Goal: Information Seeking & Learning: Learn about a topic

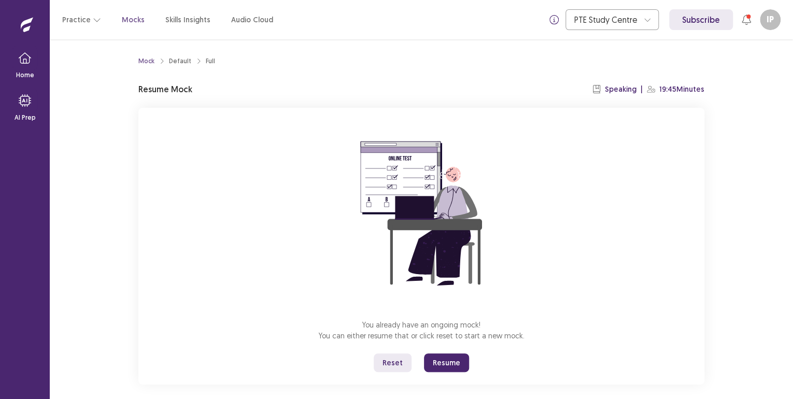
click at [396, 365] on button "Reset" at bounding box center [393, 362] width 38 height 19
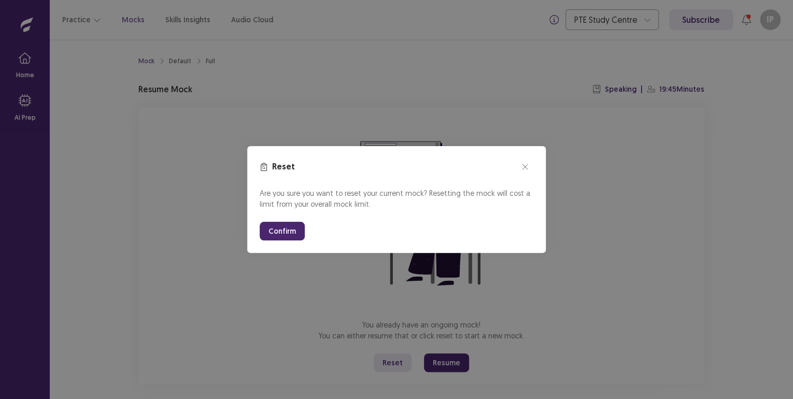
click at [281, 226] on button "Confirm" at bounding box center [282, 231] width 45 height 19
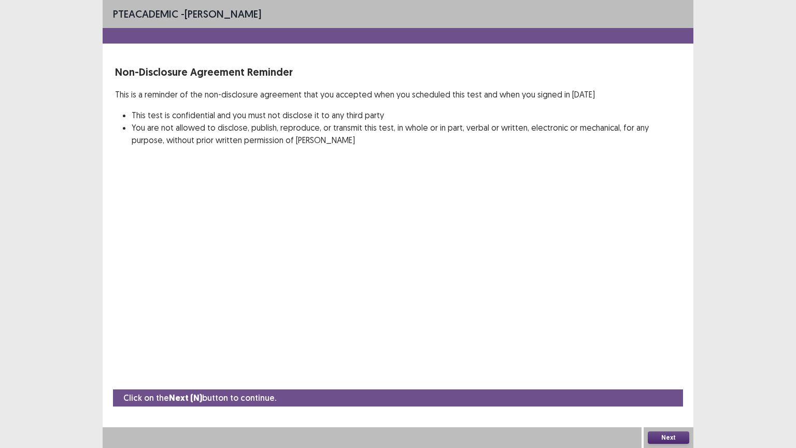
click at [663, 399] on button "Next" at bounding box center [668, 437] width 41 height 12
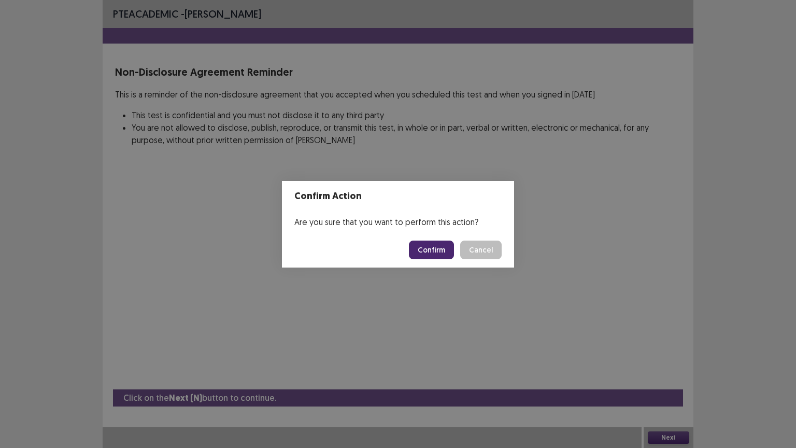
click at [429, 245] on button "Confirm" at bounding box center [431, 249] width 45 height 19
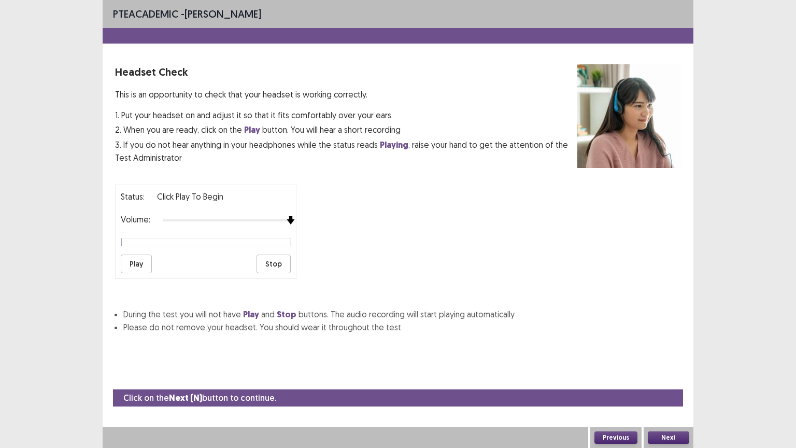
click at [290, 216] on img at bounding box center [291, 220] width 8 height 8
click at [660, 399] on button "Next" at bounding box center [668, 437] width 41 height 12
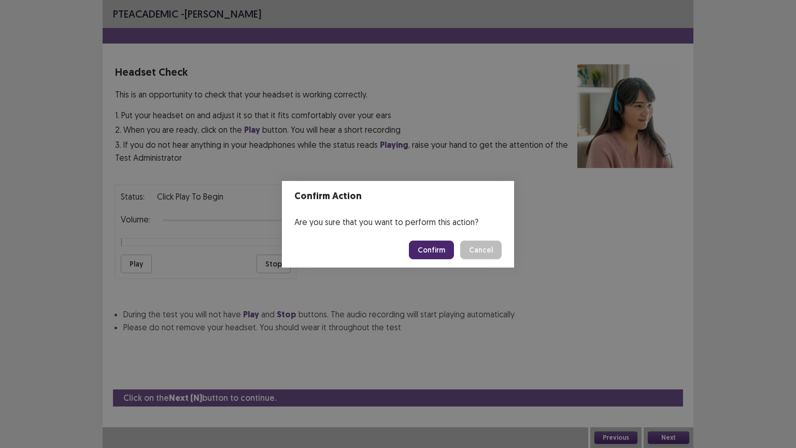
click at [422, 253] on button "Confirm" at bounding box center [431, 249] width 45 height 19
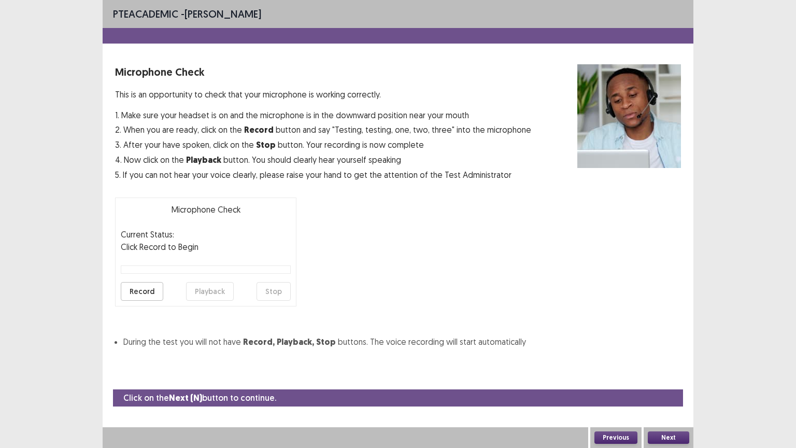
click at [134, 287] on button "Record" at bounding box center [142, 291] width 42 height 19
click at [271, 293] on button "Stop" at bounding box center [274, 291] width 34 height 19
click at [216, 295] on button "Playback" at bounding box center [210, 291] width 48 height 19
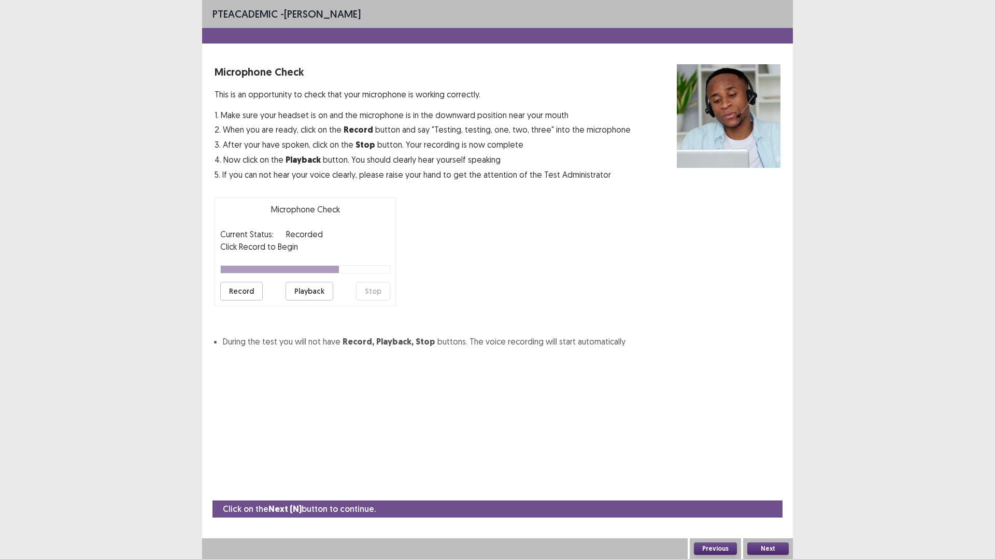
click at [301, 288] on button "Playback" at bounding box center [310, 291] width 48 height 19
click at [782, 399] on button "Next" at bounding box center [767, 549] width 41 height 12
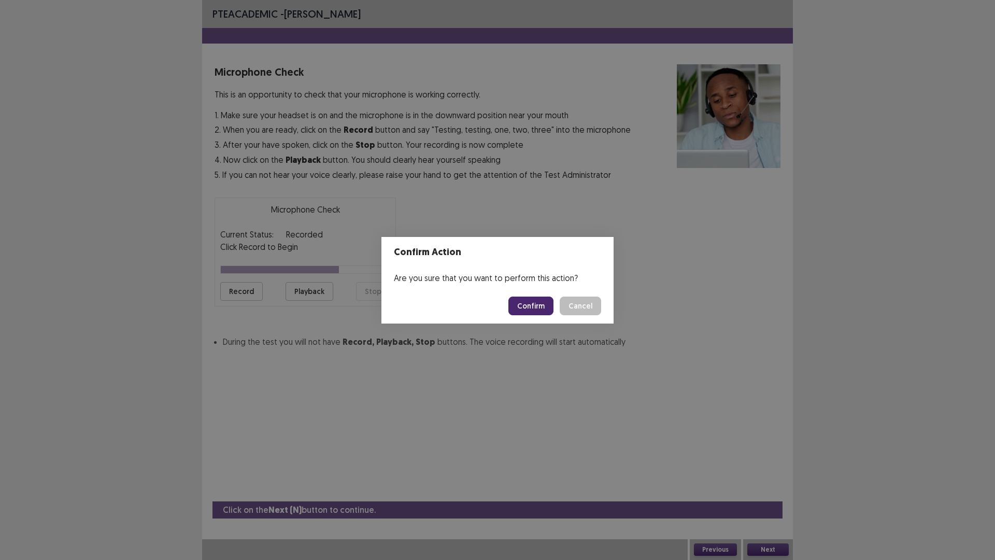
click at [528, 303] on button "Confirm" at bounding box center [530, 305] width 45 height 19
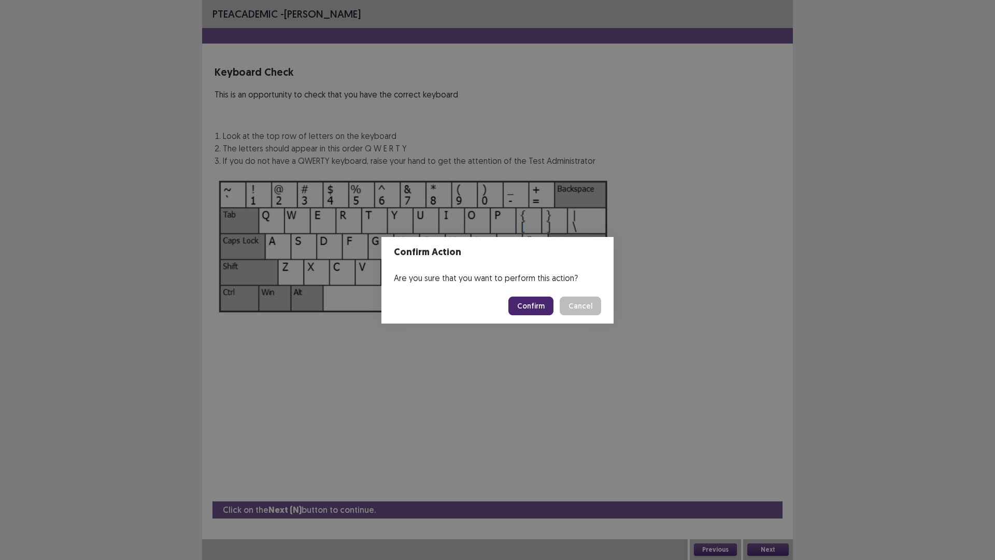
click at [527, 303] on button "Confirm" at bounding box center [530, 305] width 45 height 19
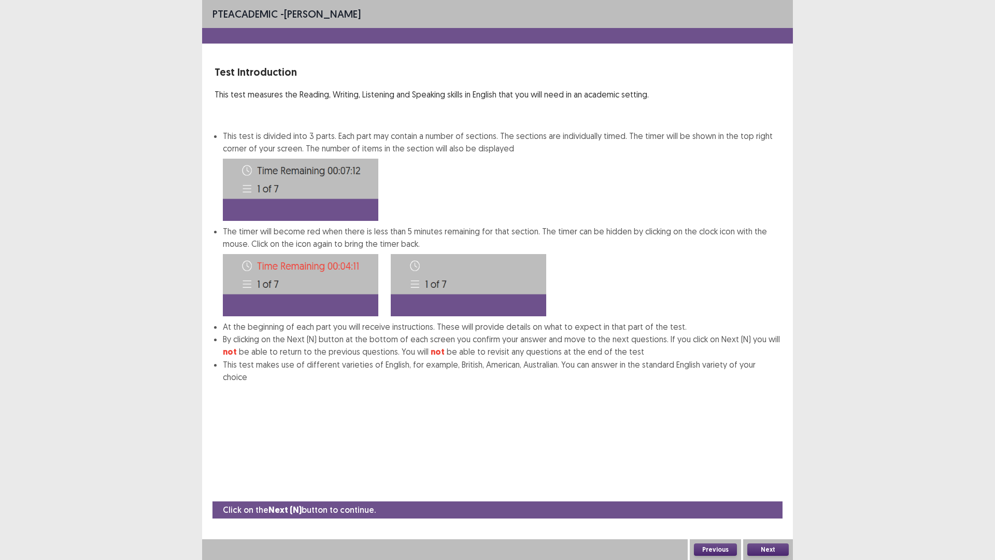
click at [763, 399] on button "Next" at bounding box center [767, 549] width 41 height 12
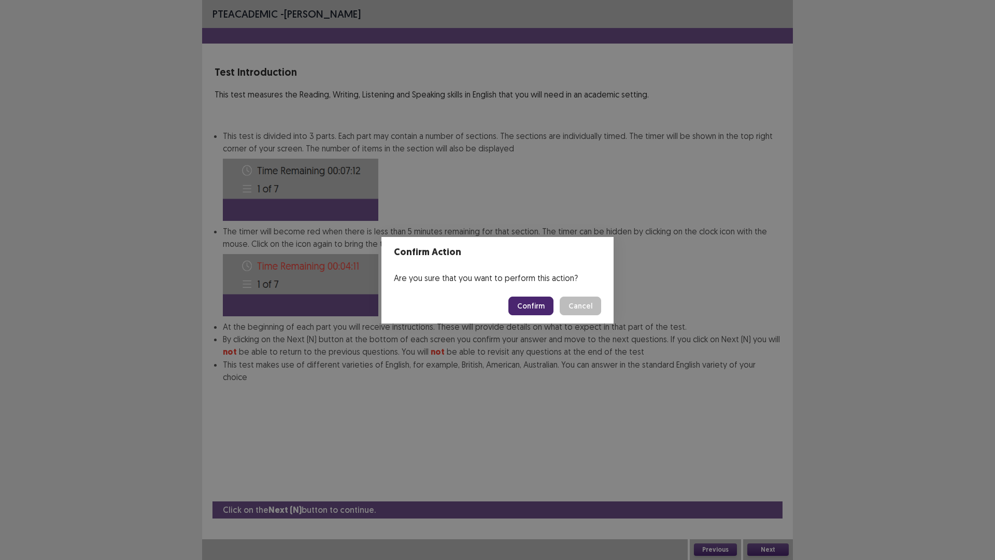
click at [532, 307] on button "Confirm" at bounding box center [530, 305] width 45 height 19
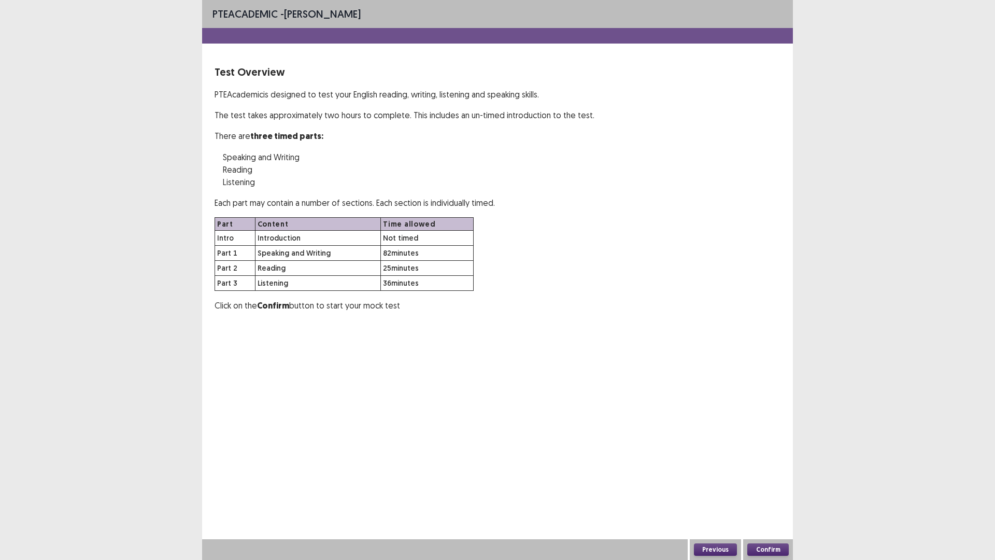
click at [757, 399] on button "Confirm" at bounding box center [767, 549] width 41 height 12
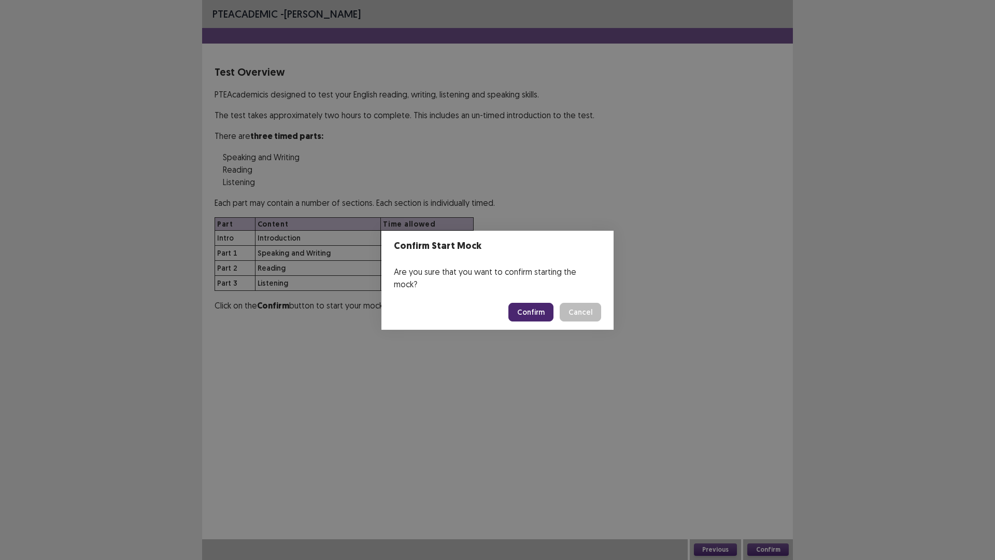
click at [534, 303] on button "Confirm" at bounding box center [530, 312] width 45 height 19
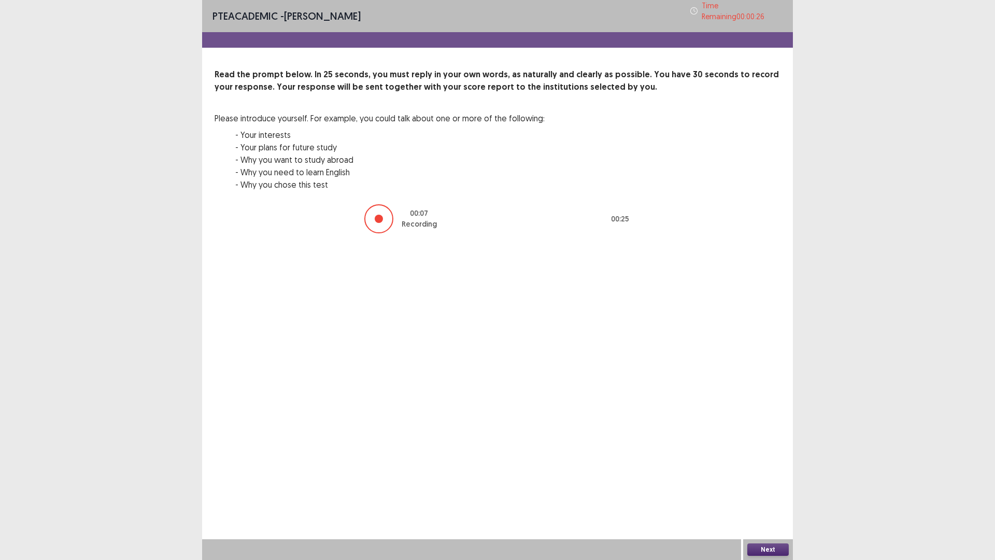
click at [776, 399] on button "Next" at bounding box center [767, 549] width 41 height 12
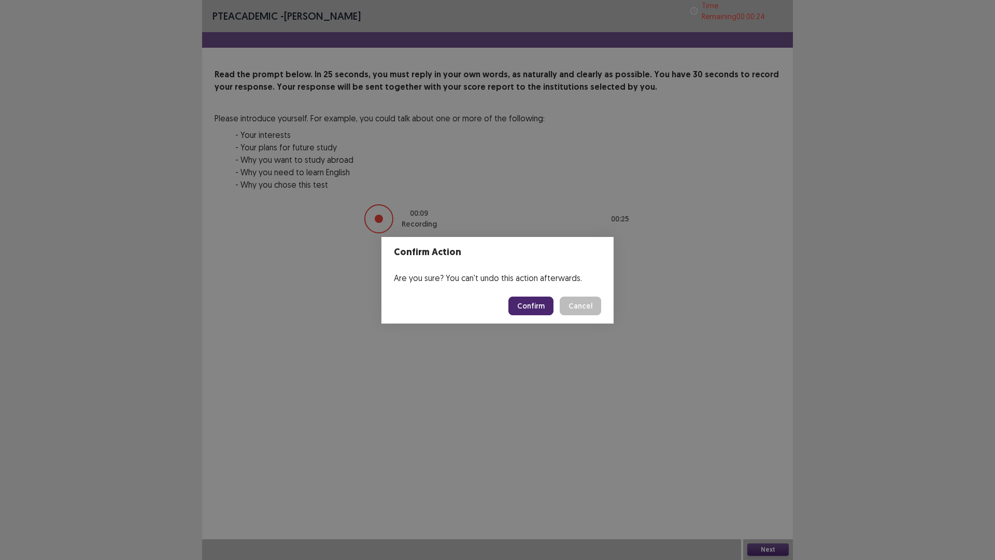
click at [537, 304] on button "Confirm" at bounding box center [530, 305] width 45 height 19
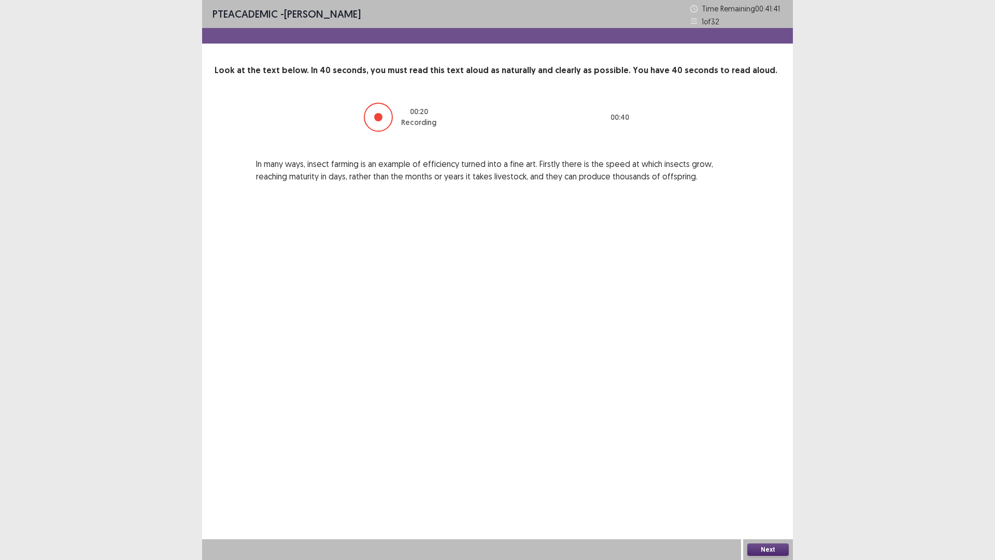
click at [754, 399] on button "Next" at bounding box center [767, 549] width 41 height 12
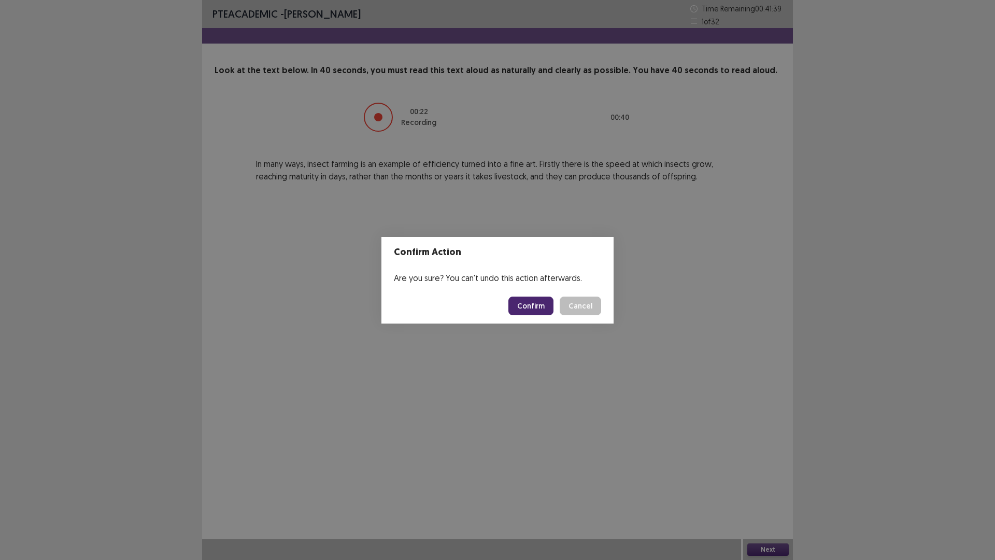
drag, startPoint x: 528, startPoint y: 295, endPoint x: 528, endPoint y: 303, distance: 7.8
click at [528, 303] on footer "Confirm Cancel" at bounding box center [497, 305] width 232 height 35
click at [528, 303] on button "Confirm" at bounding box center [530, 305] width 45 height 19
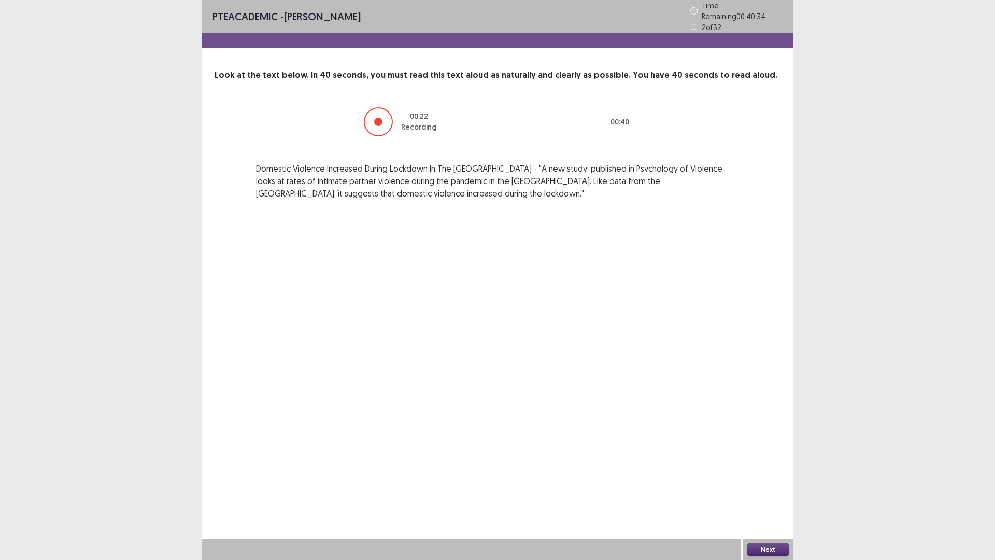
click at [757, 399] on button "Next" at bounding box center [767, 549] width 41 height 12
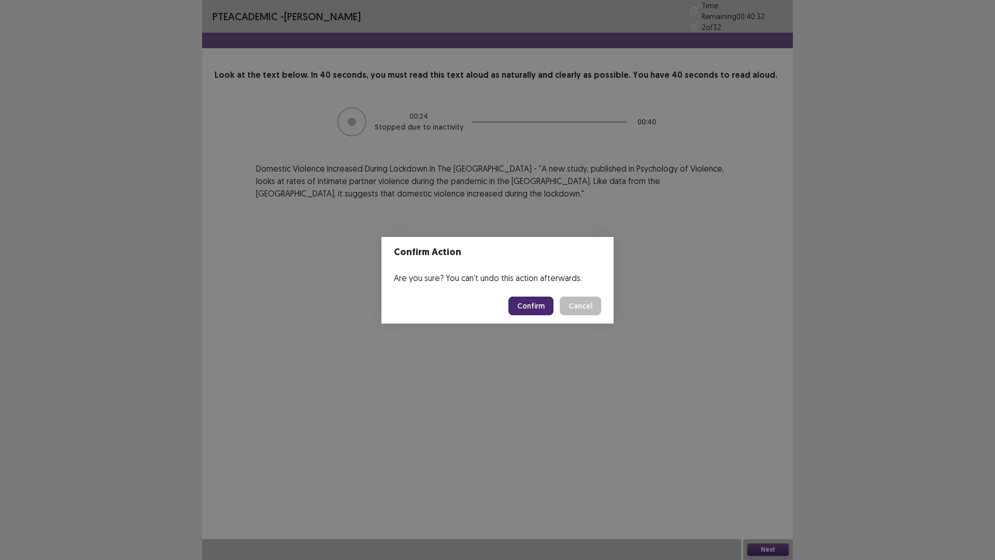
click at [524, 307] on button "Confirm" at bounding box center [530, 305] width 45 height 19
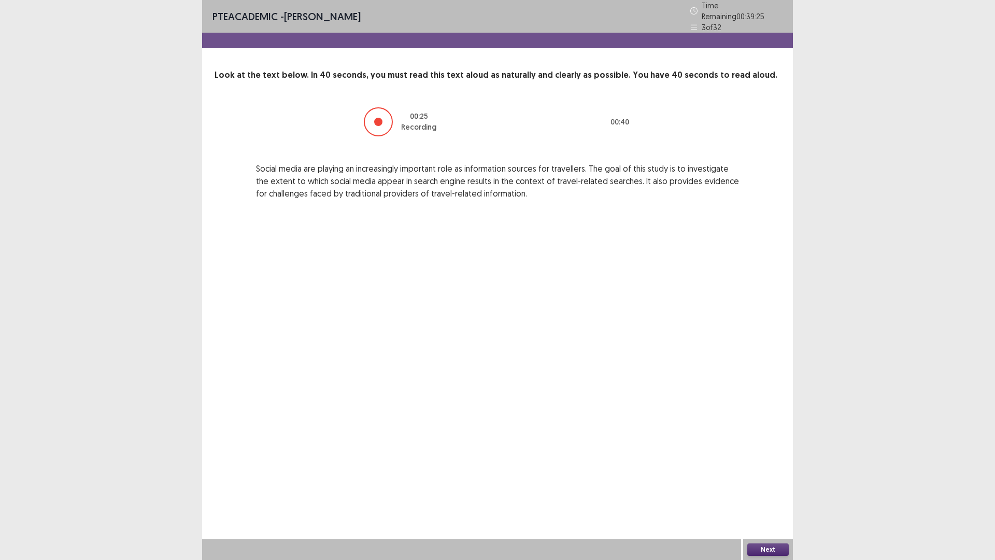
click at [759, 399] on button "Next" at bounding box center [767, 549] width 41 height 12
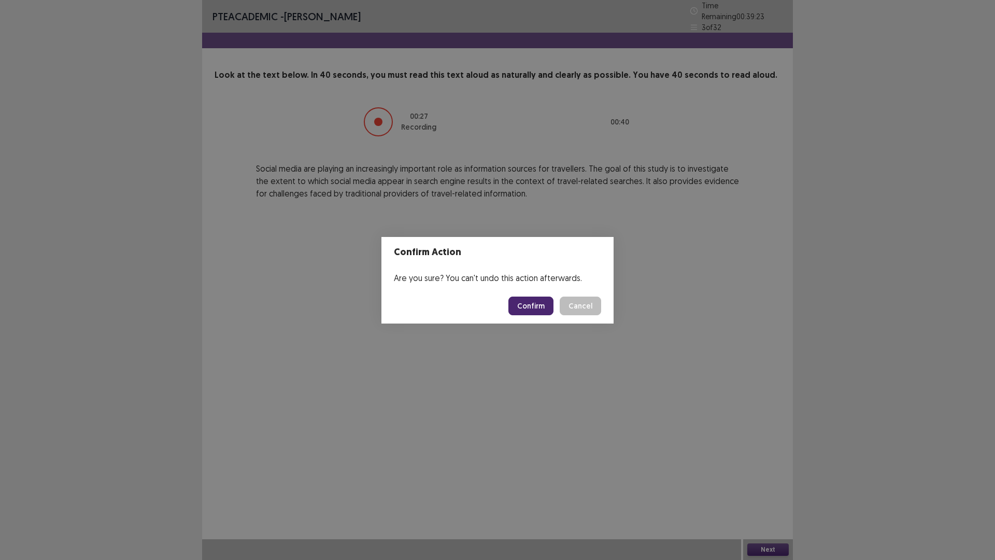
click at [524, 310] on button "Confirm" at bounding box center [530, 305] width 45 height 19
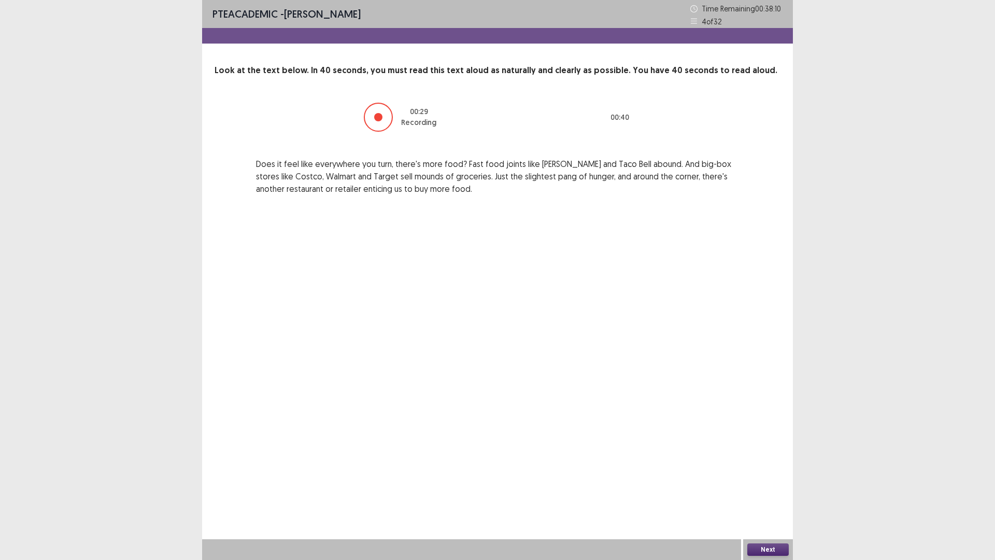
click at [763, 399] on button "Next" at bounding box center [767, 549] width 41 height 12
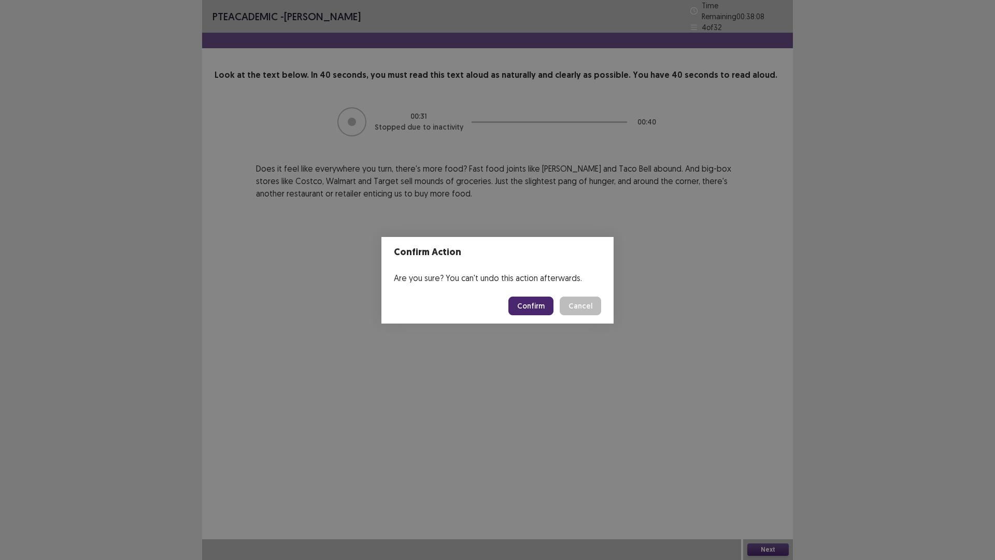
click at [532, 308] on button "Confirm" at bounding box center [530, 305] width 45 height 19
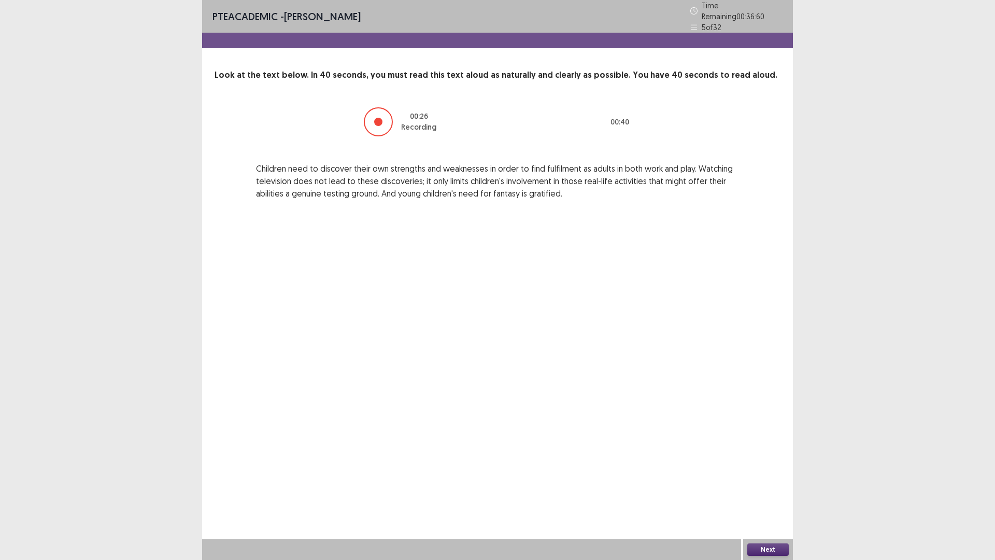
click at [759, 399] on button "Next" at bounding box center [767, 549] width 41 height 12
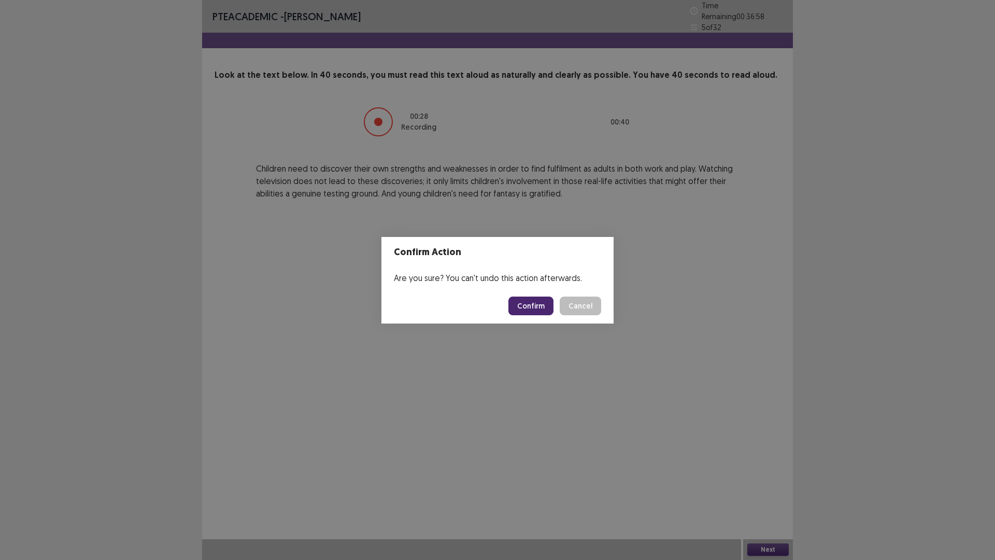
click at [528, 307] on button "Confirm" at bounding box center [530, 305] width 45 height 19
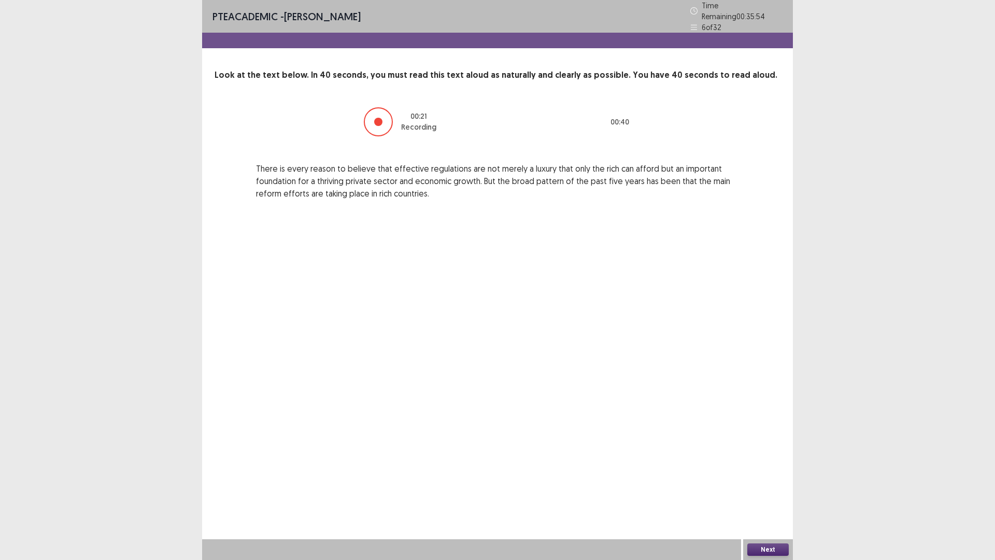
click at [761, 399] on button "Next" at bounding box center [767, 549] width 41 height 12
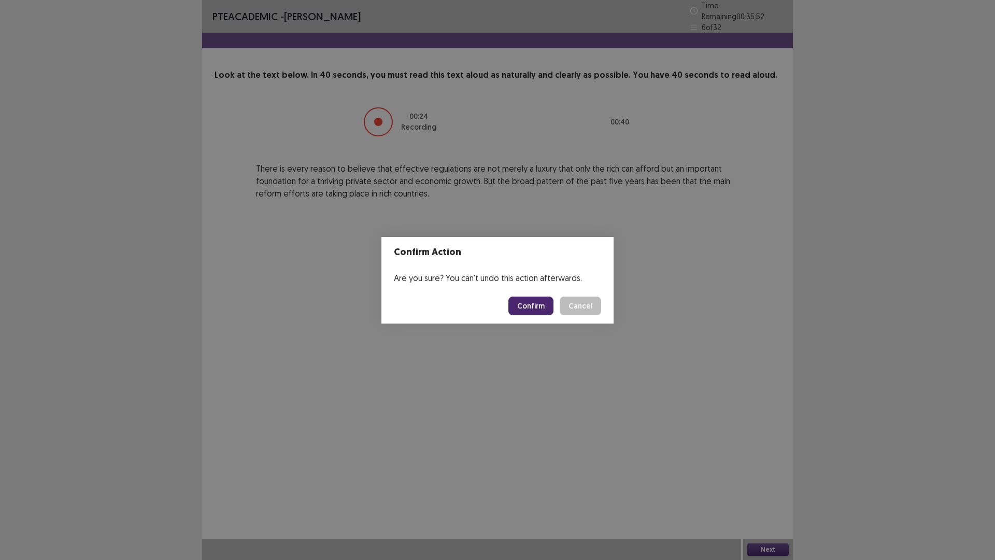
click at [531, 306] on button "Confirm" at bounding box center [530, 305] width 45 height 19
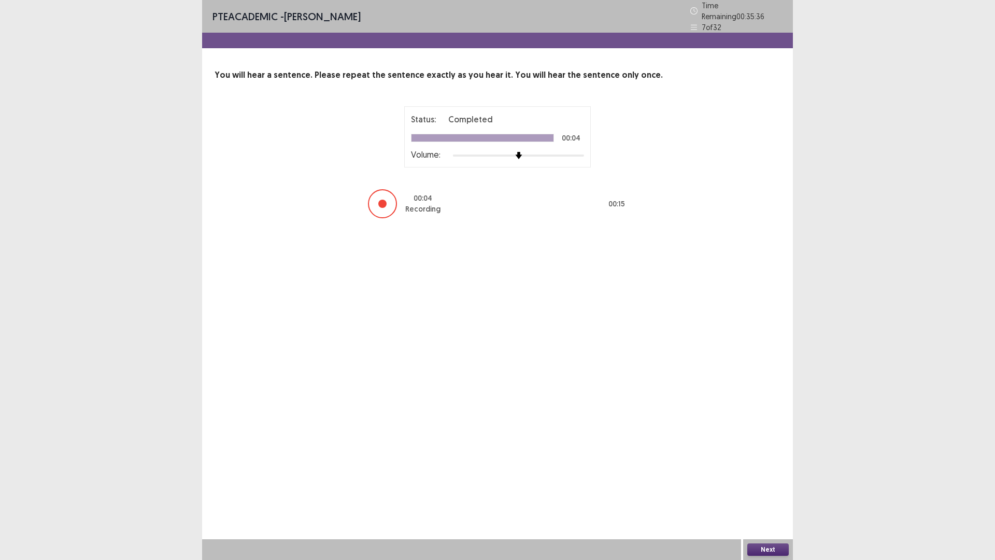
click at [772, 399] on button "Next" at bounding box center [767, 549] width 41 height 12
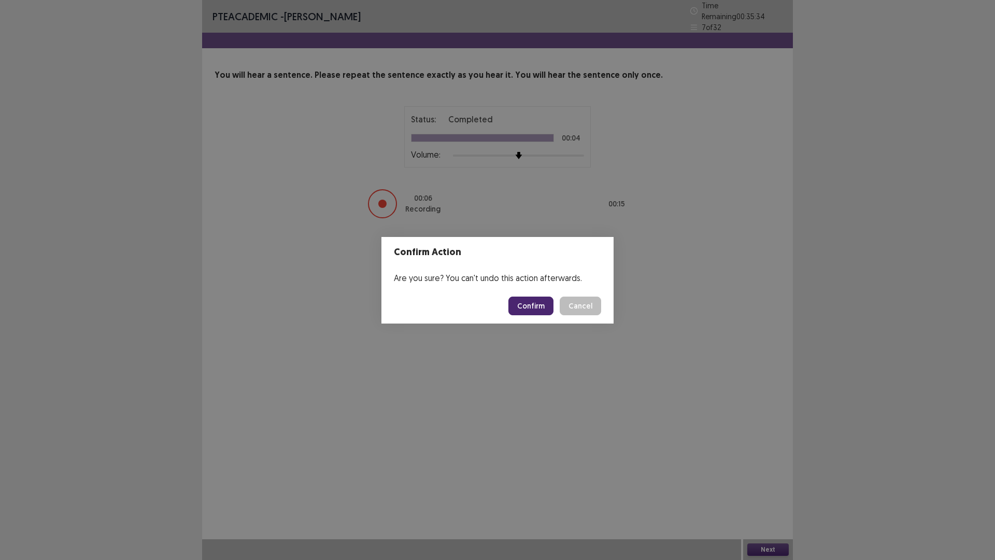
click at [526, 301] on button "Confirm" at bounding box center [530, 305] width 45 height 19
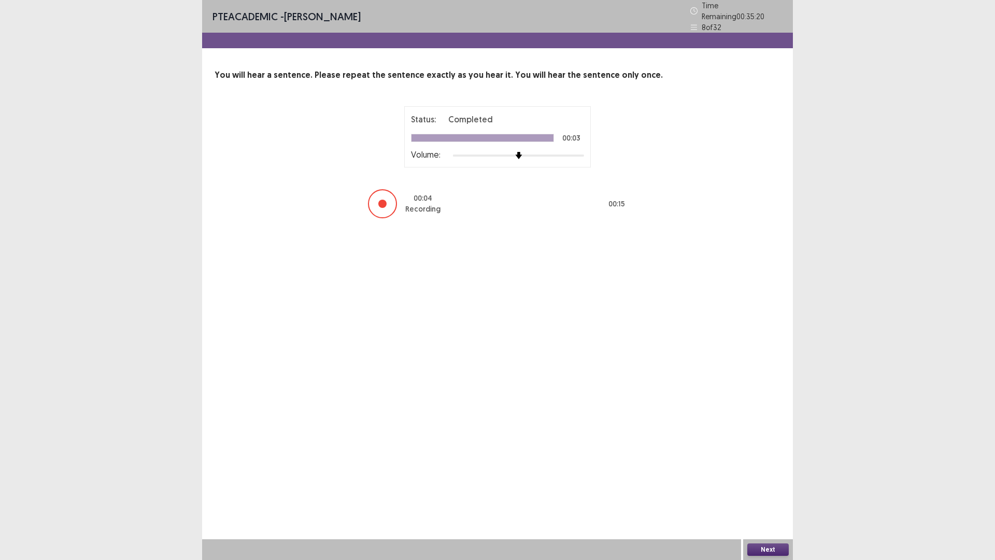
click at [770, 399] on button "Next" at bounding box center [767, 549] width 41 height 12
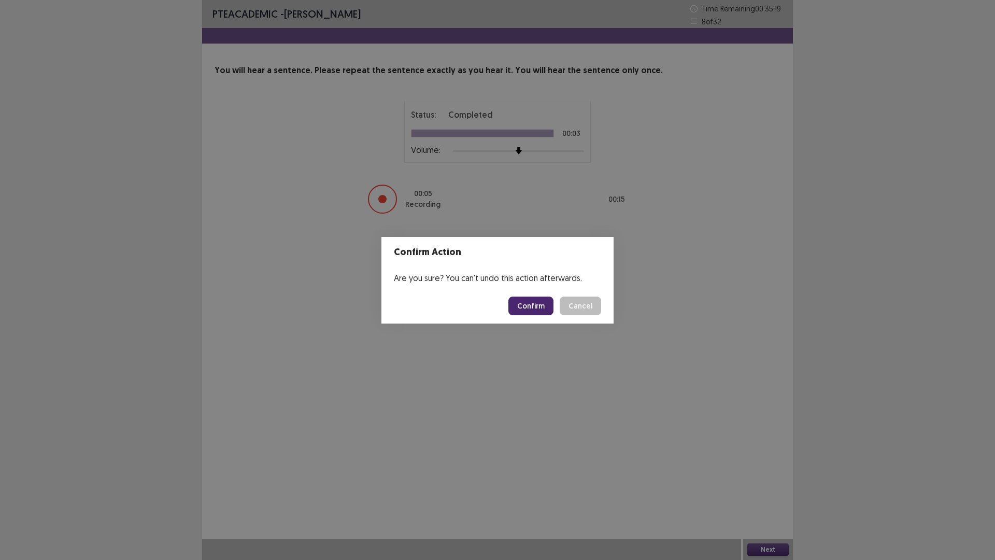
click at [770, 399] on div "Confirm Action Are you sure? You can't undo this action afterwards. Confirm Can…" at bounding box center [497, 280] width 995 height 560
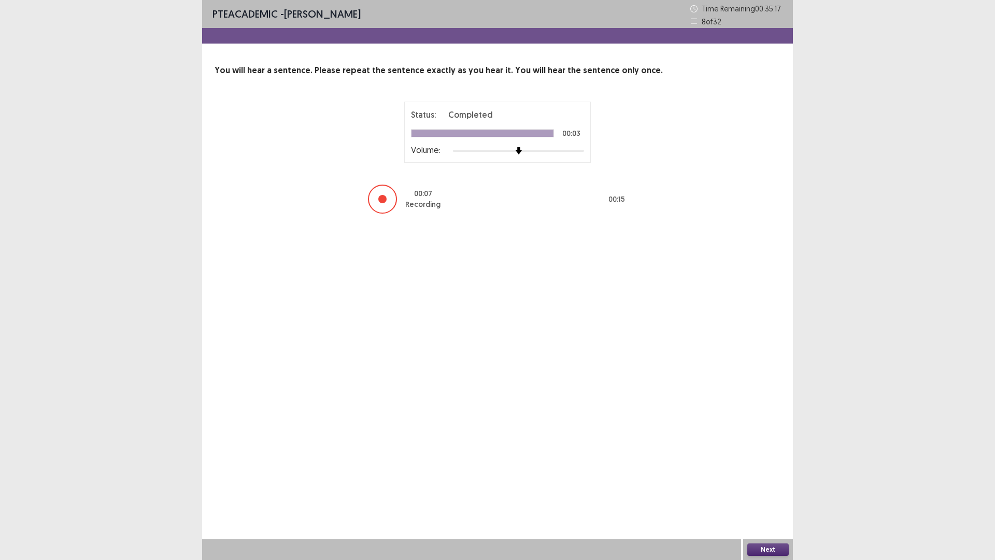
click at [776, 399] on div "Next" at bounding box center [768, 549] width 50 height 21
click at [776, 399] on button "Next" at bounding box center [767, 549] width 41 height 12
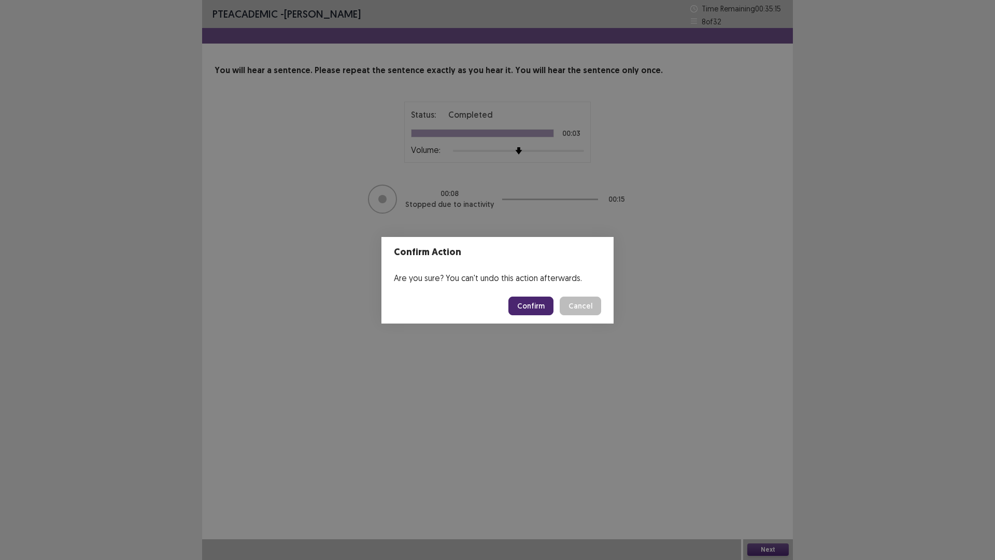
click at [536, 299] on button "Confirm" at bounding box center [530, 305] width 45 height 19
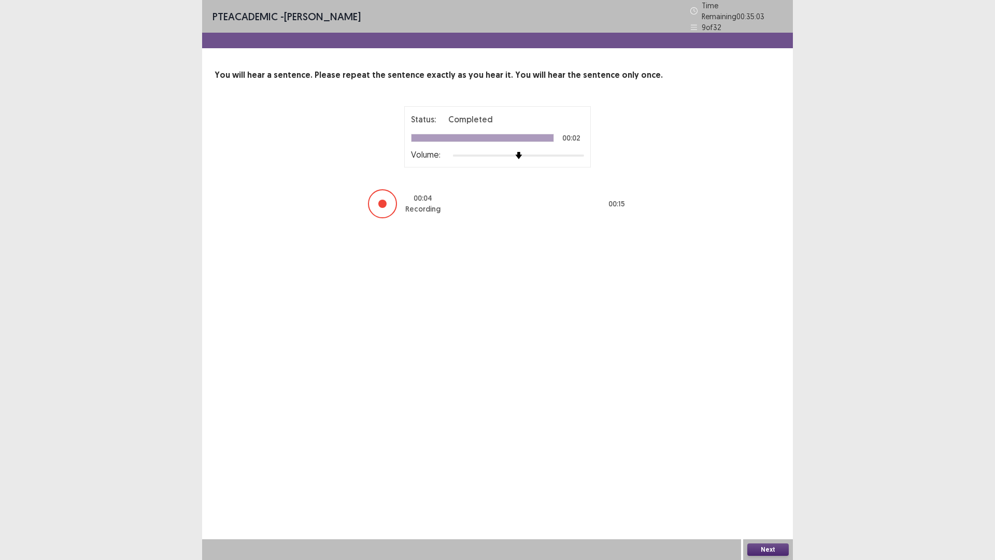
click at [760, 399] on button "Next" at bounding box center [767, 549] width 41 height 12
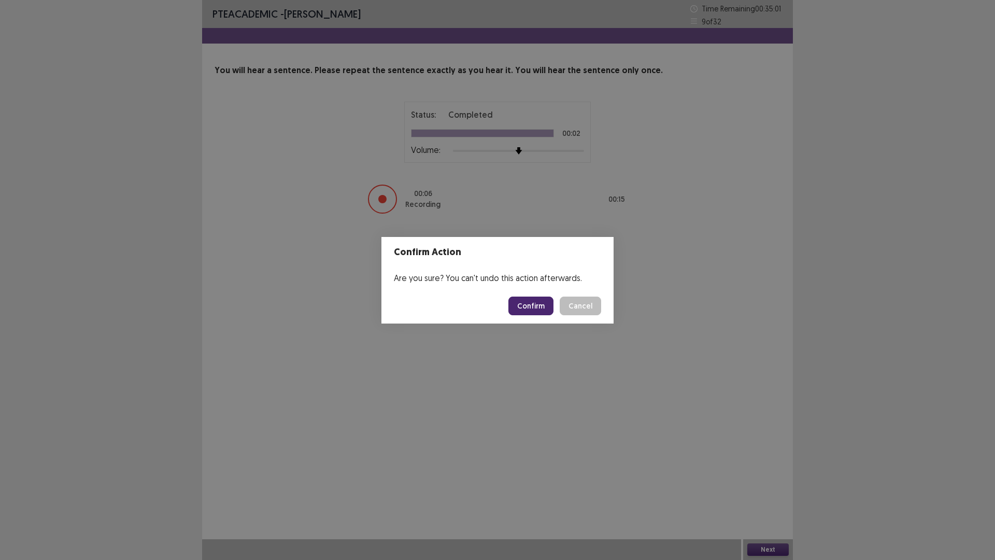
click at [534, 303] on button "Confirm" at bounding box center [530, 305] width 45 height 19
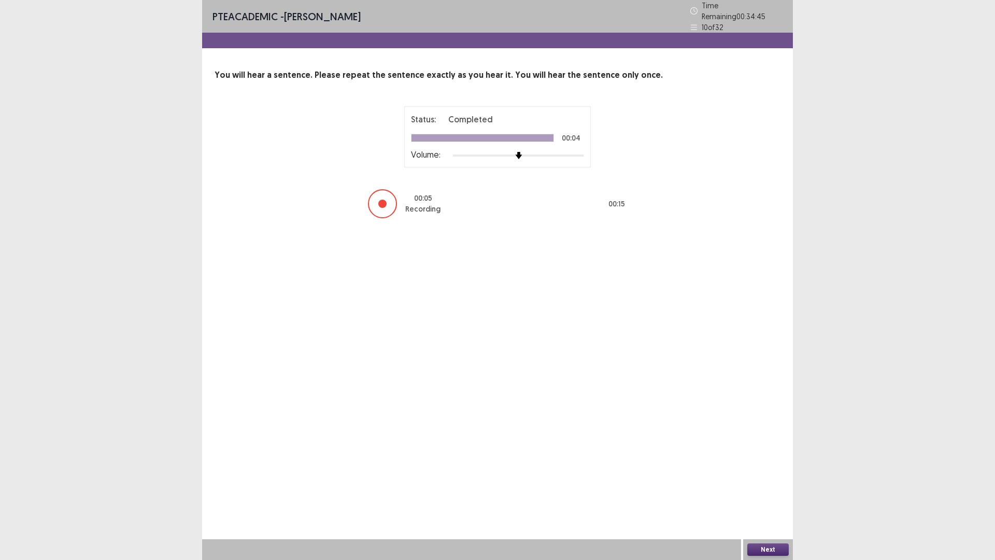
click at [764, 399] on button "Next" at bounding box center [767, 549] width 41 height 12
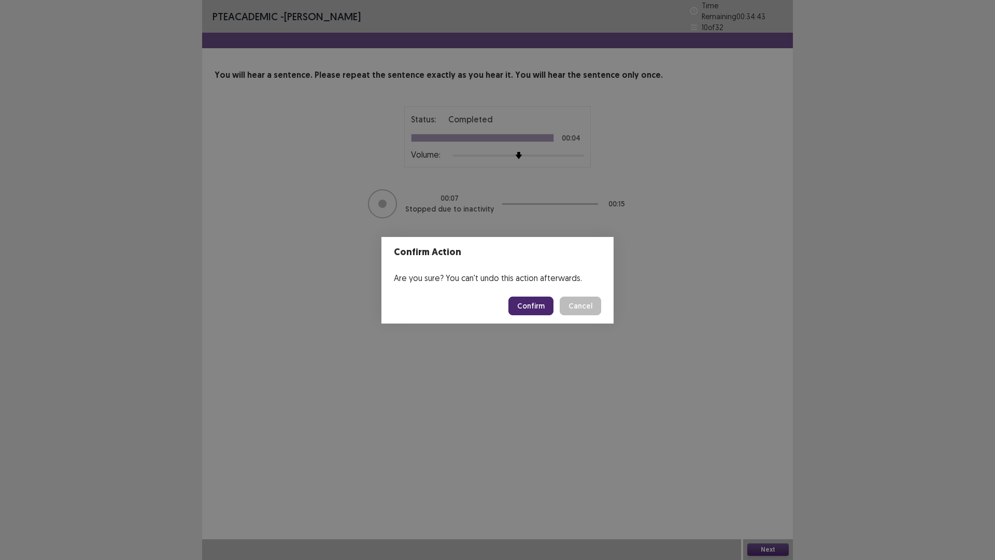
click at [531, 297] on button "Confirm" at bounding box center [530, 305] width 45 height 19
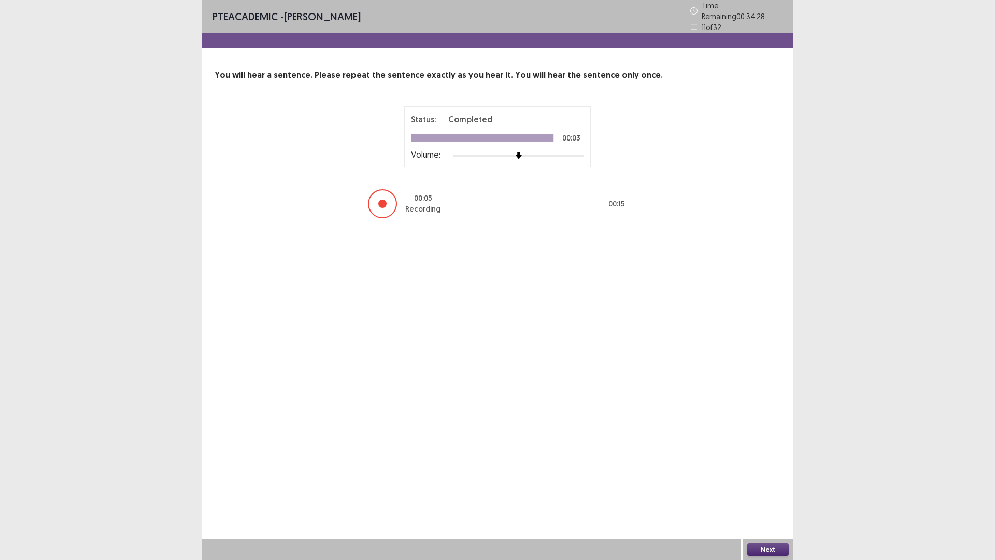
click at [761, 399] on button "Next" at bounding box center [767, 549] width 41 height 12
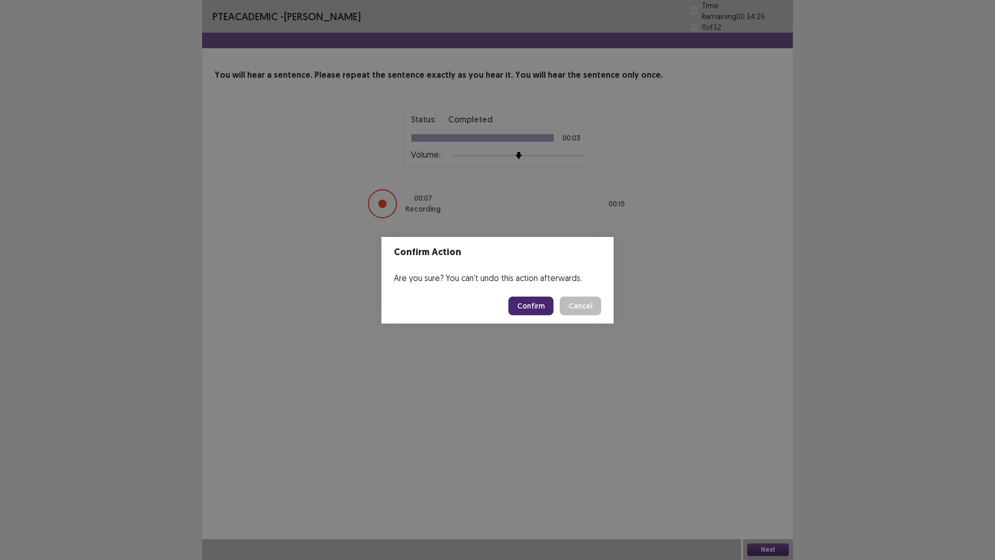
click at [527, 305] on button "Confirm" at bounding box center [530, 305] width 45 height 19
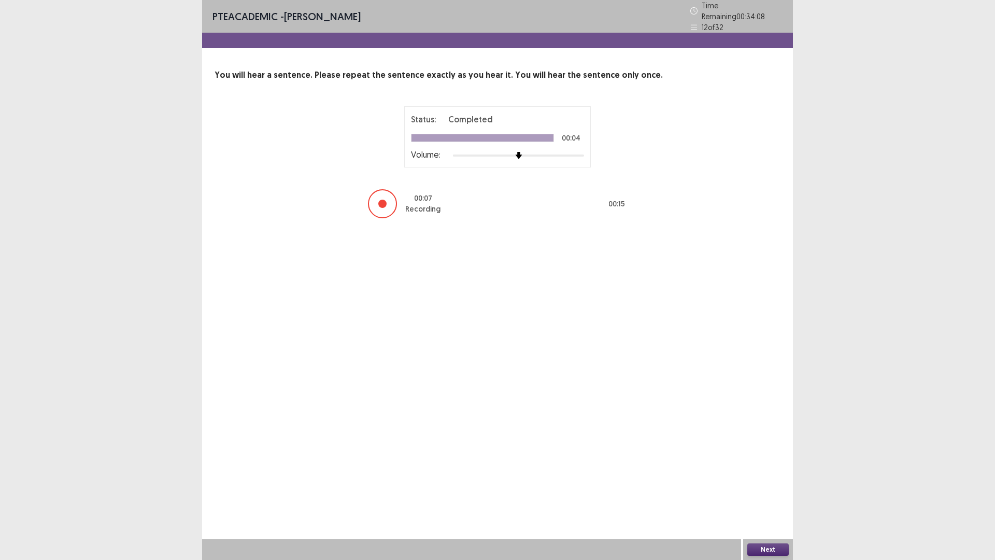
click at [774, 399] on button "Next" at bounding box center [767, 549] width 41 height 12
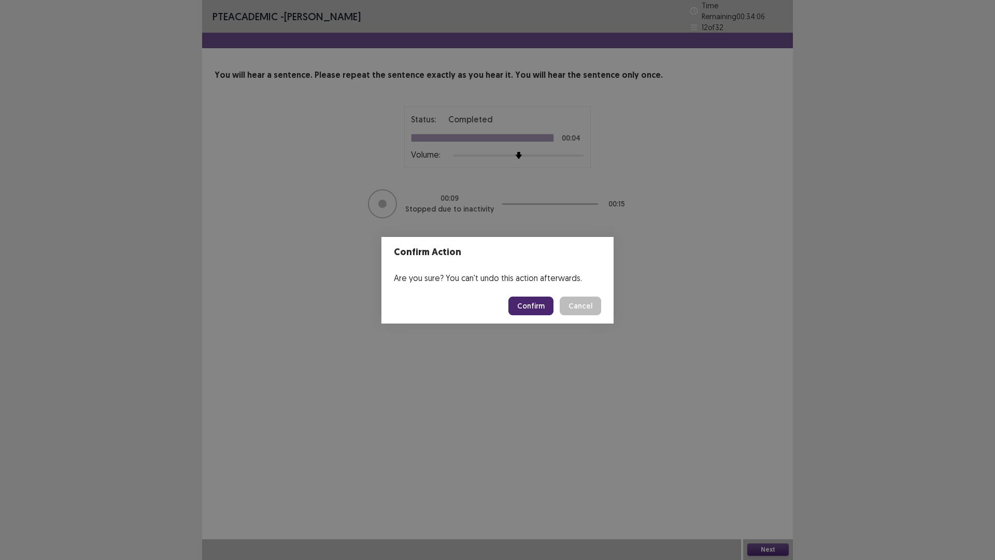
click at [526, 304] on button "Confirm" at bounding box center [530, 305] width 45 height 19
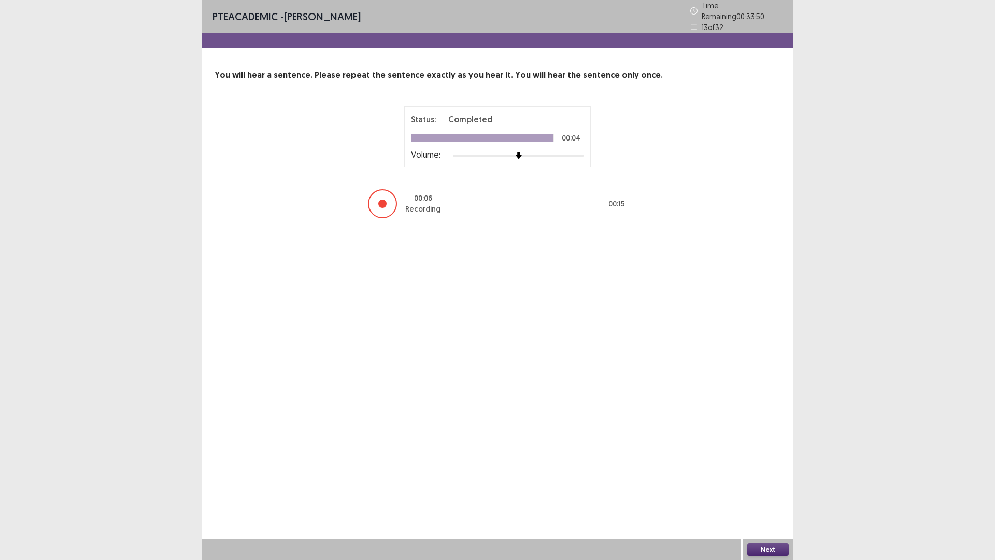
click at [765, 399] on button "Next" at bounding box center [767, 549] width 41 height 12
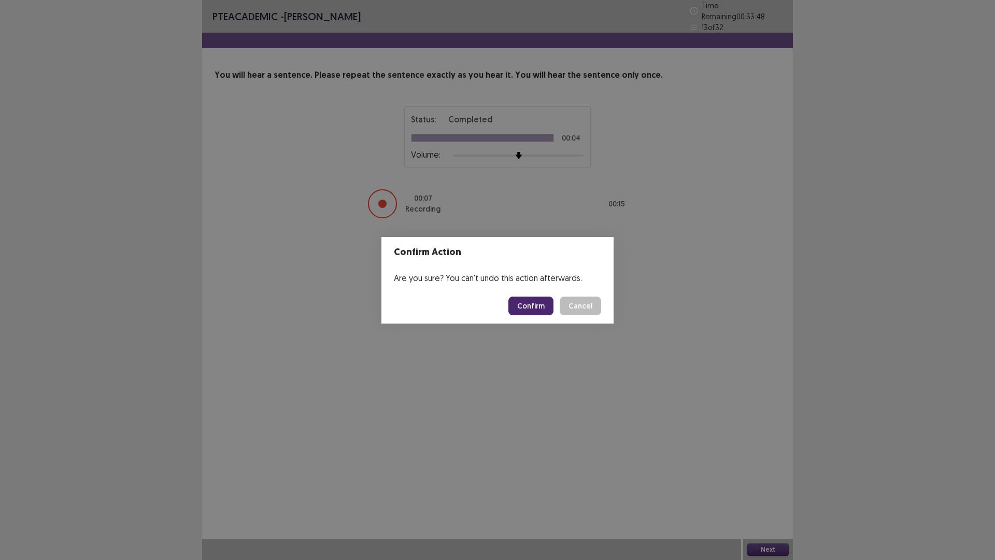
click at [541, 304] on button "Confirm" at bounding box center [530, 305] width 45 height 19
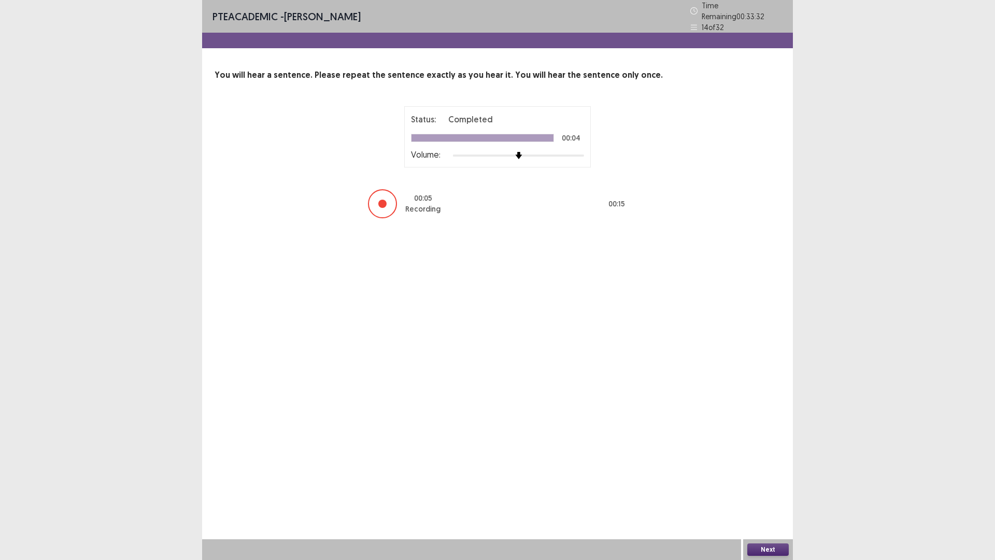
click at [767, 399] on button "Next" at bounding box center [767, 549] width 41 height 12
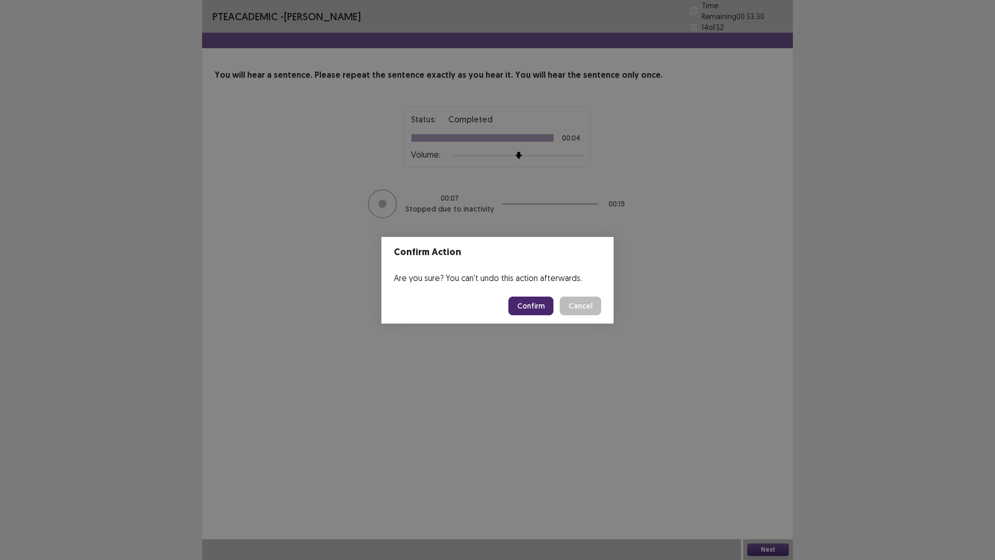
click at [535, 309] on button "Confirm" at bounding box center [530, 305] width 45 height 19
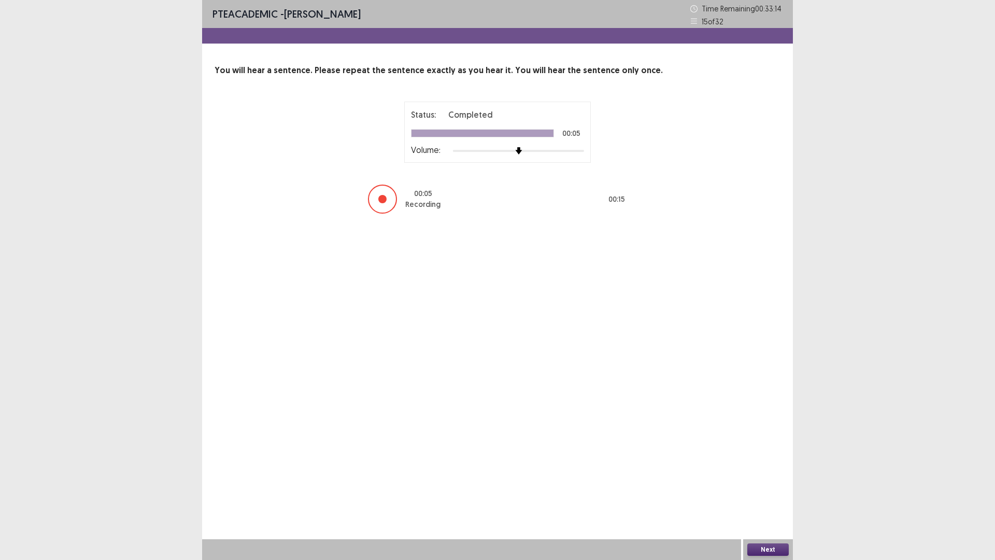
click at [759, 399] on button "Next" at bounding box center [767, 549] width 41 height 12
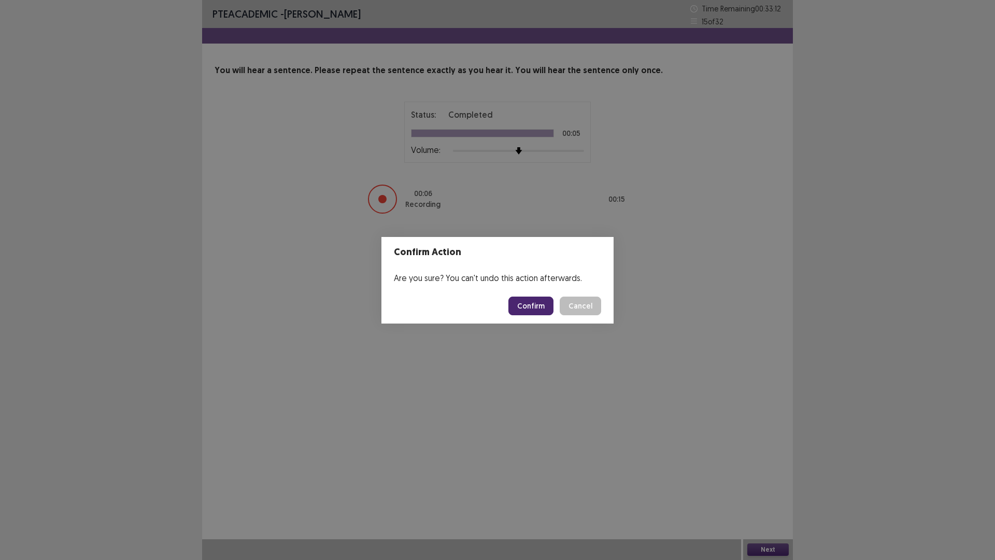
click at [527, 299] on button "Confirm" at bounding box center [530, 305] width 45 height 19
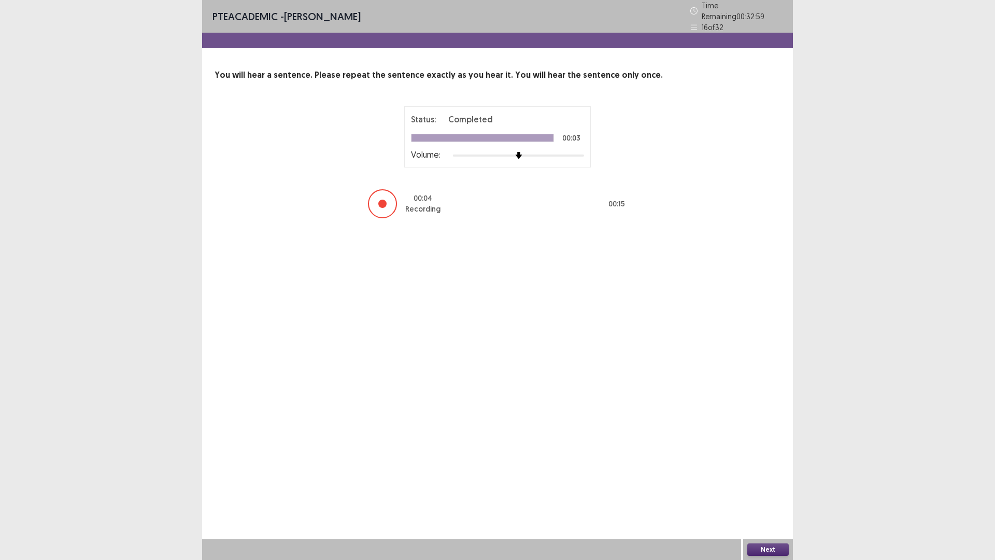
click at [773, 399] on button "Next" at bounding box center [767, 549] width 41 height 12
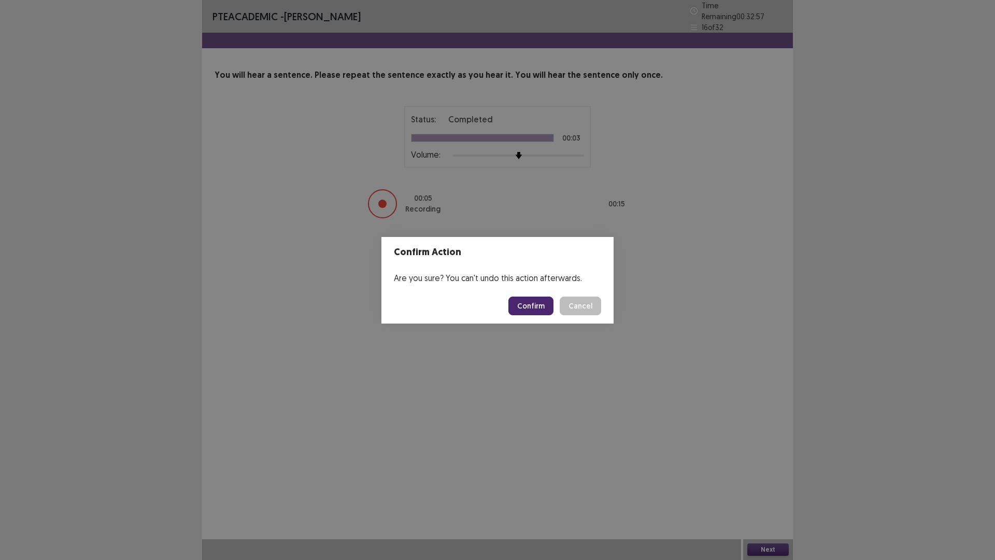
click at [545, 297] on button "Confirm" at bounding box center [530, 305] width 45 height 19
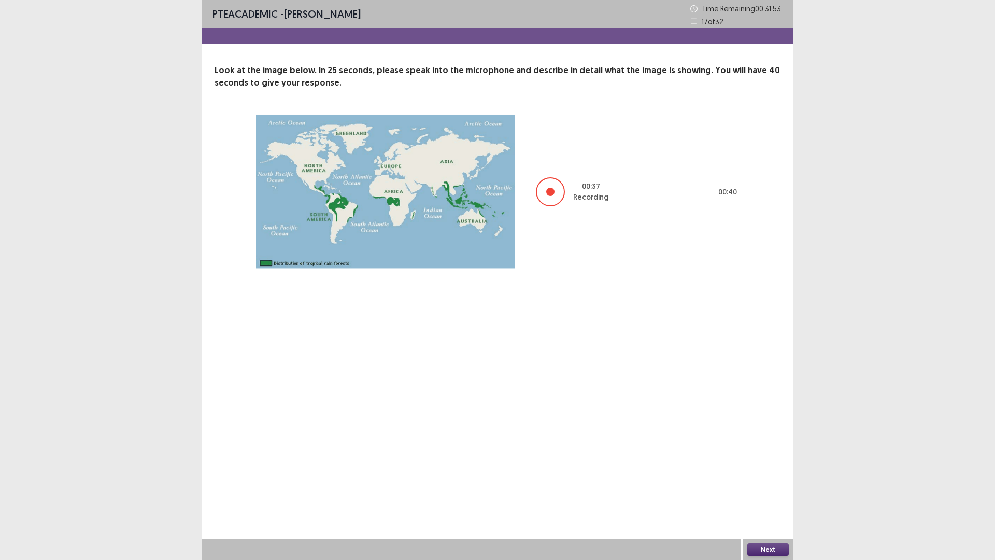
click at [765, 399] on button "Next" at bounding box center [767, 549] width 41 height 12
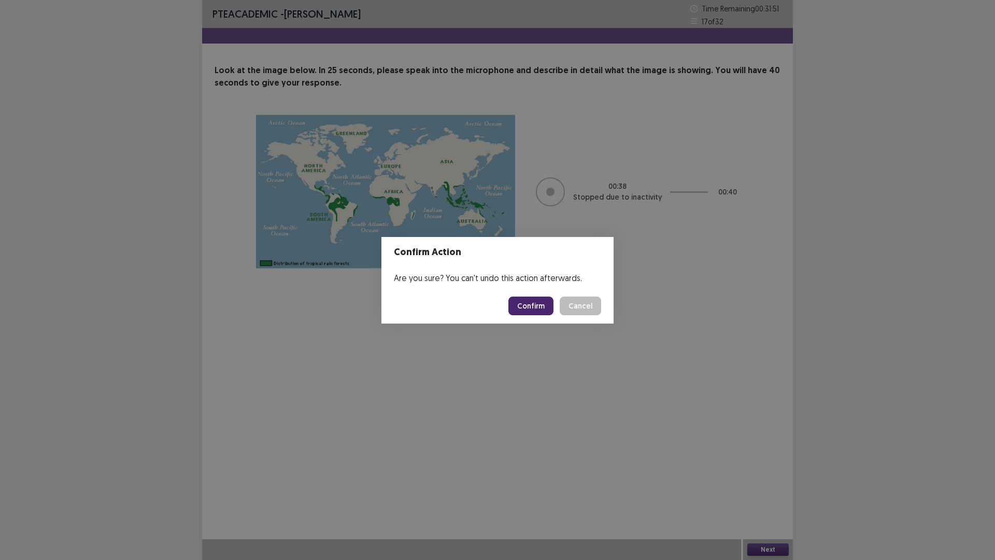
click at [543, 310] on button "Confirm" at bounding box center [530, 305] width 45 height 19
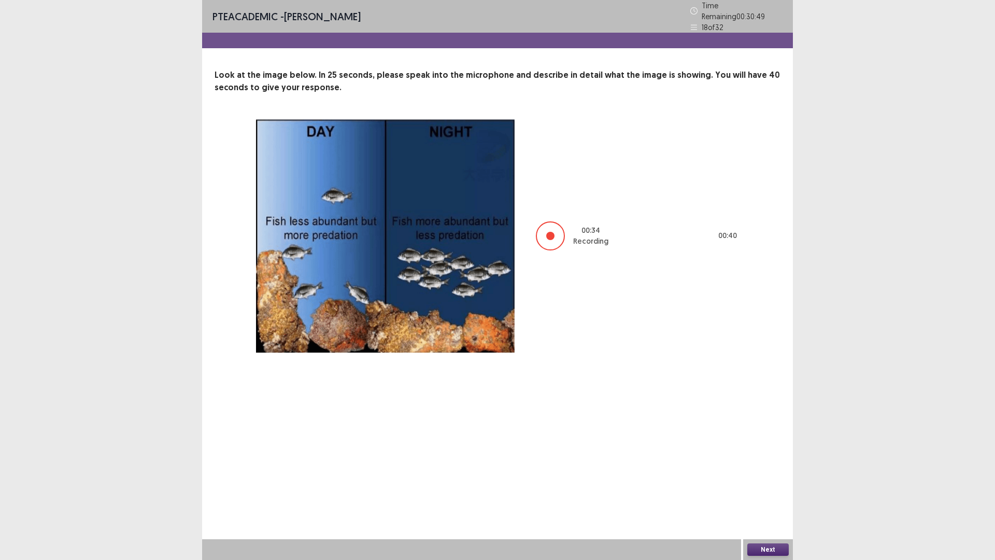
click at [768, 399] on button "Next" at bounding box center [767, 549] width 41 height 12
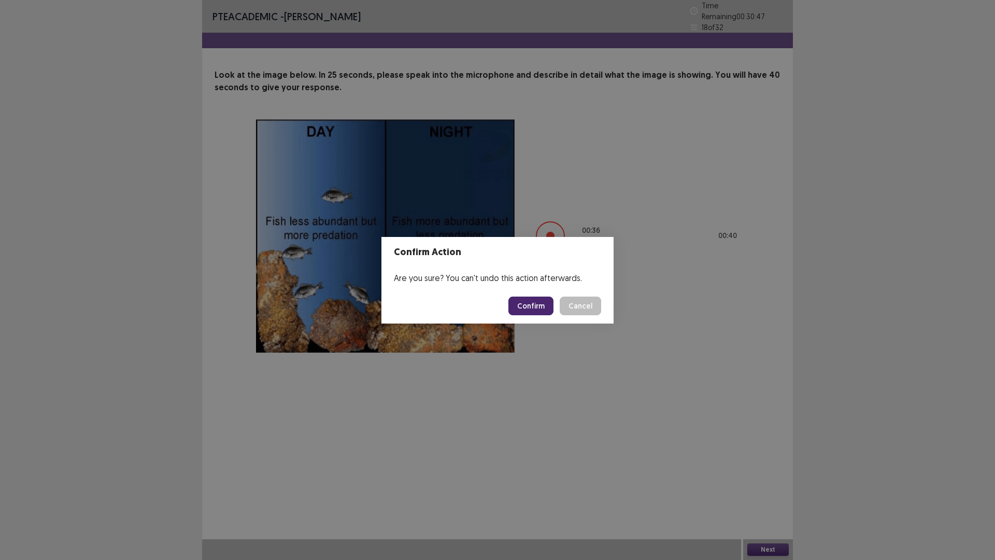
click at [529, 299] on button "Confirm" at bounding box center [530, 305] width 45 height 19
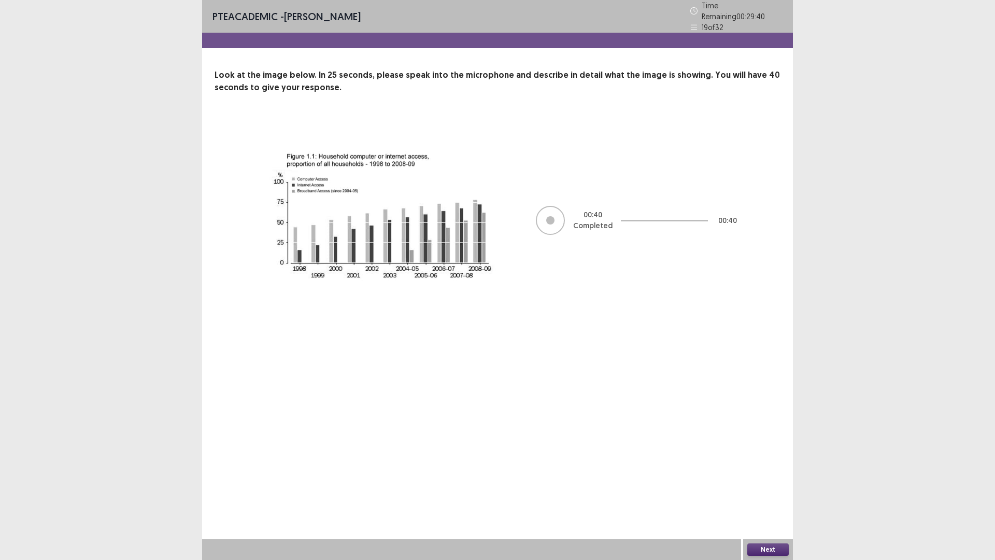
drag, startPoint x: 769, startPoint y: 559, endPoint x: 766, endPoint y: 550, distance: 9.7
click at [766, 399] on div "Next" at bounding box center [768, 549] width 50 height 21
click at [766, 399] on button "Next" at bounding box center [767, 549] width 41 height 12
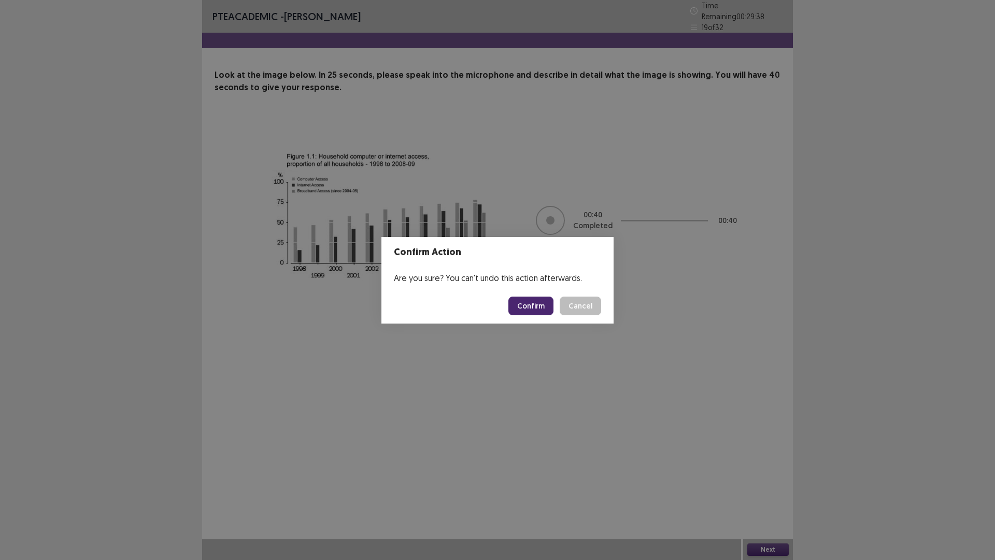
click at [547, 304] on button "Confirm" at bounding box center [530, 305] width 45 height 19
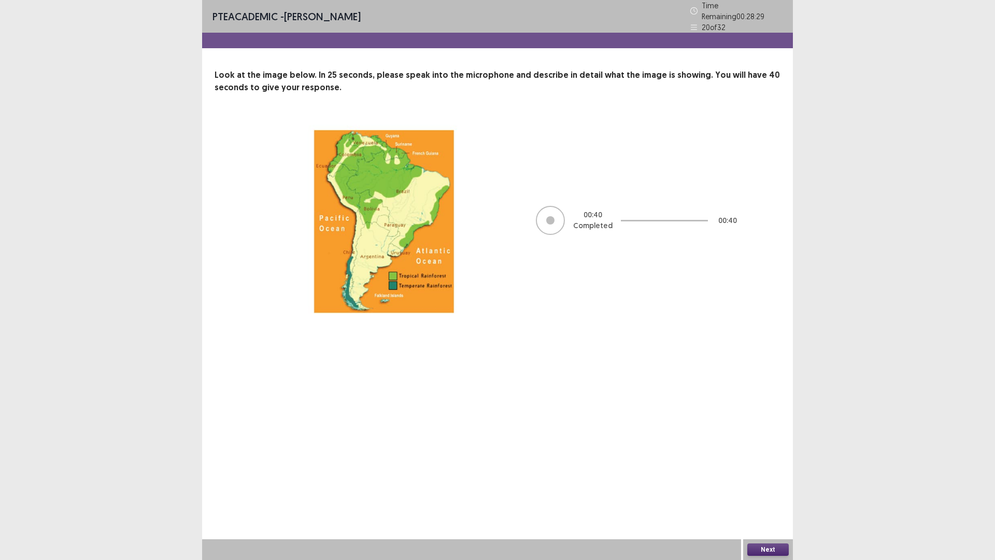
click at [760, 399] on div "Next" at bounding box center [768, 549] width 50 height 21
click at [758, 399] on button "Next" at bounding box center [767, 549] width 41 height 12
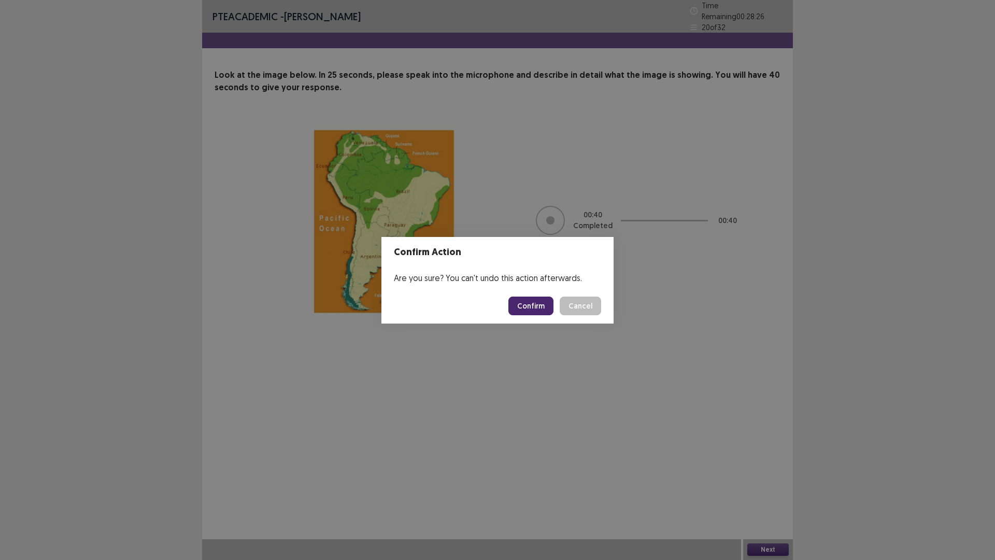
click at [534, 305] on button "Confirm" at bounding box center [530, 305] width 45 height 19
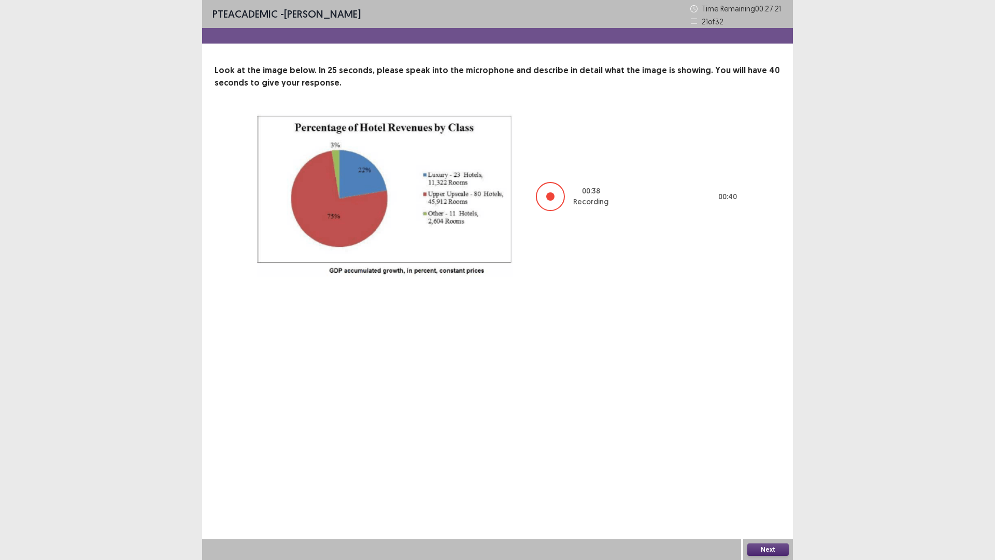
click at [762, 399] on button "Next" at bounding box center [767, 549] width 41 height 12
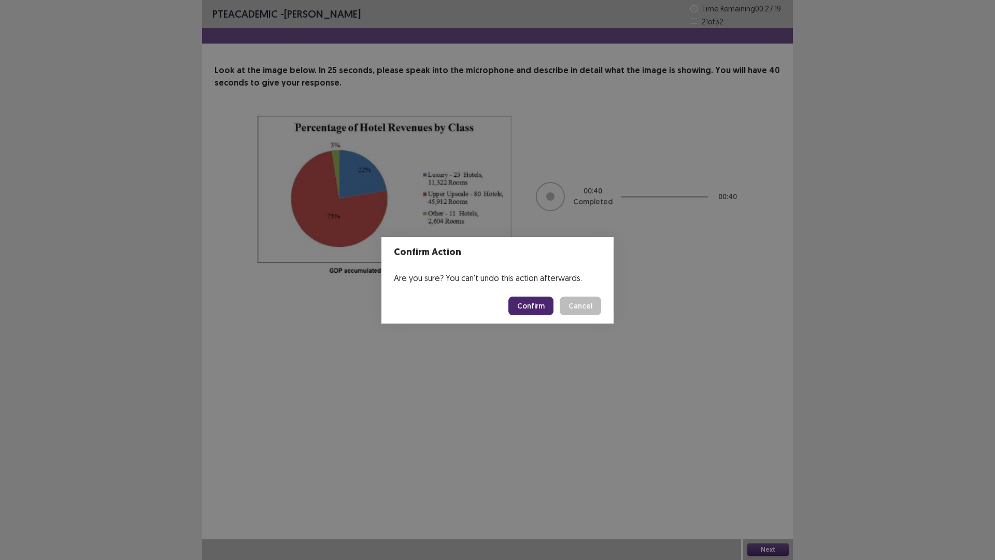
click at [526, 305] on button "Confirm" at bounding box center [530, 305] width 45 height 19
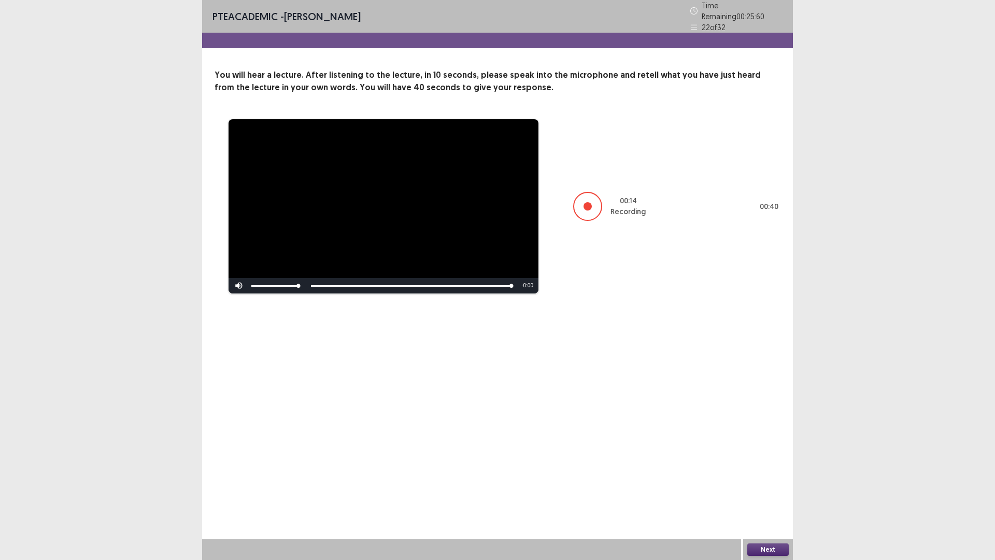
click at [763, 399] on button "Next" at bounding box center [767, 549] width 41 height 12
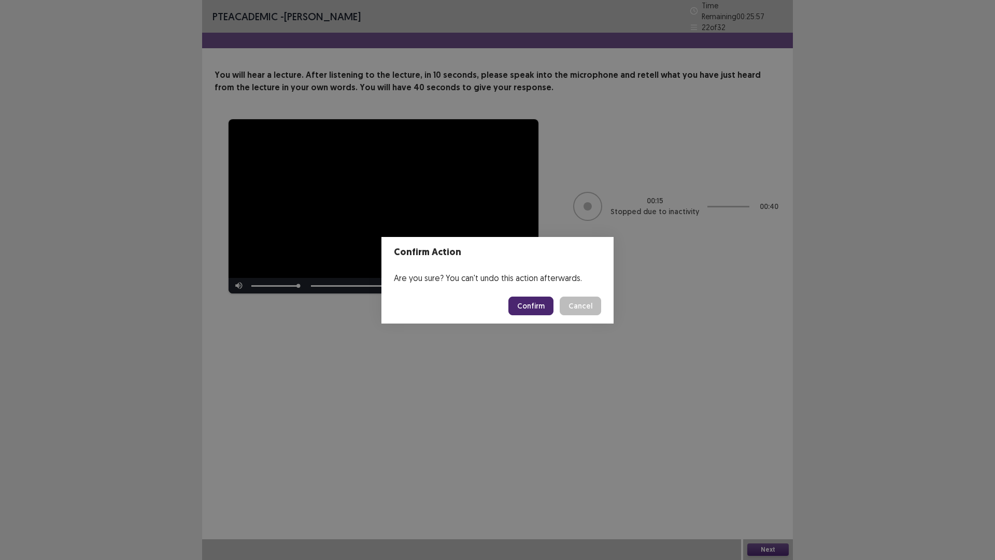
click at [531, 306] on button "Confirm" at bounding box center [530, 305] width 45 height 19
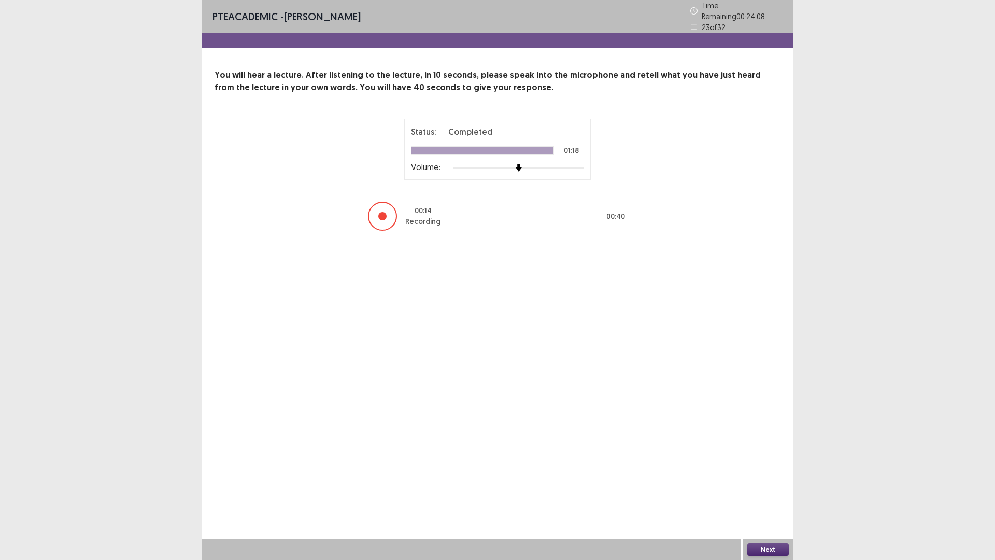
click at [762, 399] on button "Next" at bounding box center [767, 549] width 41 height 12
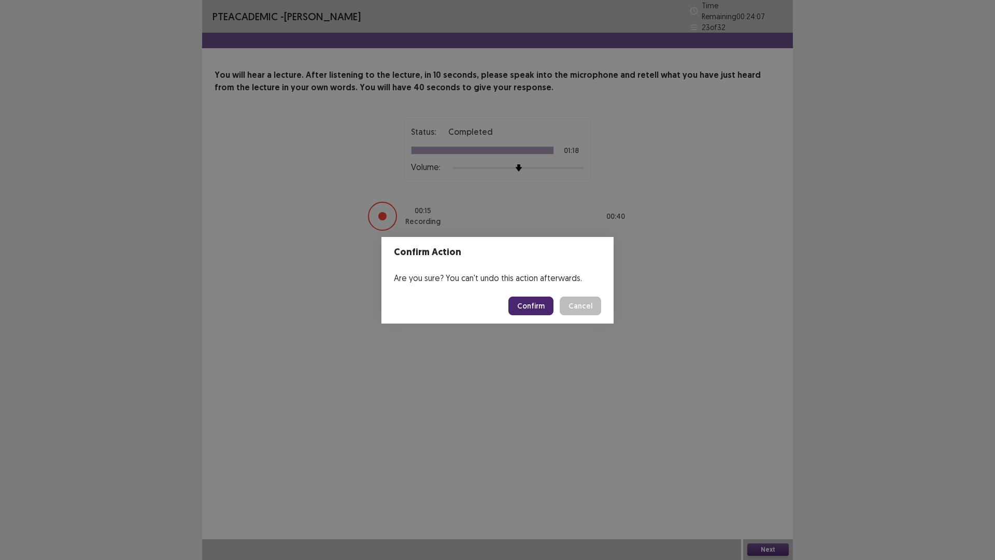
click at [529, 305] on button "Confirm" at bounding box center [530, 305] width 45 height 19
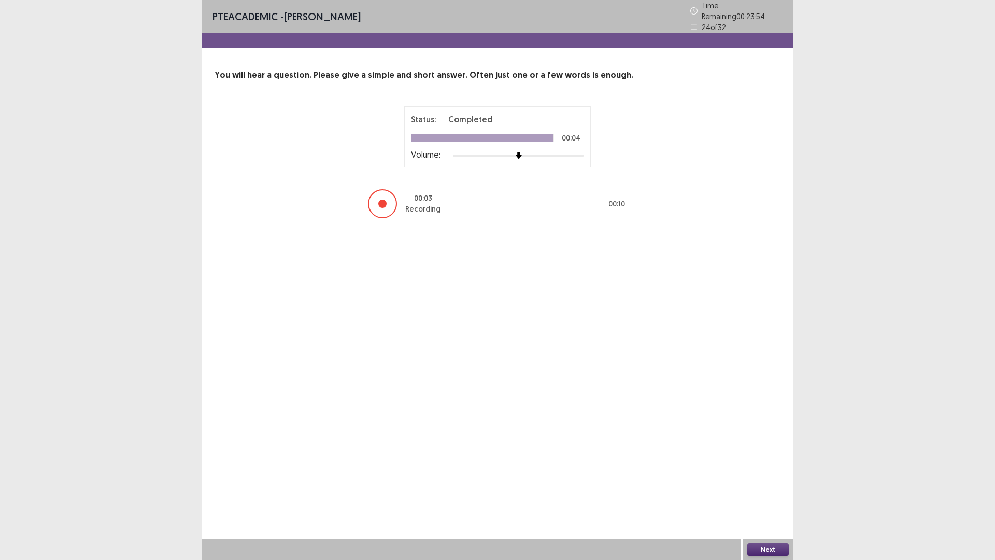
click at [766, 399] on button "Next" at bounding box center [767, 549] width 41 height 12
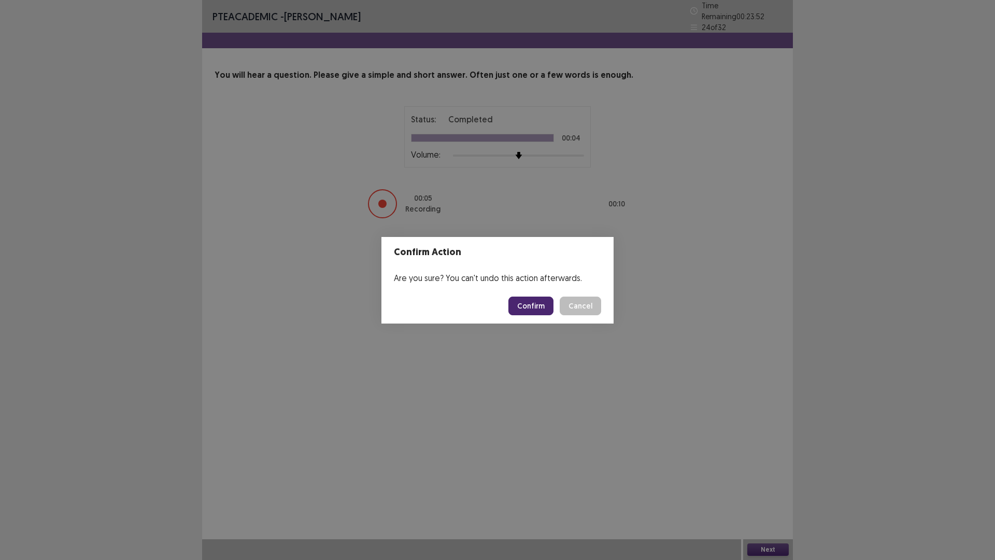
click at [529, 304] on button "Confirm" at bounding box center [530, 305] width 45 height 19
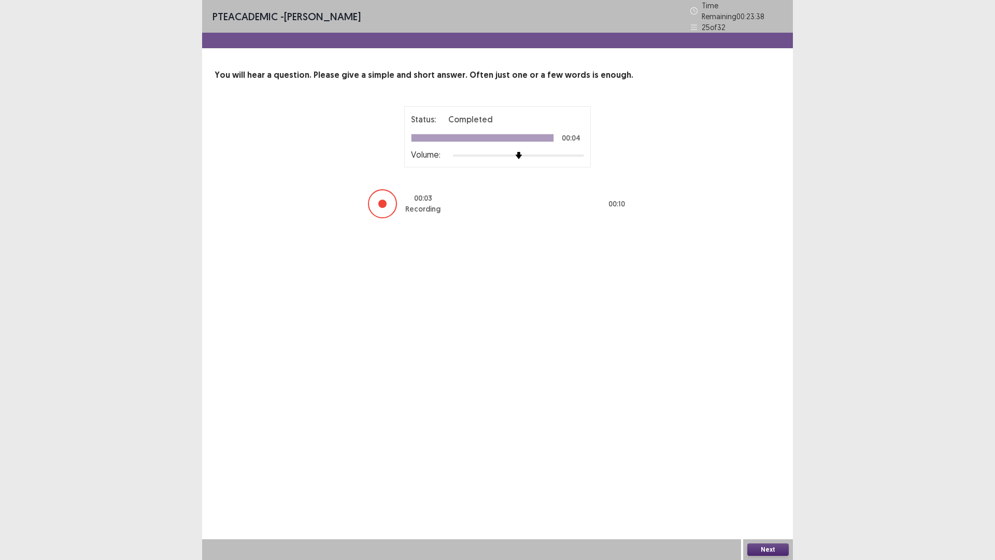
click at [764, 399] on button "Next" at bounding box center [767, 549] width 41 height 12
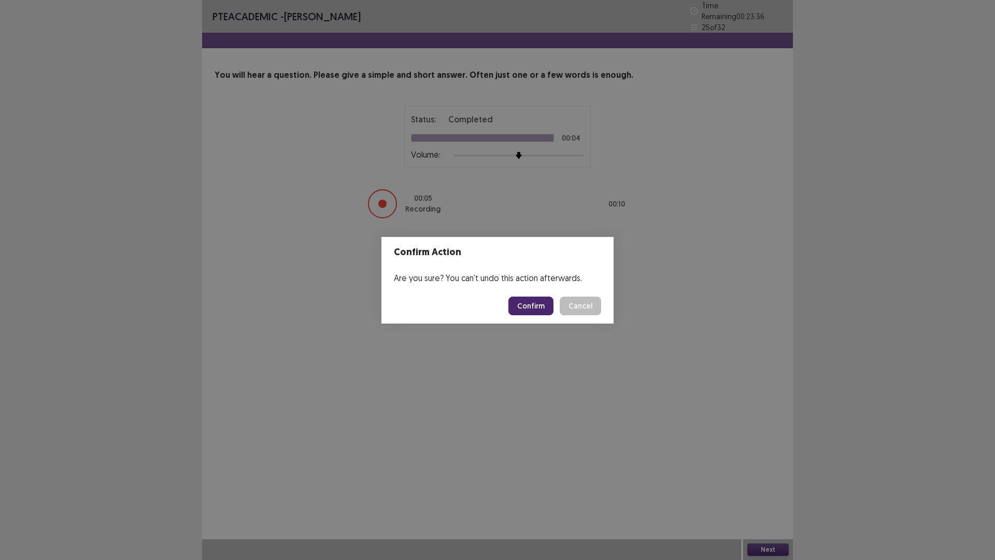
click at [525, 299] on button "Confirm" at bounding box center [530, 305] width 45 height 19
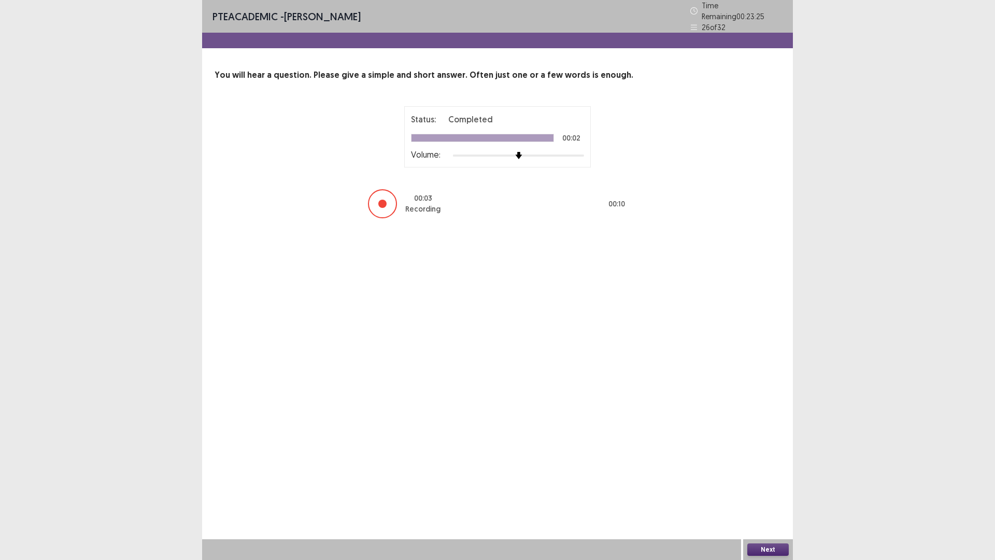
click at [768, 399] on button "Next" at bounding box center [767, 549] width 41 height 12
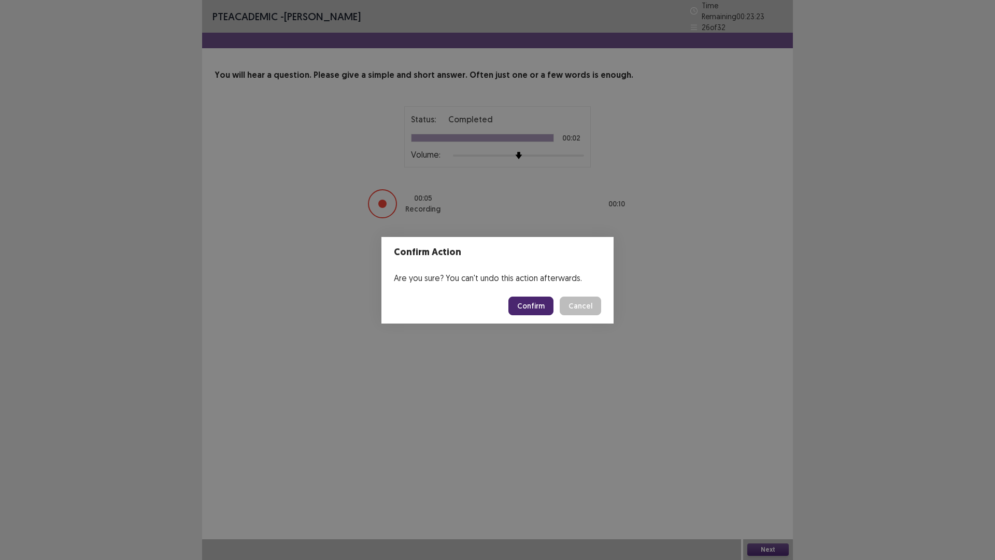
click at [533, 300] on button "Confirm" at bounding box center [530, 305] width 45 height 19
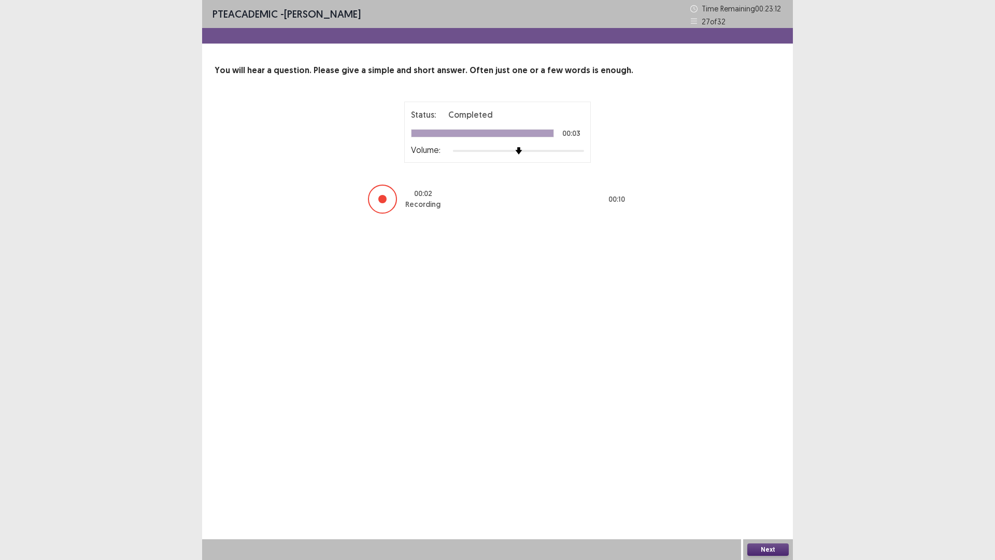
click at [770, 399] on button "Next" at bounding box center [767, 549] width 41 height 12
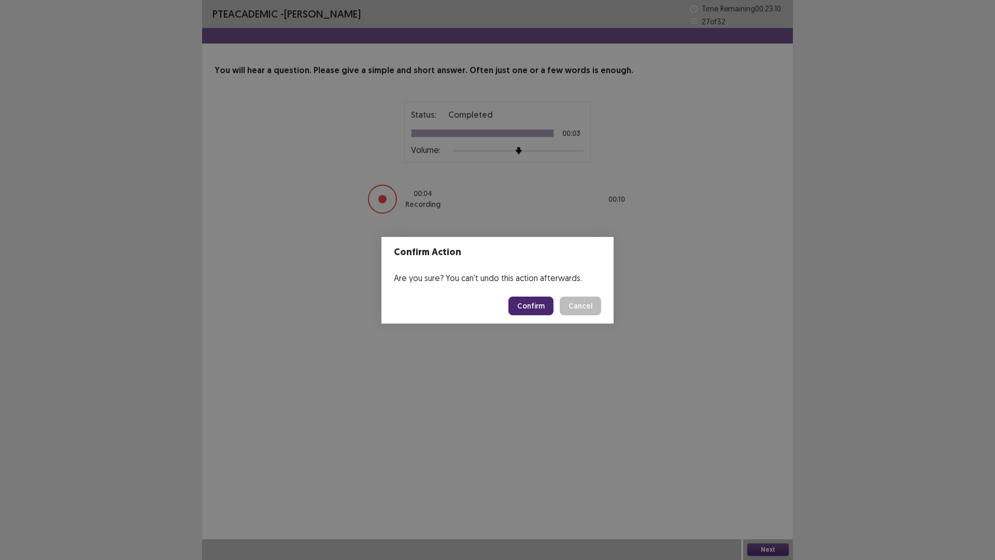
click at [526, 304] on button "Confirm" at bounding box center [530, 305] width 45 height 19
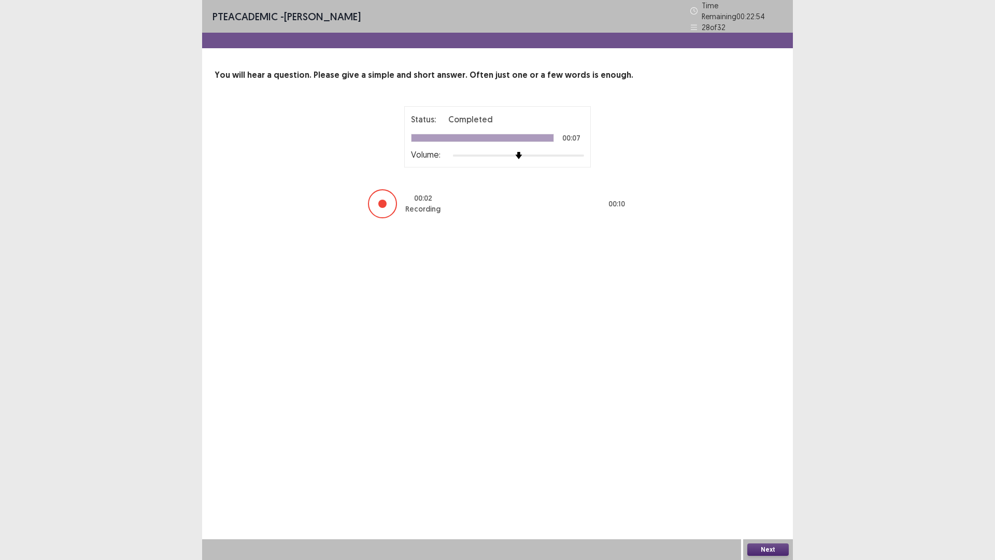
click at [755, 399] on button "Next" at bounding box center [767, 549] width 41 height 12
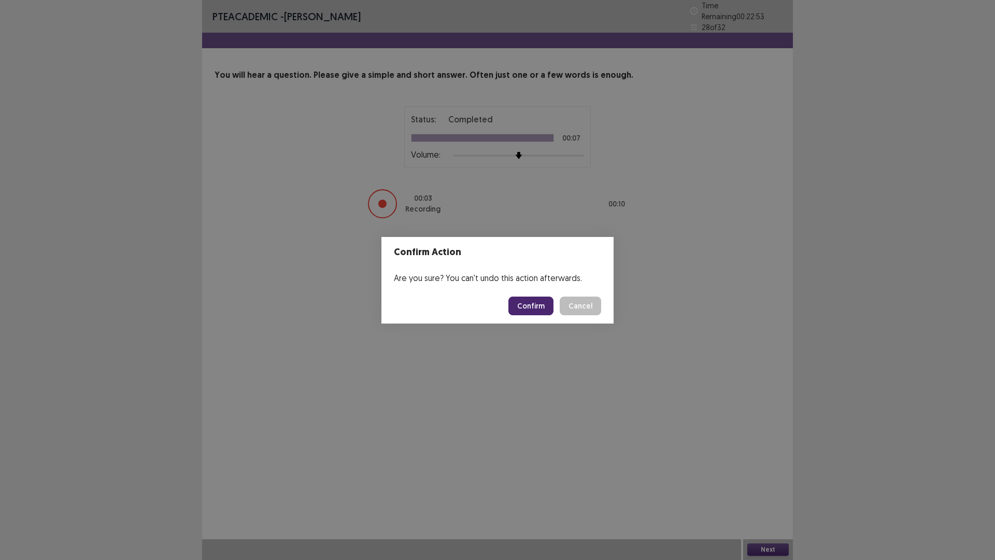
click at [516, 308] on button "Confirm" at bounding box center [530, 305] width 45 height 19
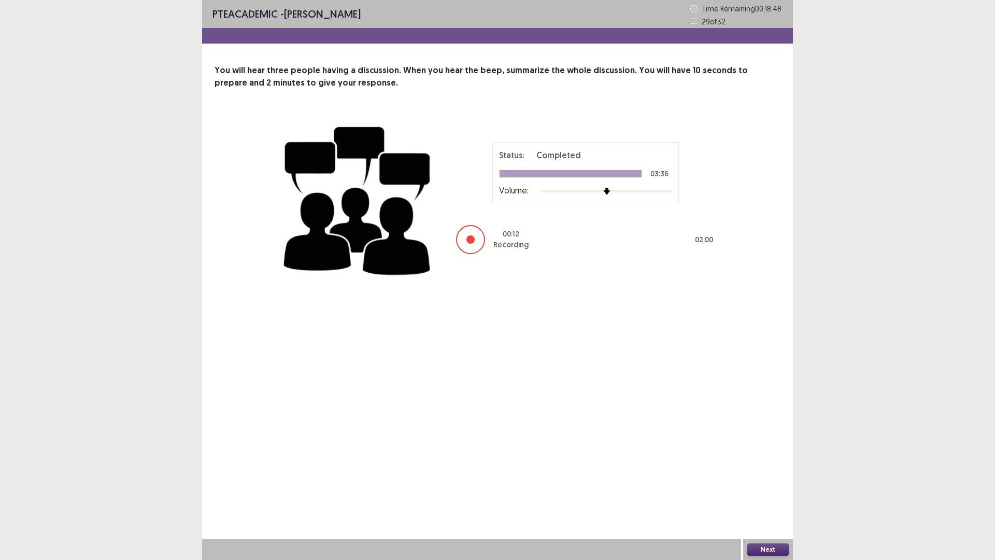
click at [516, 308] on div "PTE academic - [PERSON_NAME] Time Remaining 00 : 18 : 48 29 of 32 You will hear…" at bounding box center [497, 280] width 591 height 560
click at [762, 399] on button "Next" at bounding box center [767, 549] width 41 height 12
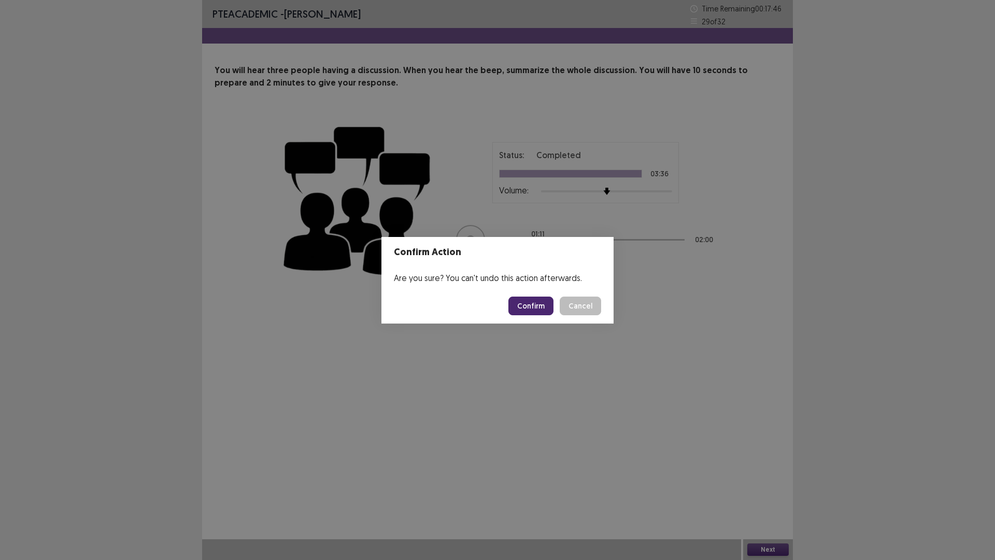
click at [534, 302] on button "Confirm" at bounding box center [530, 305] width 45 height 19
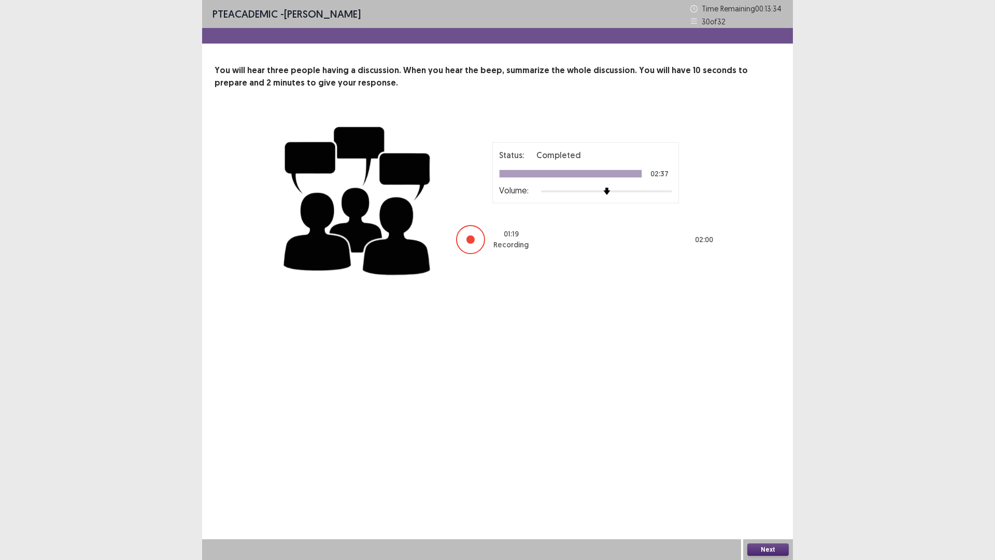
click at [764, 399] on button "Next" at bounding box center [767, 549] width 41 height 12
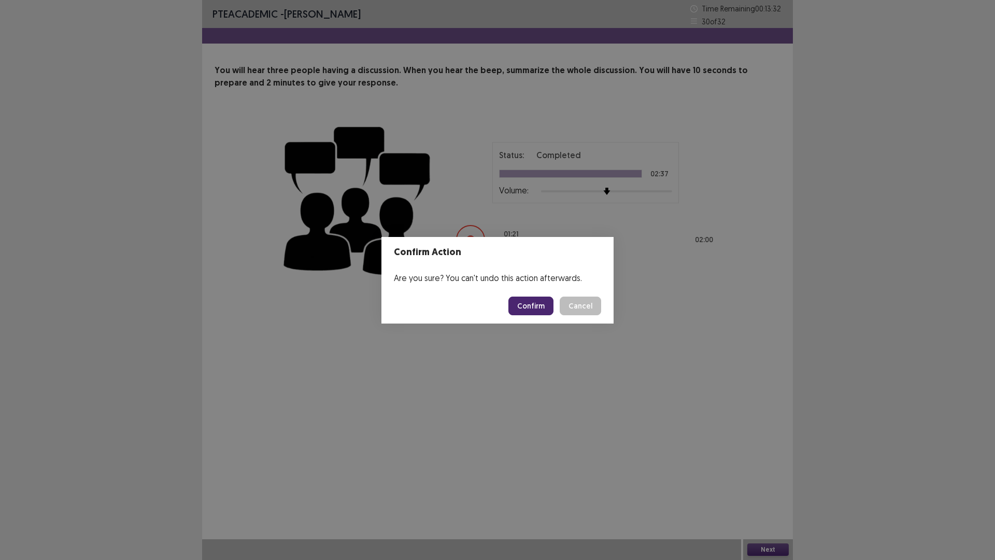
click at [521, 311] on button "Confirm" at bounding box center [530, 305] width 45 height 19
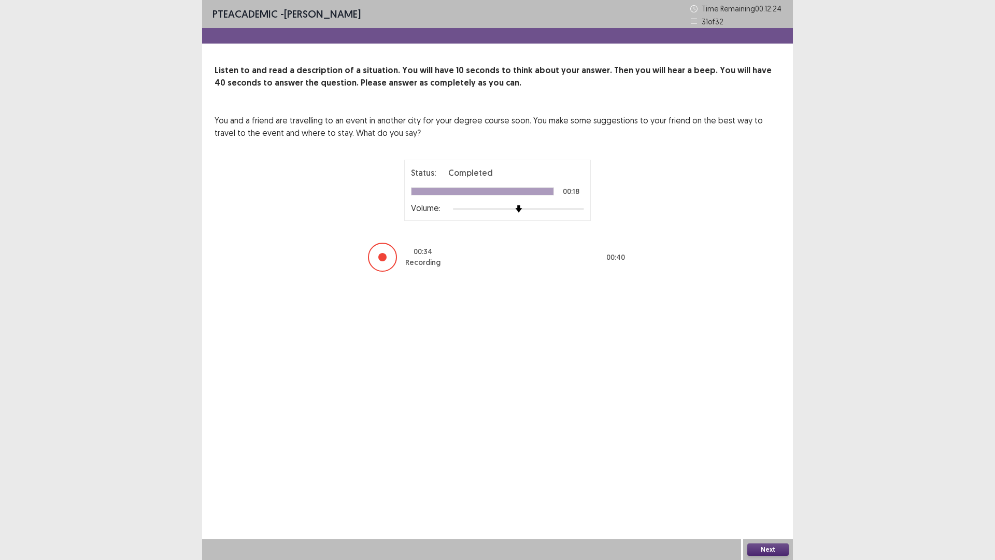
click at [762, 399] on button "Next" at bounding box center [767, 549] width 41 height 12
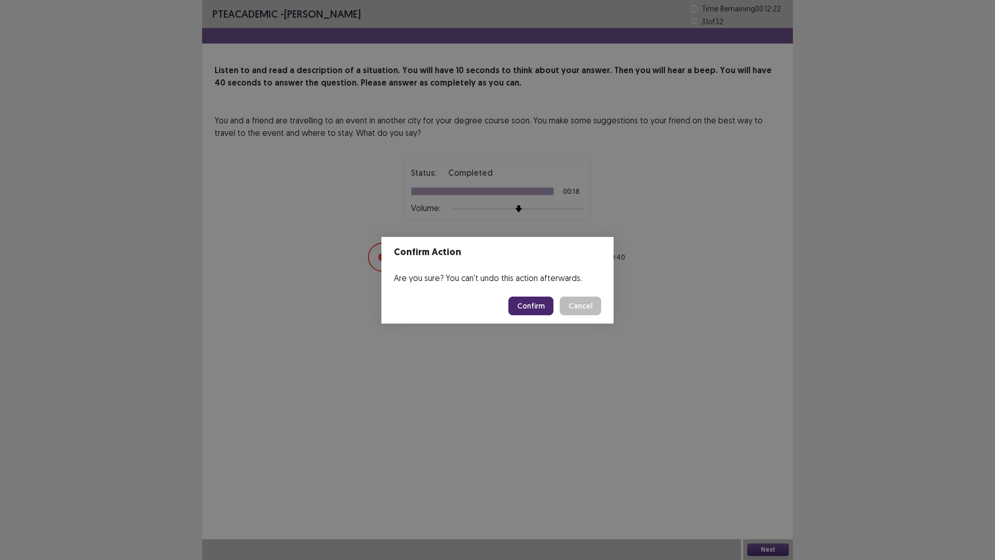
click at [531, 307] on button "Confirm" at bounding box center [530, 305] width 45 height 19
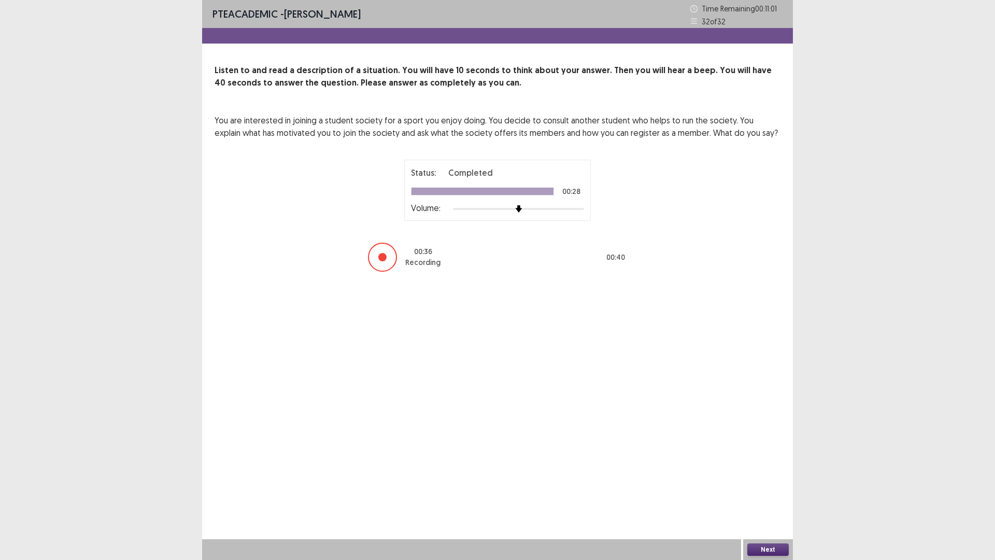
click at [765, 399] on button "Next" at bounding box center [767, 549] width 41 height 12
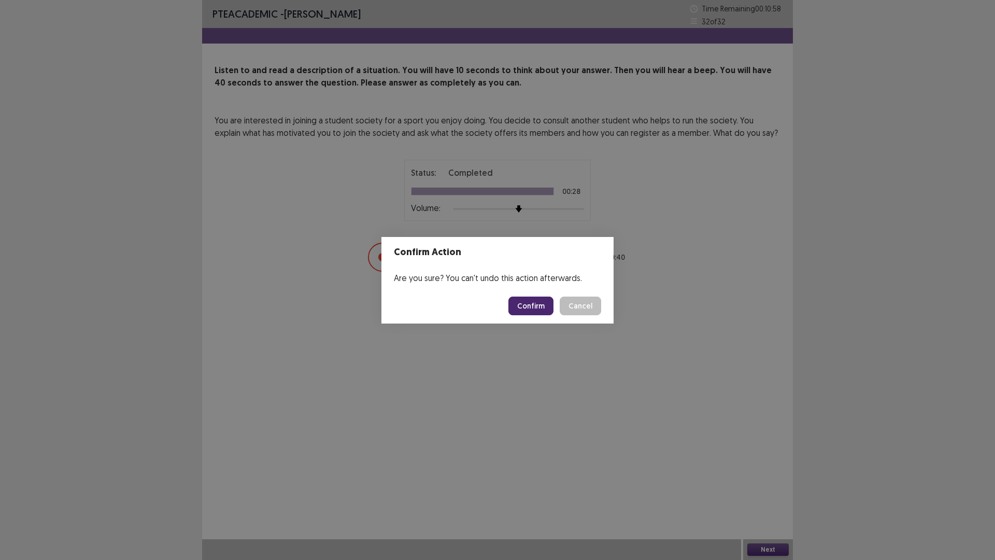
click at [527, 297] on button "Confirm" at bounding box center [530, 305] width 45 height 19
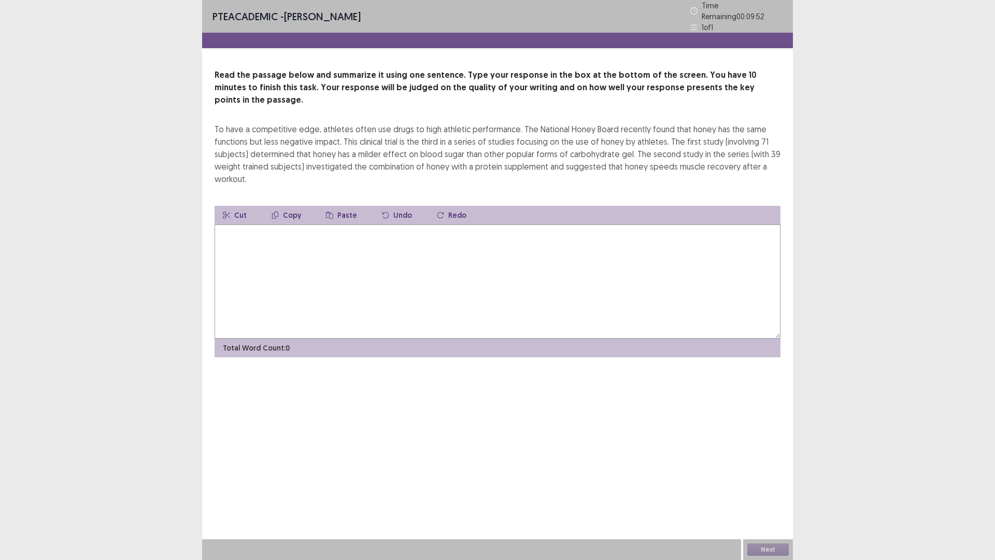
click at [492, 398] on div "PTE academic - [PERSON_NAME] Time Remaining 00 : 09 : 52 1 of 1 Read the passag…" at bounding box center [497, 280] width 591 height 560
click at [240, 228] on textarea at bounding box center [498, 281] width 566 height 114
type textarea "*"
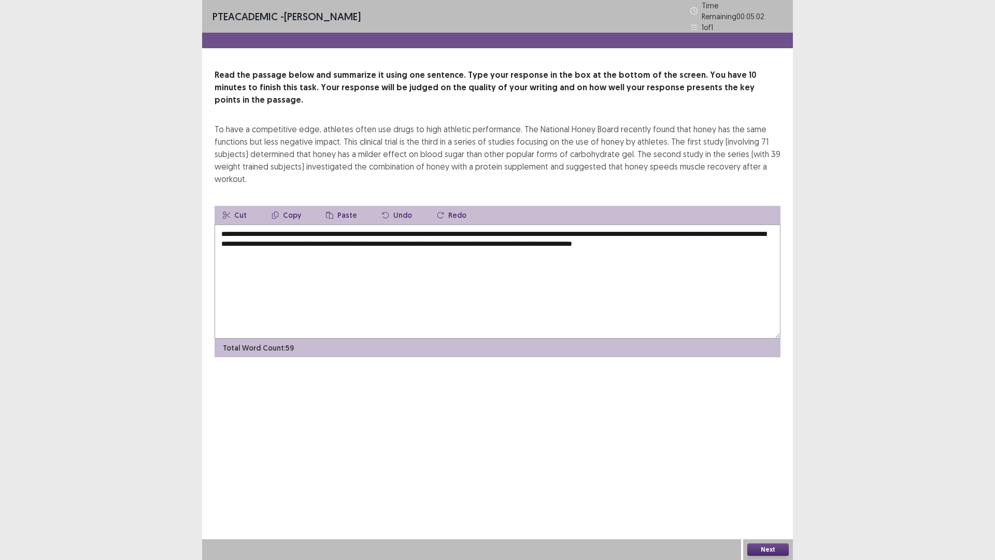
click at [656, 224] on textarea "**********" at bounding box center [498, 281] width 566 height 114
click at [759, 225] on textarea "**********" at bounding box center [498, 281] width 566 height 114
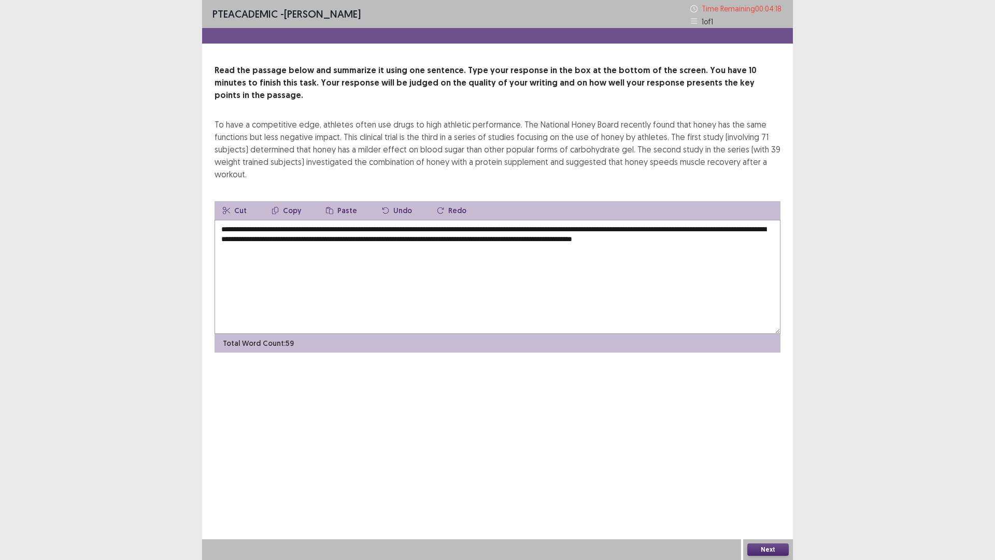
type textarea "**********"
click at [773, 399] on button "Next" at bounding box center [767, 549] width 41 height 12
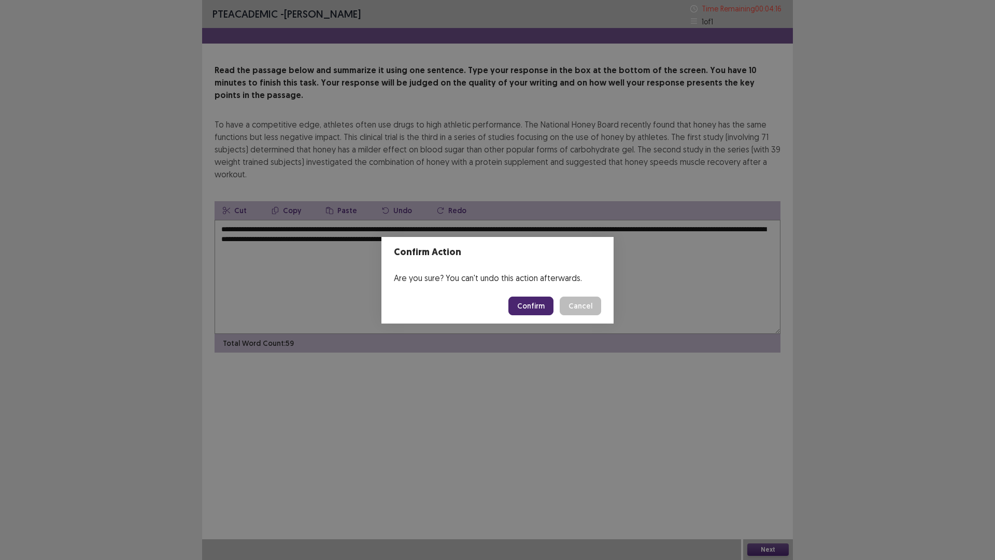
click at [531, 304] on button "Confirm" at bounding box center [530, 305] width 45 height 19
click at [531, 318] on footer "Loading... Confirm Cancel" at bounding box center [497, 305] width 232 height 35
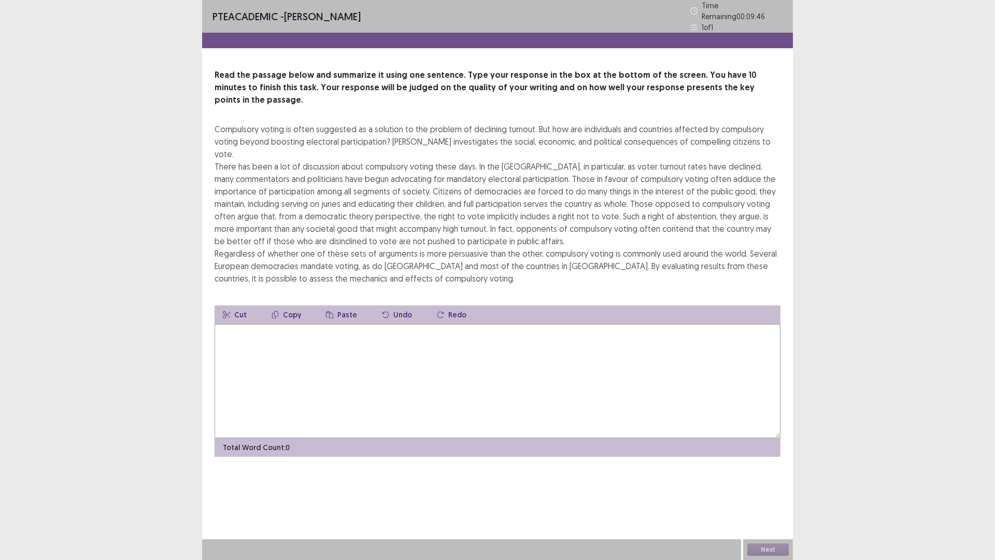
click at [352, 351] on textarea at bounding box center [498, 381] width 566 height 114
type textarea "*"
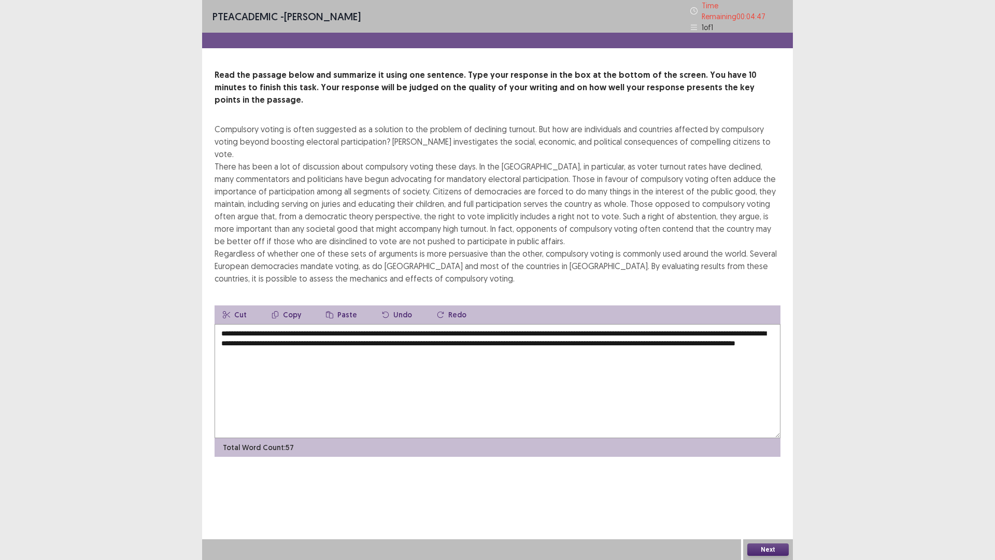
click at [511, 324] on textarea "**********" at bounding box center [498, 381] width 566 height 114
click at [721, 324] on textarea "**********" at bounding box center [498, 381] width 566 height 114
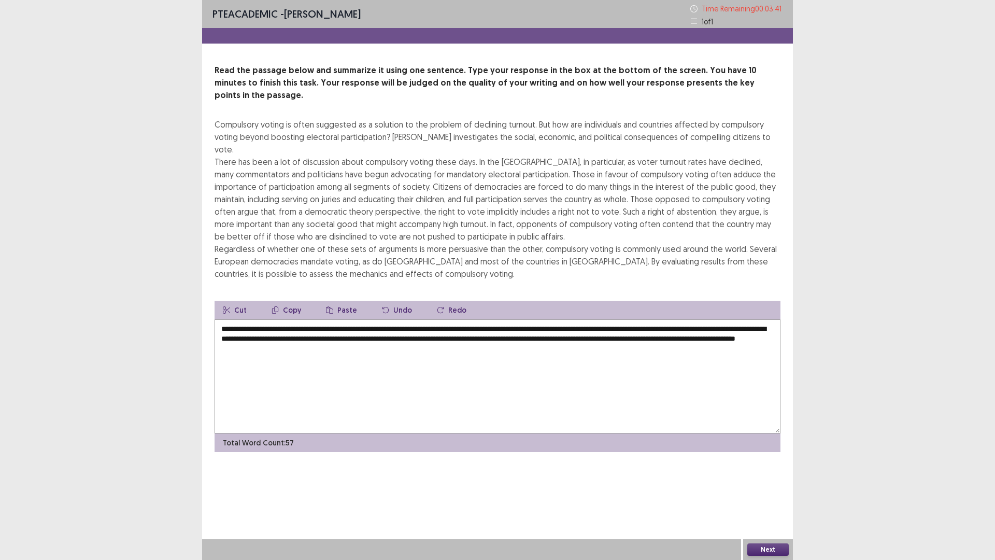
type textarea "**********"
click at [764, 399] on button "Next" at bounding box center [767, 549] width 41 height 12
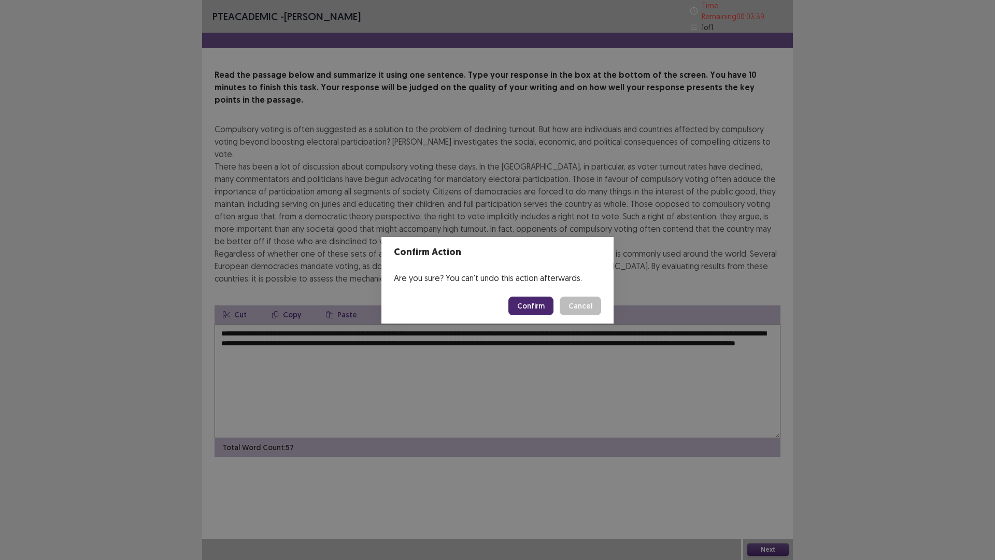
click at [529, 304] on button "Confirm" at bounding box center [530, 305] width 45 height 19
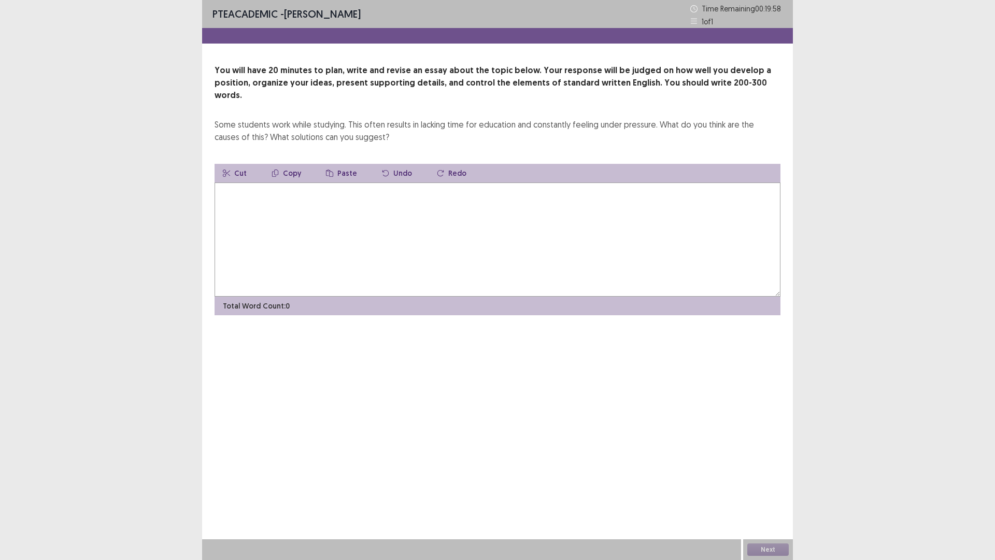
click at [286, 217] on textarea at bounding box center [498, 239] width 566 height 114
type textarea "*"
click at [246, 399] on div "**********" at bounding box center [497, 280] width 591 height 560
click at [491, 202] on textarea "**********" at bounding box center [498, 239] width 566 height 114
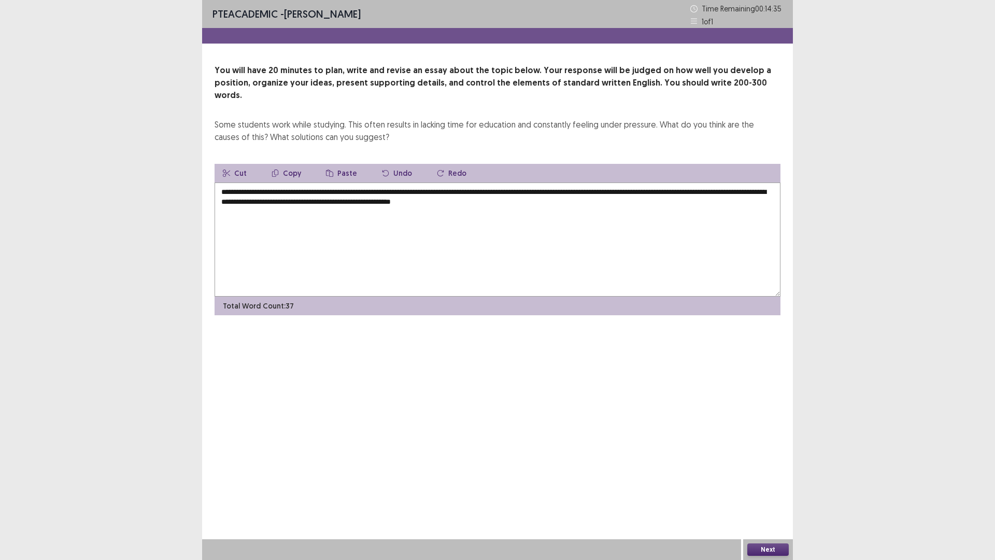
click at [490, 202] on textarea "**********" at bounding box center [498, 239] width 566 height 114
click at [578, 193] on textarea "**********" at bounding box center [498, 239] width 566 height 114
click at [533, 279] on textarea "**********" at bounding box center [498, 239] width 566 height 114
click at [738, 193] on textarea "**********" at bounding box center [498, 239] width 566 height 114
click at [735, 195] on textarea "**********" at bounding box center [498, 239] width 566 height 114
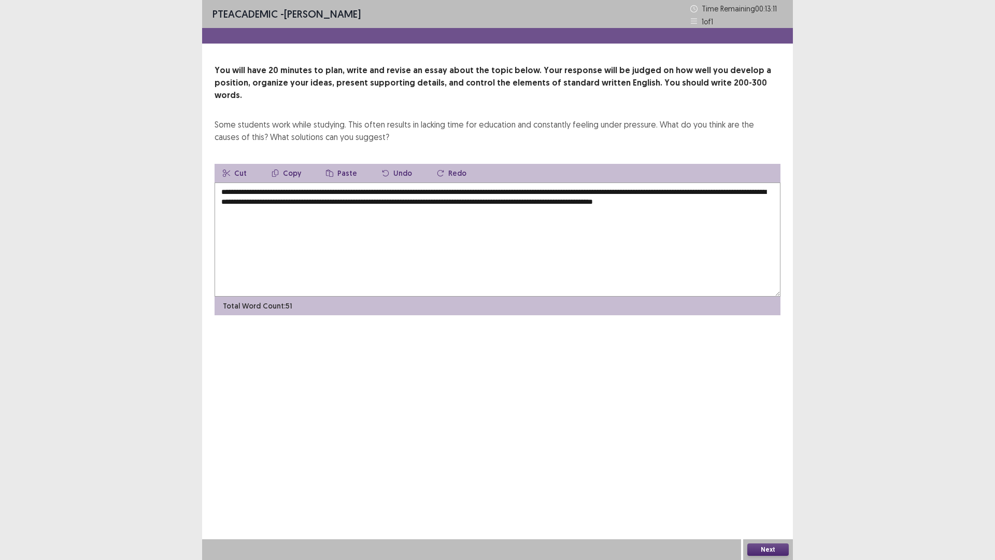
click at [735, 195] on textarea "**********" at bounding box center [498, 239] width 566 height 114
click at [274, 215] on textarea "**********" at bounding box center [498, 239] width 566 height 114
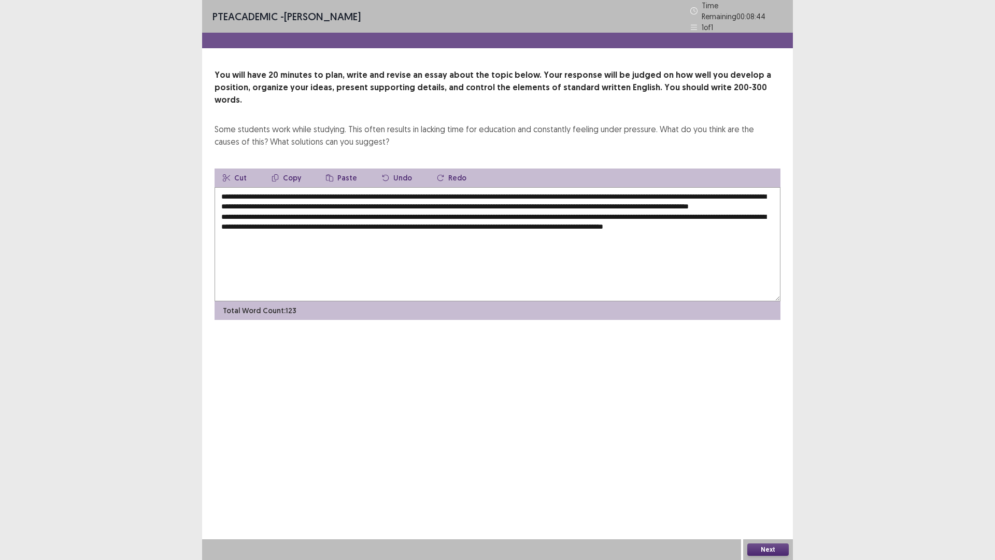
click at [613, 205] on textarea "**********" at bounding box center [498, 244] width 566 height 114
click at [728, 188] on textarea "**********" at bounding box center [498, 244] width 566 height 114
click at [344, 238] on textarea "**********" at bounding box center [498, 244] width 566 height 114
click at [341, 234] on textarea "**********" at bounding box center [498, 244] width 566 height 114
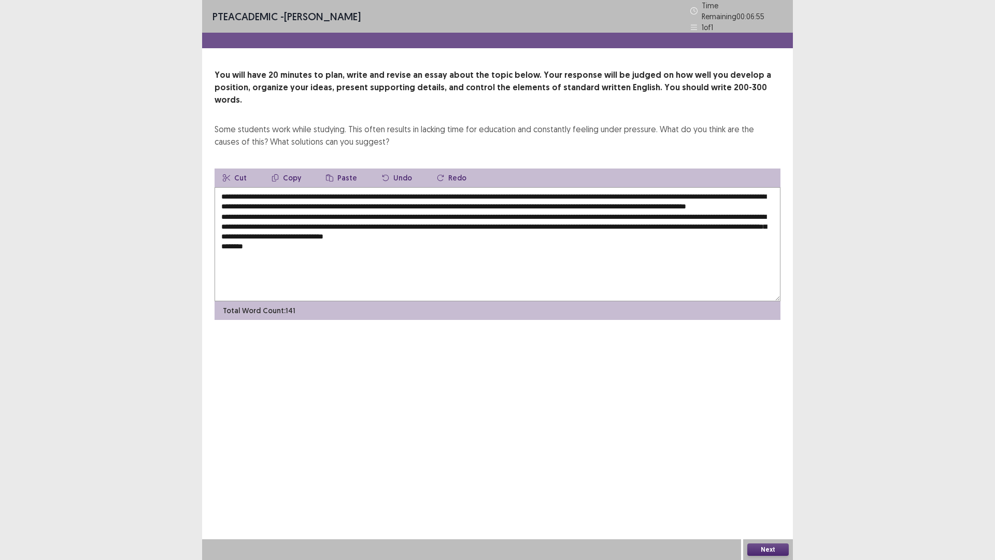
click at [341, 234] on textarea "**********" at bounding box center [498, 244] width 566 height 114
click at [299, 239] on textarea "**********" at bounding box center [498, 244] width 566 height 114
click at [343, 232] on textarea "**********" at bounding box center [498, 244] width 566 height 114
click at [272, 244] on textarea "**********" at bounding box center [498, 244] width 566 height 114
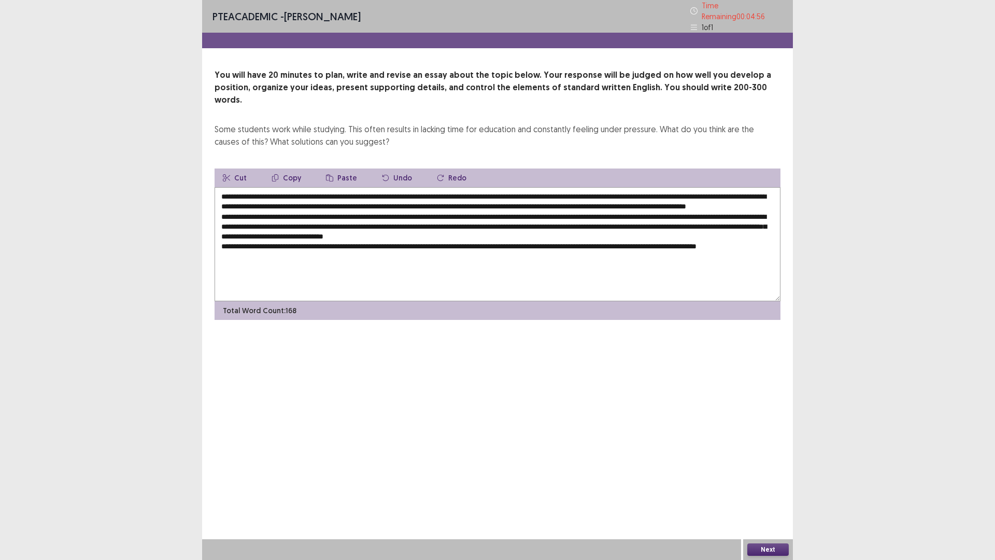
click at [242, 231] on textarea at bounding box center [498, 244] width 566 height 114
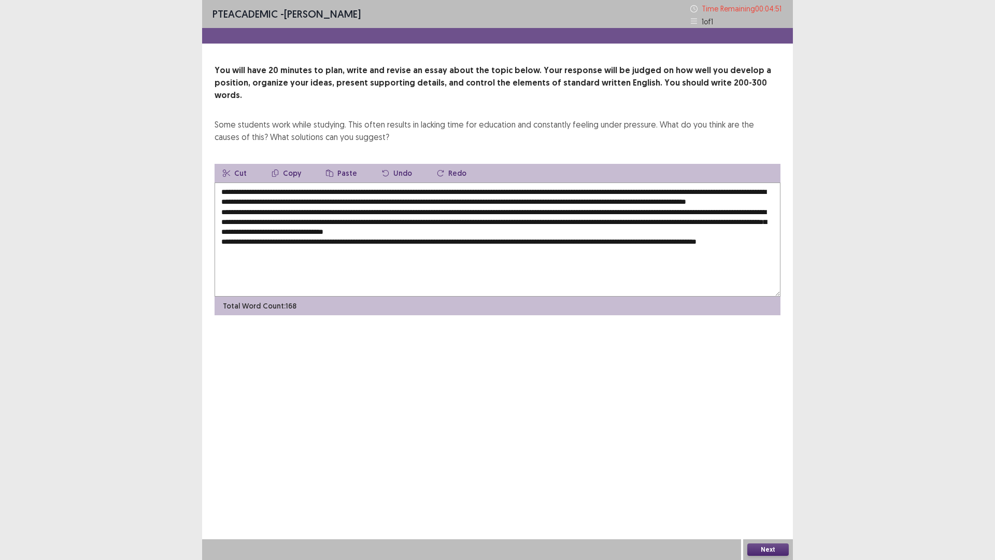
click at [268, 247] on textarea at bounding box center [498, 239] width 566 height 114
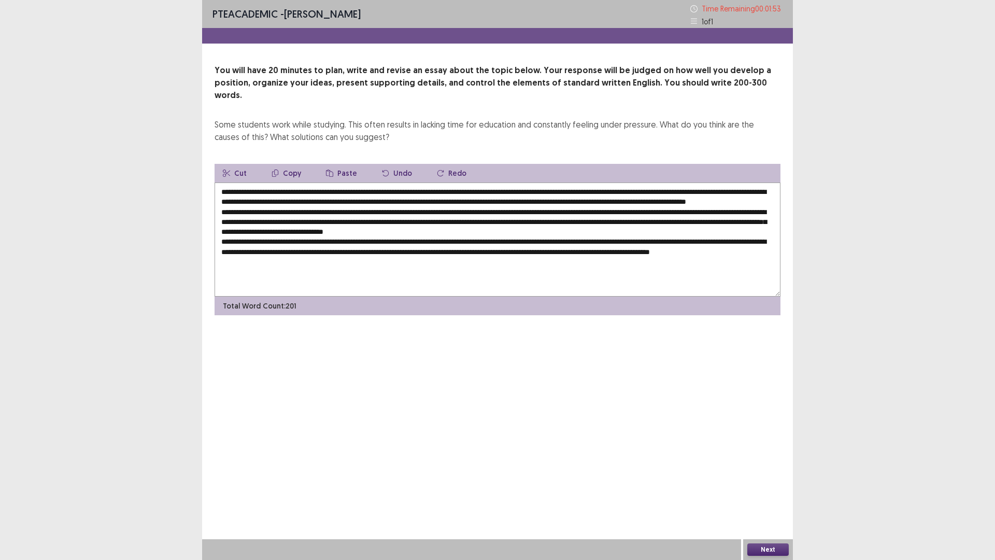
click at [711, 223] on textarea at bounding box center [498, 239] width 566 height 114
click at [742, 222] on textarea at bounding box center [498, 239] width 566 height 114
click at [762, 220] on textarea at bounding box center [498, 239] width 566 height 114
click at [330, 188] on textarea at bounding box center [498, 239] width 566 height 114
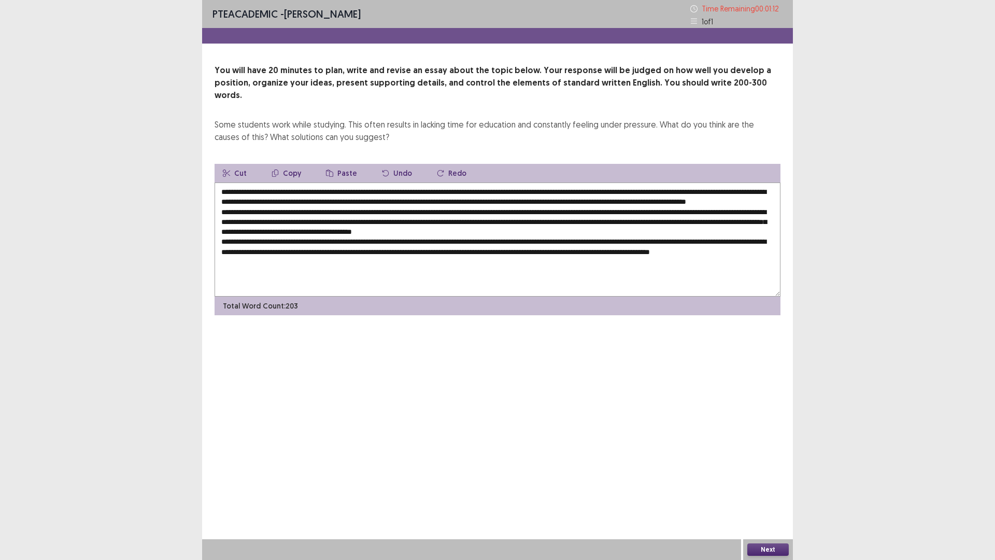
click at [293, 232] on textarea at bounding box center [498, 239] width 566 height 114
click at [727, 192] on textarea at bounding box center [498, 239] width 566 height 114
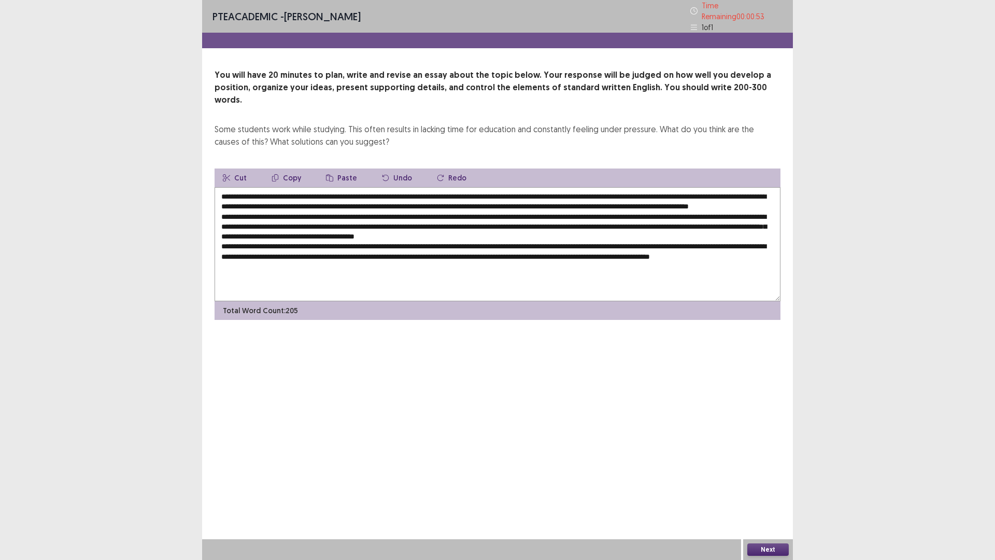
type textarea "**********"
click at [773, 399] on button "Next" at bounding box center [767, 549] width 41 height 12
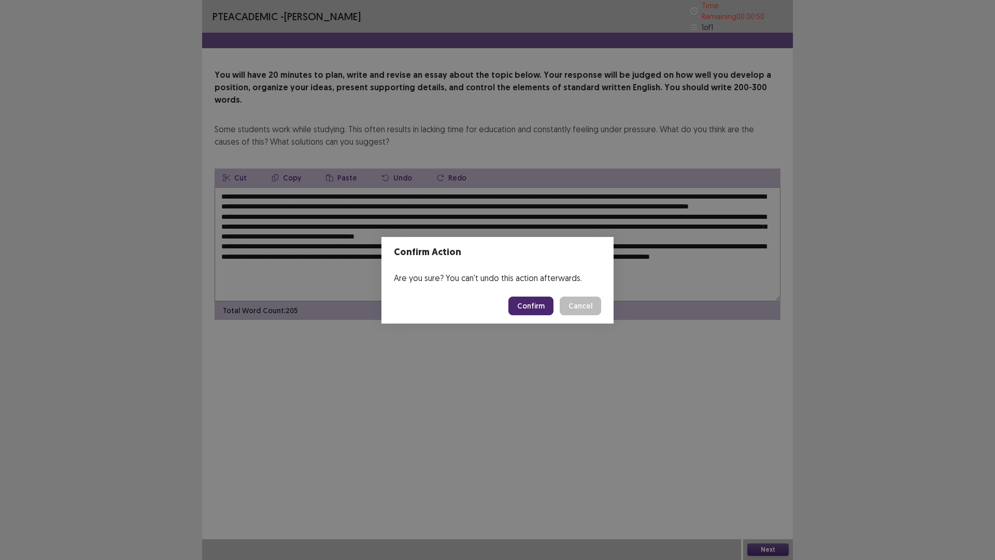
click at [534, 301] on button "Confirm" at bounding box center [530, 305] width 45 height 19
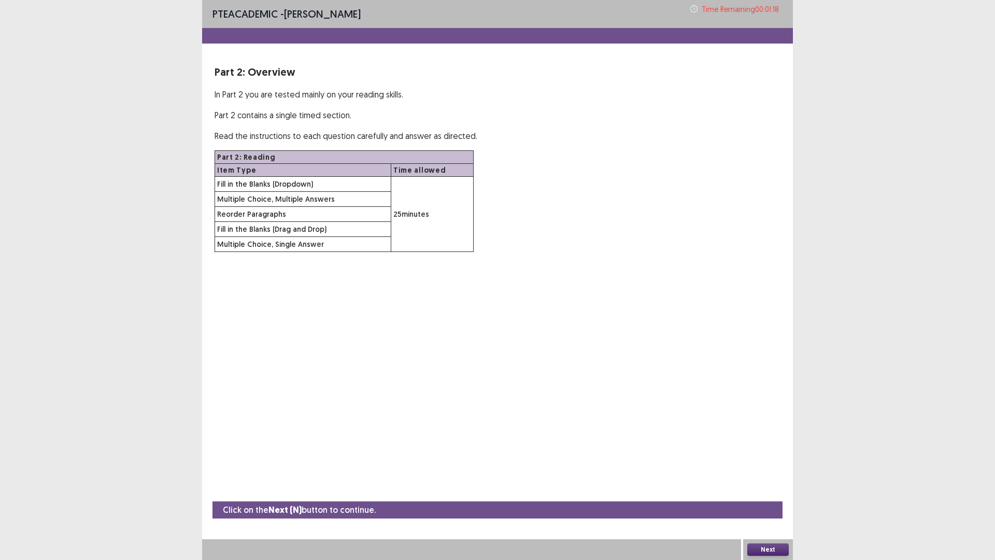
click at [780, 399] on button "Next" at bounding box center [767, 549] width 41 height 12
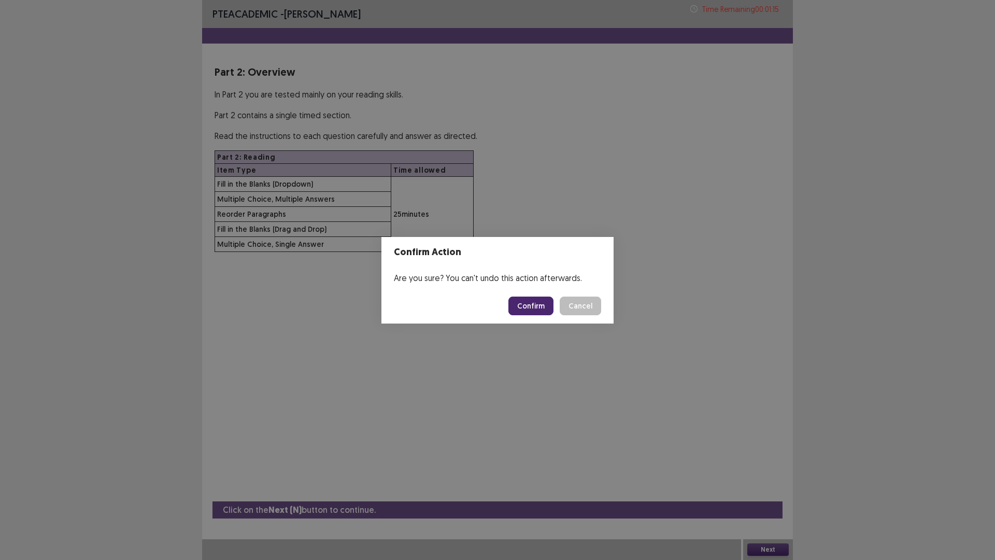
click at [533, 311] on button "Confirm" at bounding box center [530, 305] width 45 height 19
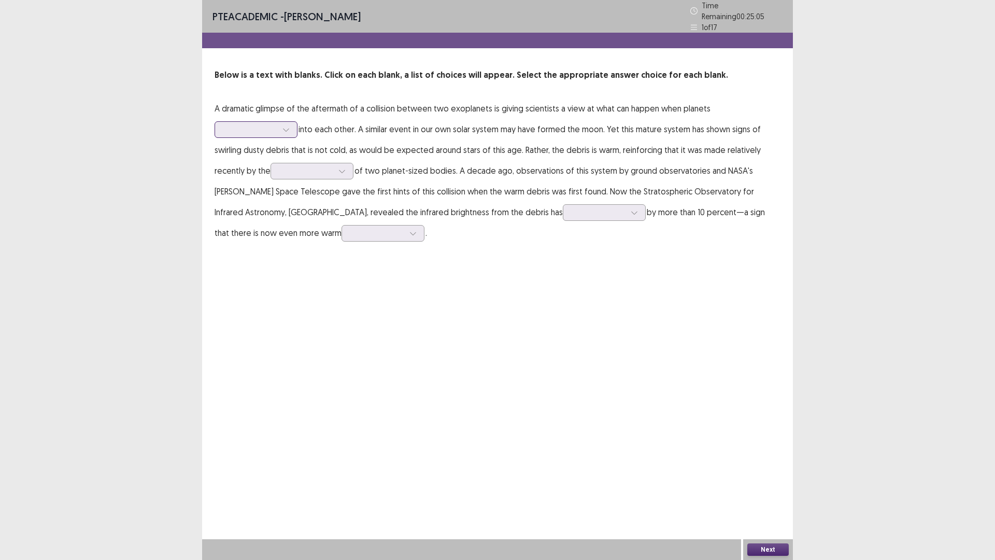
click at [286, 131] on div at bounding box center [286, 130] width 16 height 16
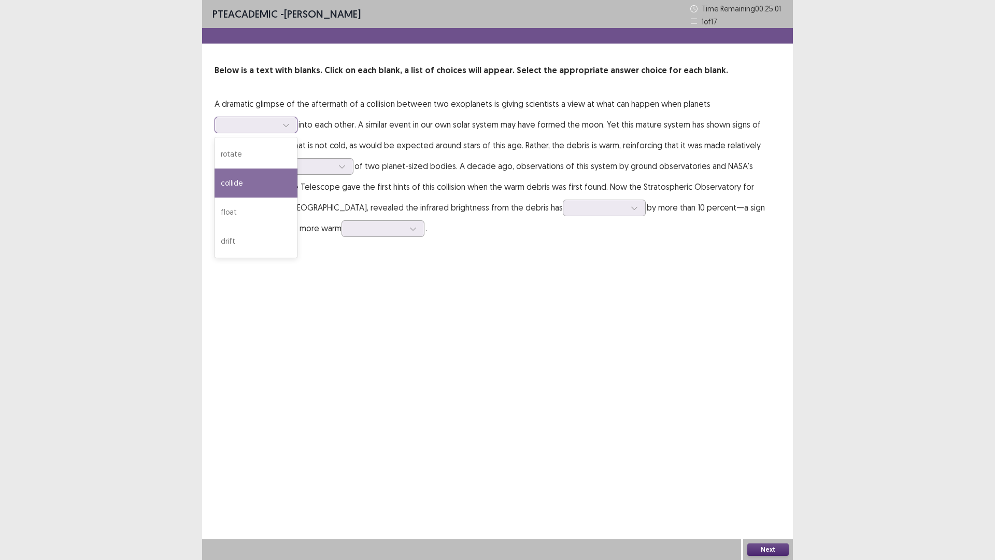
click at [267, 187] on div "collide" at bounding box center [256, 182] width 83 height 29
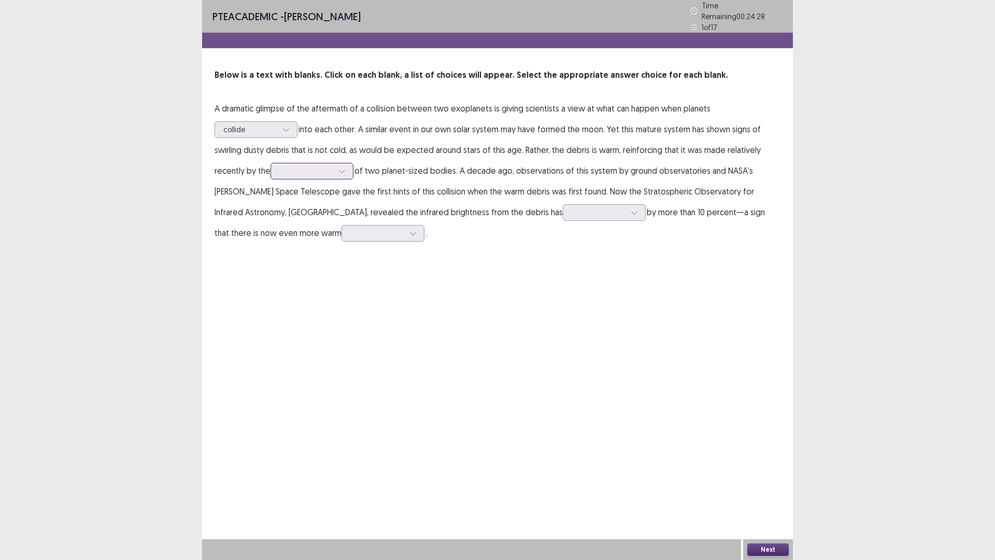
click at [343, 173] on div at bounding box center [342, 171] width 16 height 16
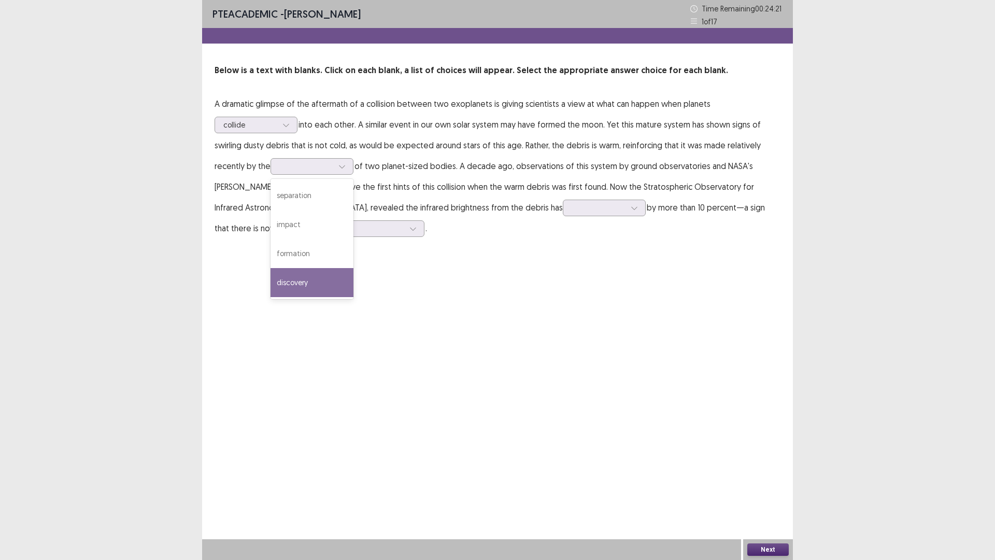
click at [370, 264] on div "PTE academic - [PERSON_NAME] Time Remaining 00 : 24 : 21 1 of 17 Below is a tex…" at bounding box center [497, 280] width 591 height 560
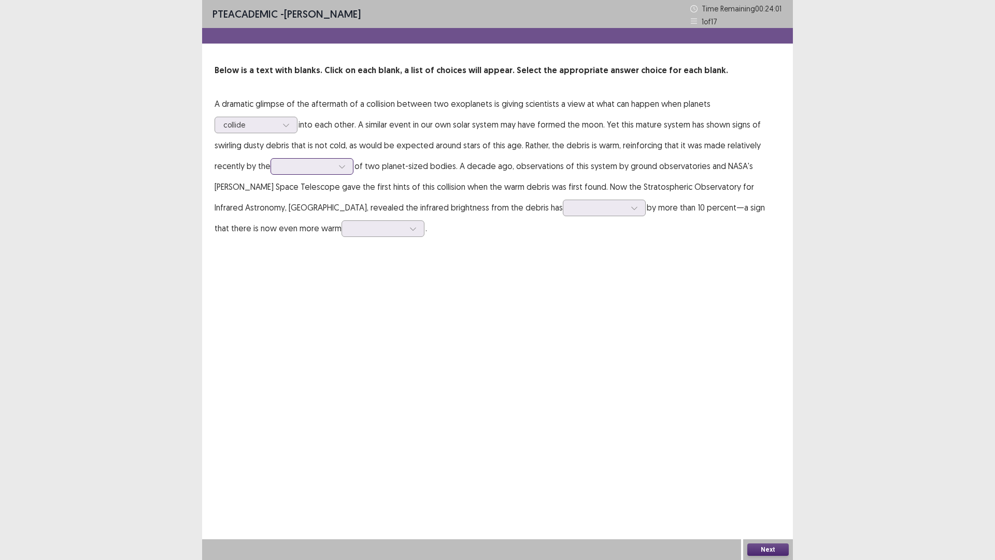
click at [346, 168] on icon at bounding box center [341, 166] width 7 height 7
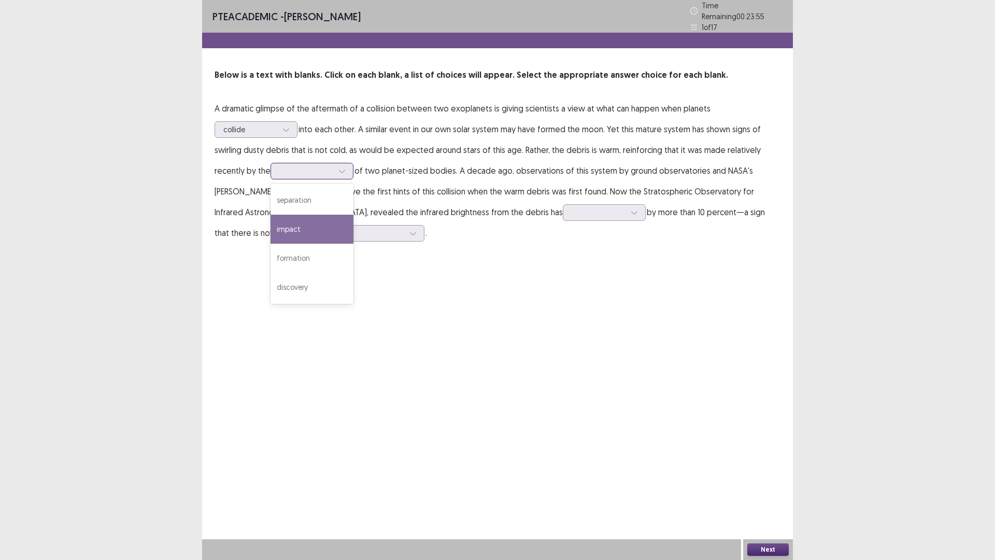
click at [316, 224] on div "impact" at bounding box center [312, 229] width 83 height 29
click at [571, 206] on div at bounding box center [599, 212] width 56 height 12
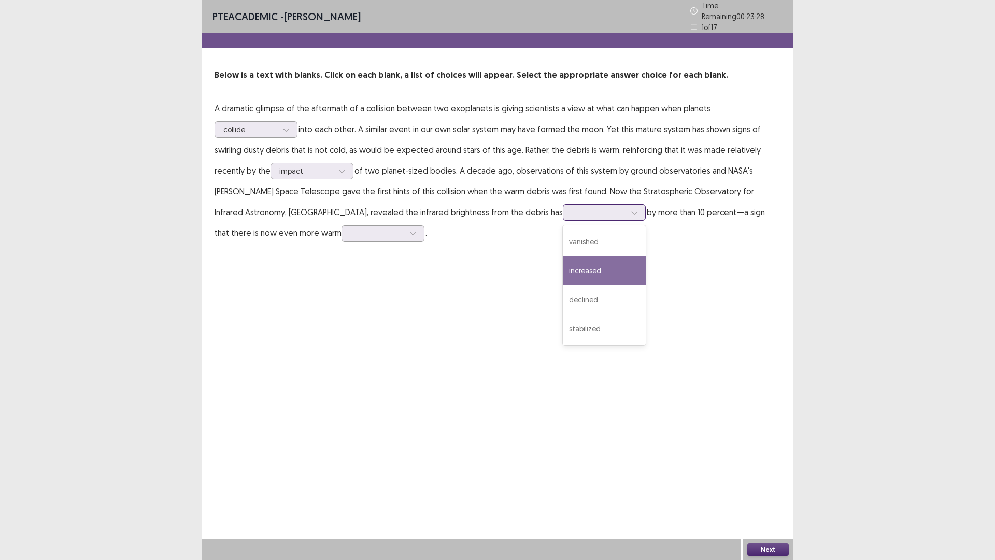
click at [563, 264] on div "increased" at bounding box center [604, 270] width 83 height 29
click at [631, 209] on icon at bounding box center [634, 212] width 7 height 7
click at [581, 262] on div "PTE academic - [PERSON_NAME] Time Remaining 00 : 23 : 24 1 of 17 Below is a tex…" at bounding box center [497, 280] width 591 height 560
click at [340, 172] on div at bounding box center [342, 171] width 16 height 16
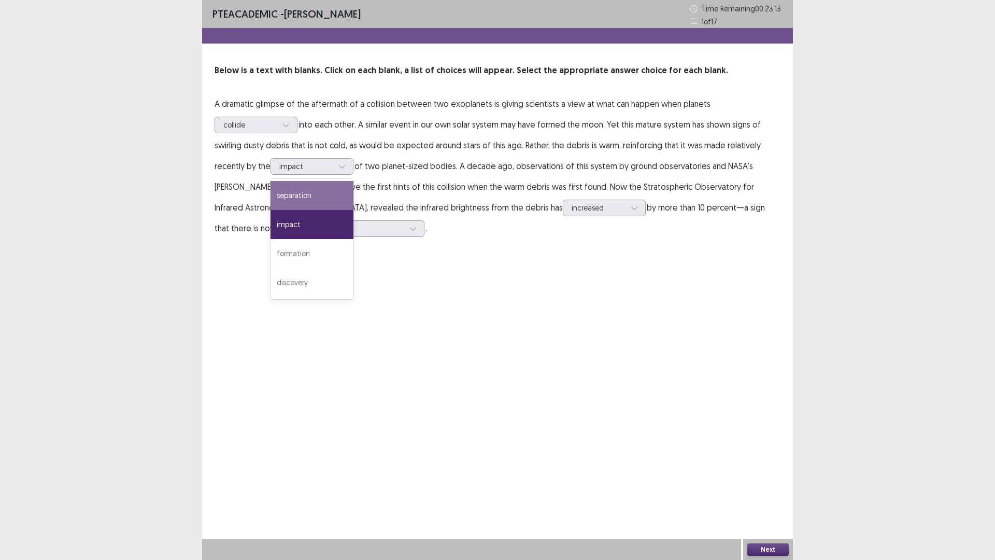
click at [402, 240] on div "PTE academic - [PERSON_NAME] Time Remaining 00 : 23 : 13 1 of 17 Below is a tex…" at bounding box center [497, 129] width 591 height 259
click at [405, 221] on div at bounding box center [413, 229] width 16 height 16
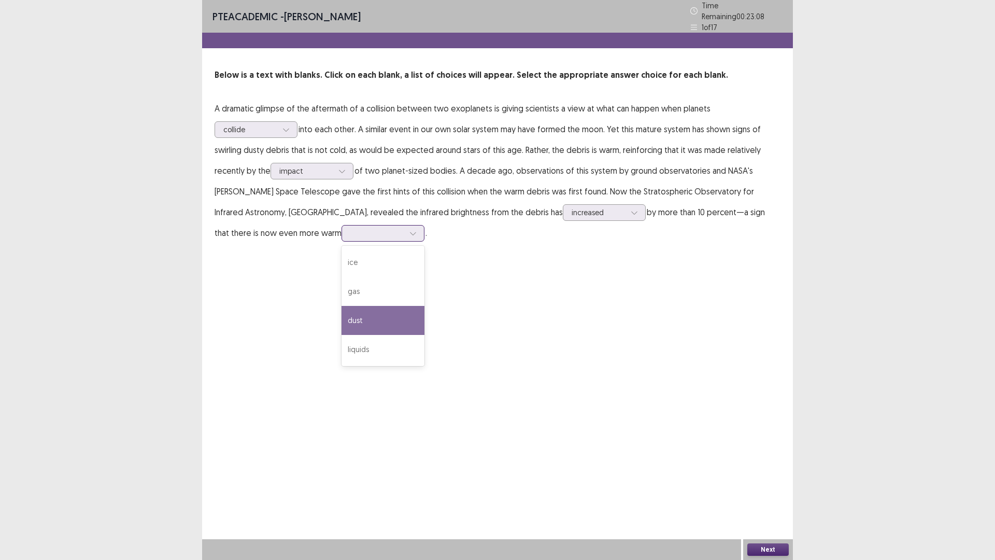
click at [342, 325] on div "dust" at bounding box center [383, 320] width 83 height 29
click at [774, 399] on button "Next" at bounding box center [767, 549] width 41 height 12
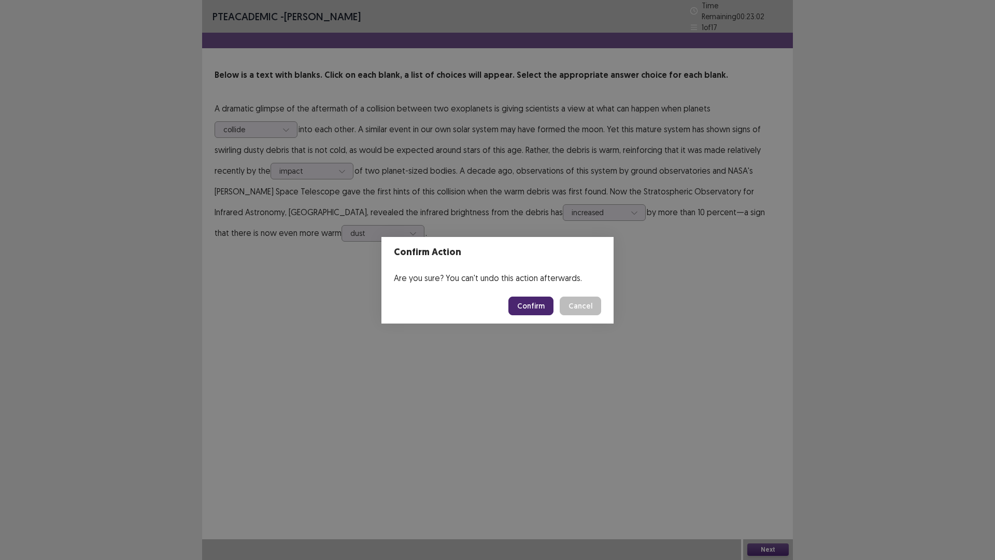
click at [532, 306] on button "Confirm" at bounding box center [530, 305] width 45 height 19
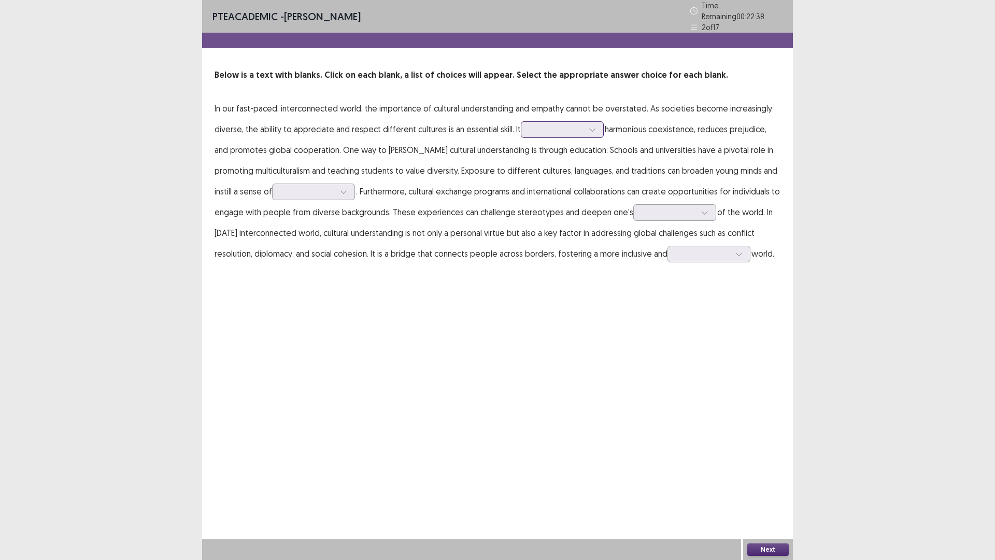
click at [550, 124] on div at bounding box center [557, 129] width 54 height 10
click at [549, 187] on div "discourages" at bounding box center [562, 187] width 83 height 29
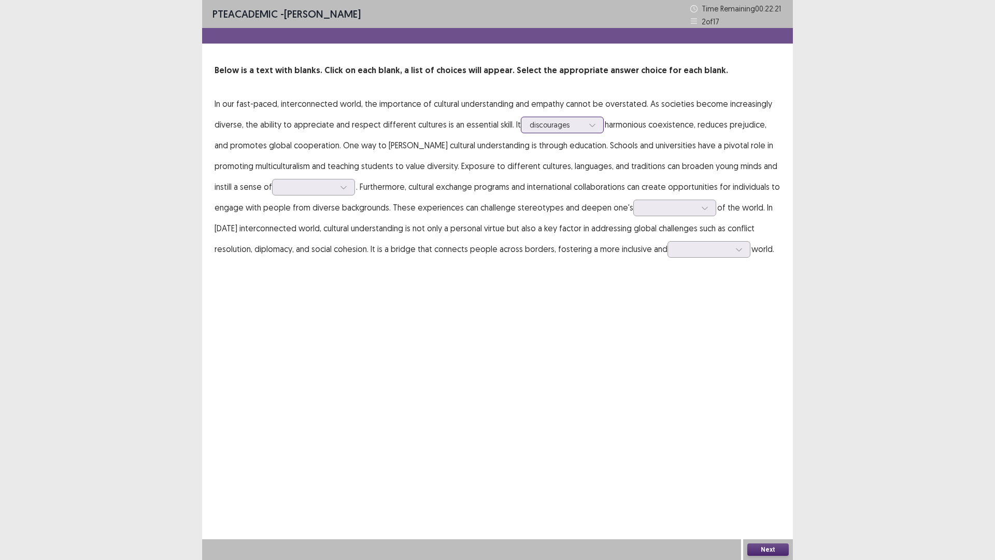
click at [591, 130] on div at bounding box center [593, 125] width 16 height 16
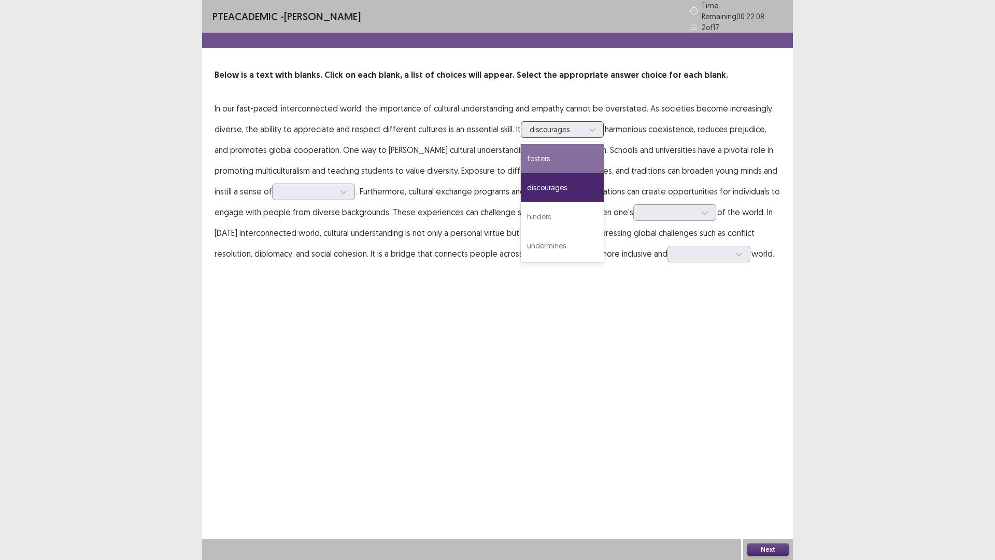
click at [563, 158] on div "fosters" at bounding box center [562, 158] width 83 height 29
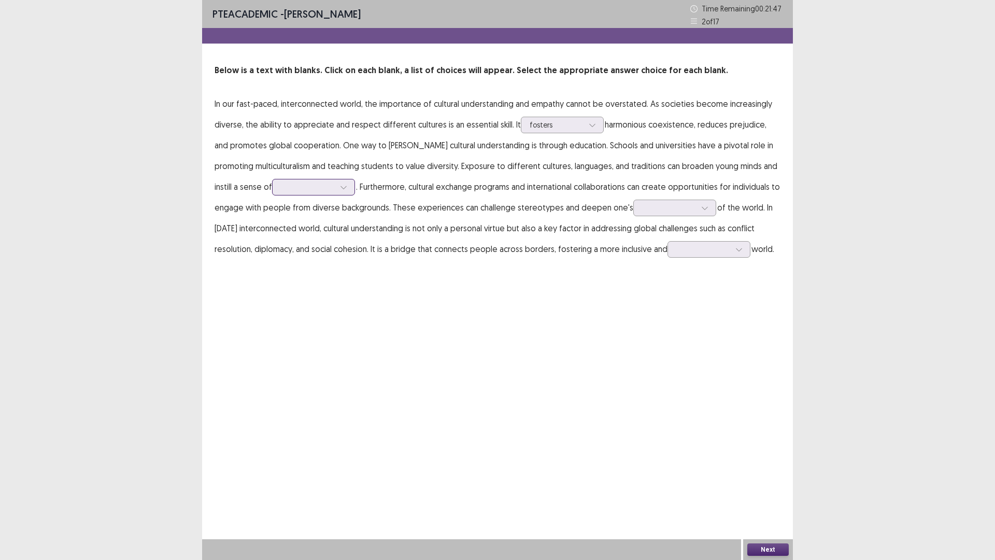
click at [340, 188] on icon at bounding box center [343, 186] width 7 height 7
click at [521, 334] on div "PTE academic - [PERSON_NAME] Time Remaining 00 : 21 : 33 2 of 17 Below is a tex…" at bounding box center [497, 280] width 591 height 560
click at [657, 206] on div at bounding box center [669, 208] width 54 height 10
click at [652, 245] on div "appreciation" at bounding box center [674, 236] width 83 height 29
click at [700, 245] on div at bounding box center [703, 249] width 54 height 10
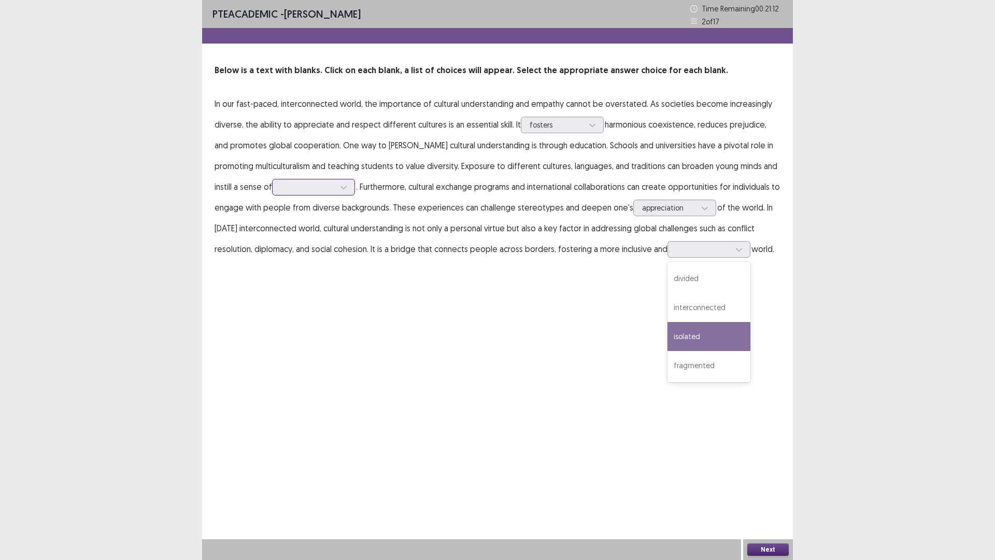
click at [293, 182] on div at bounding box center [308, 187] width 54 height 10
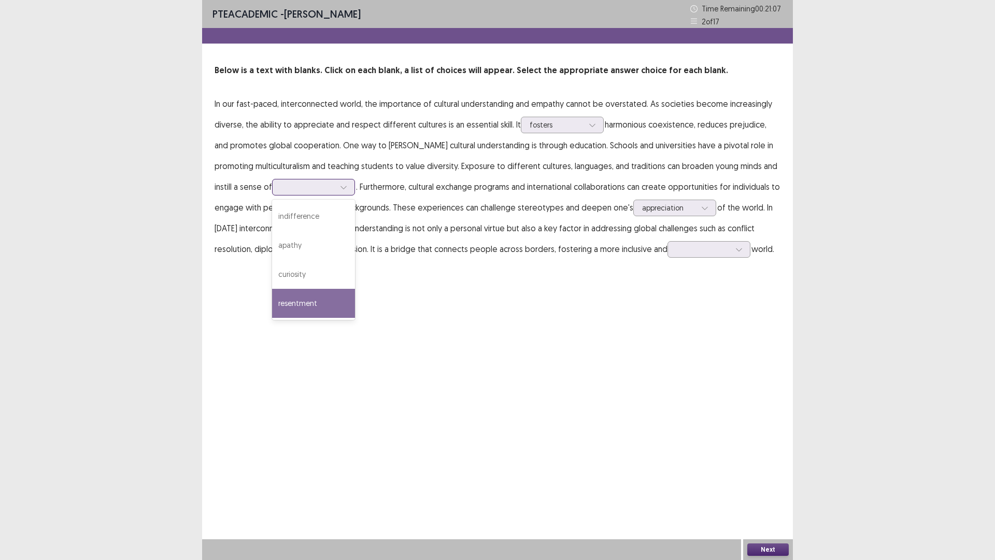
click at [294, 304] on div "resentment" at bounding box center [313, 303] width 83 height 29
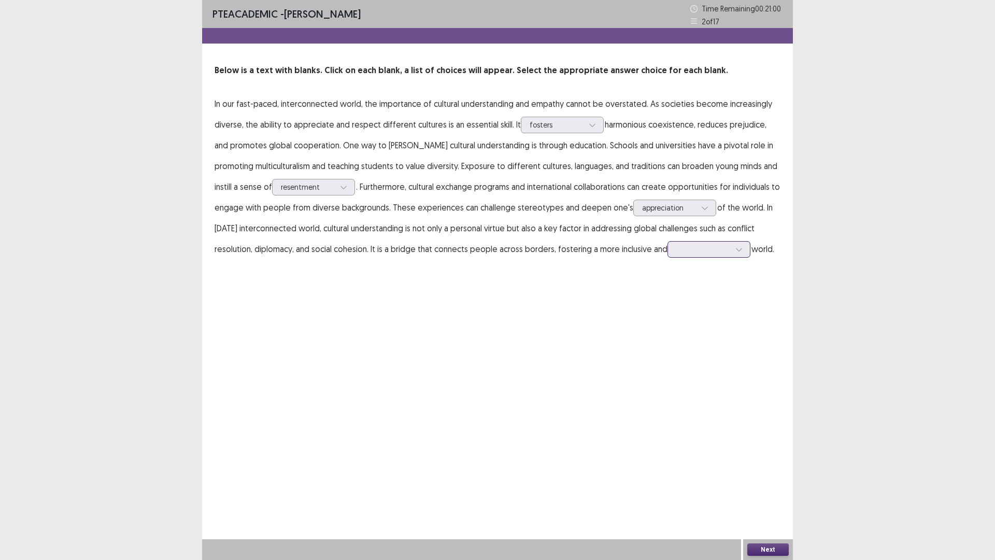
click at [687, 248] on div at bounding box center [703, 249] width 54 height 10
click at [685, 339] on div "isolated" at bounding box center [709, 336] width 83 height 29
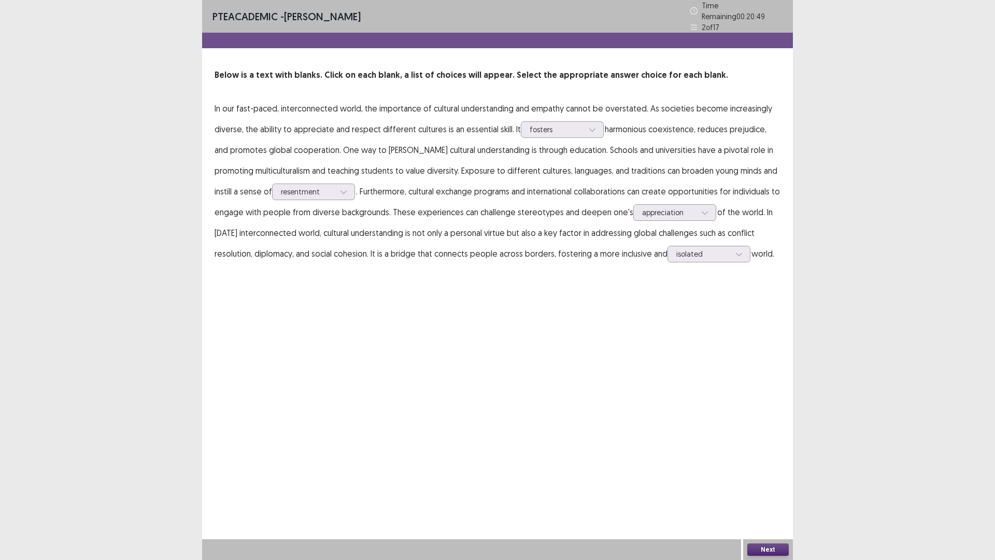
click at [769, 399] on button "Next" at bounding box center [767, 549] width 41 height 12
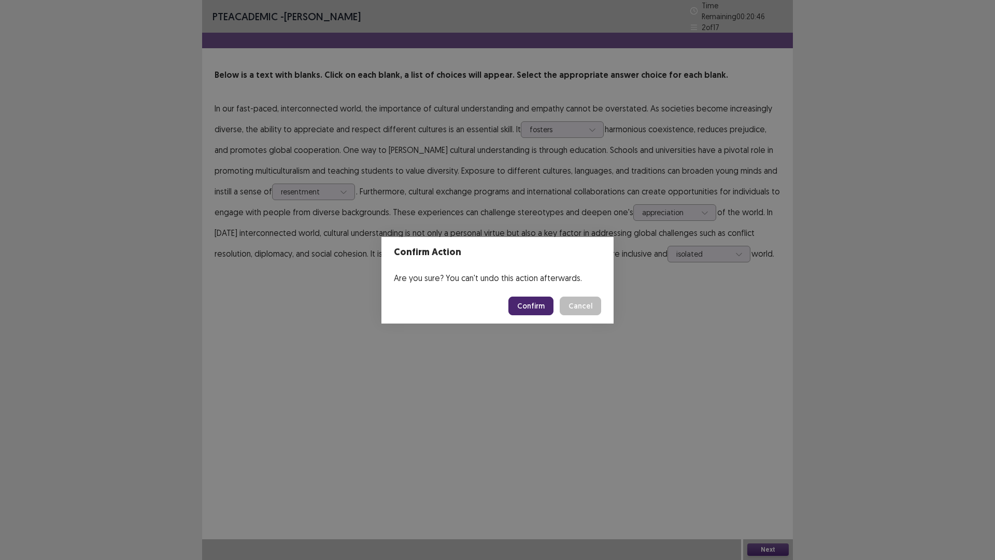
click at [530, 298] on button "Confirm" at bounding box center [530, 305] width 45 height 19
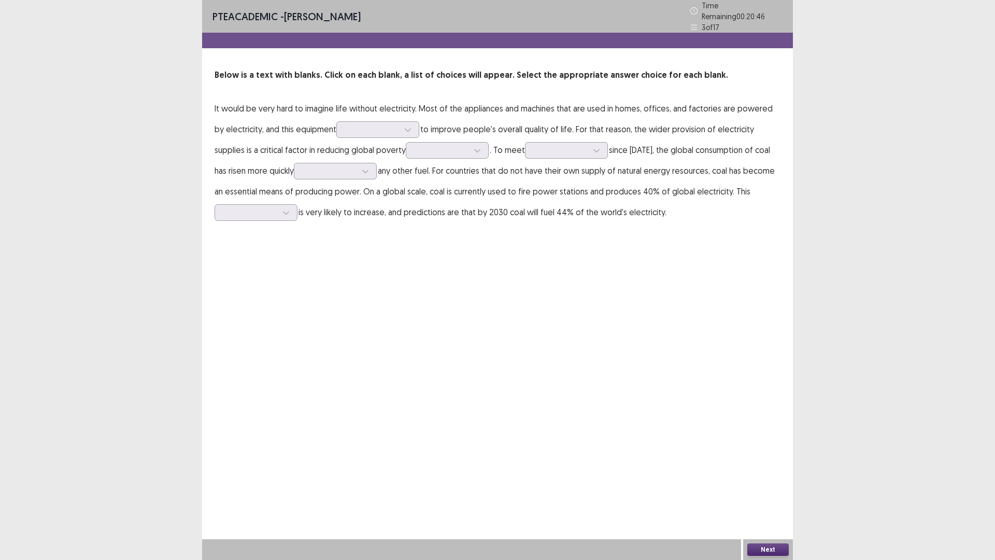
click at [530, 298] on div "PTE academic - [PERSON_NAME] Time Remaining 00 : 20 : 46 3 of 17 Below is a tex…" at bounding box center [497, 280] width 591 height 560
click at [530, 298] on div "PTE academic - [PERSON_NAME] Time Remaining 00 : 20 : 45 3 of 17 Below is a tex…" at bounding box center [497, 280] width 591 height 560
click at [352, 124] on div at bounding box center [372, 129] width 54 height 10
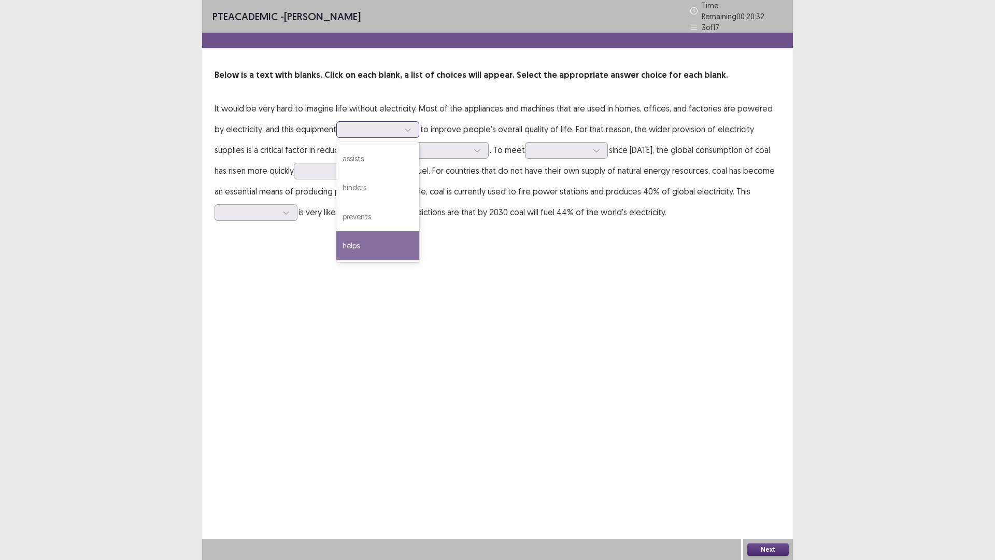
click at [356, 238] on div "helps" at bounding box center [377, 245] width 83 height 29
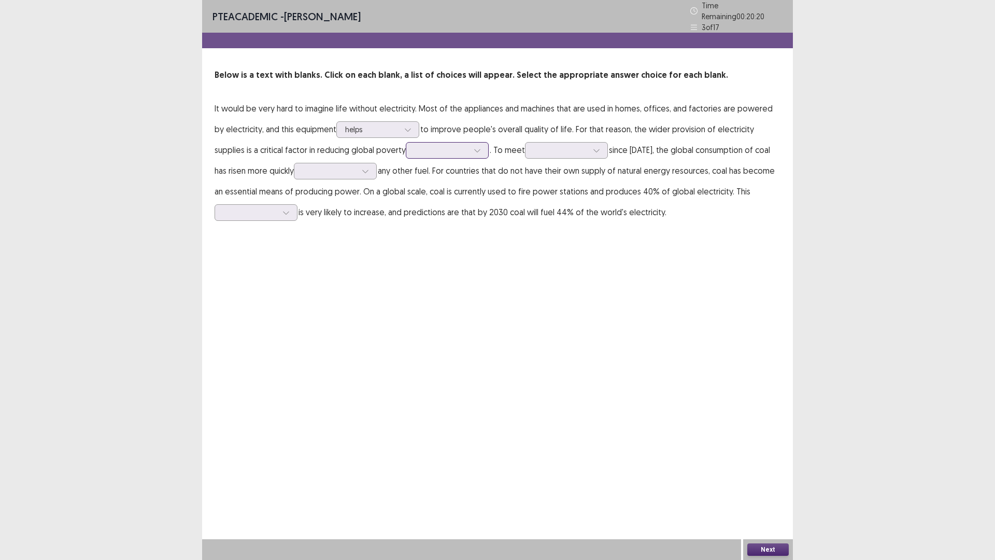
click at [415, 145] on div at bounding box center [442, 150] width 54 height 10
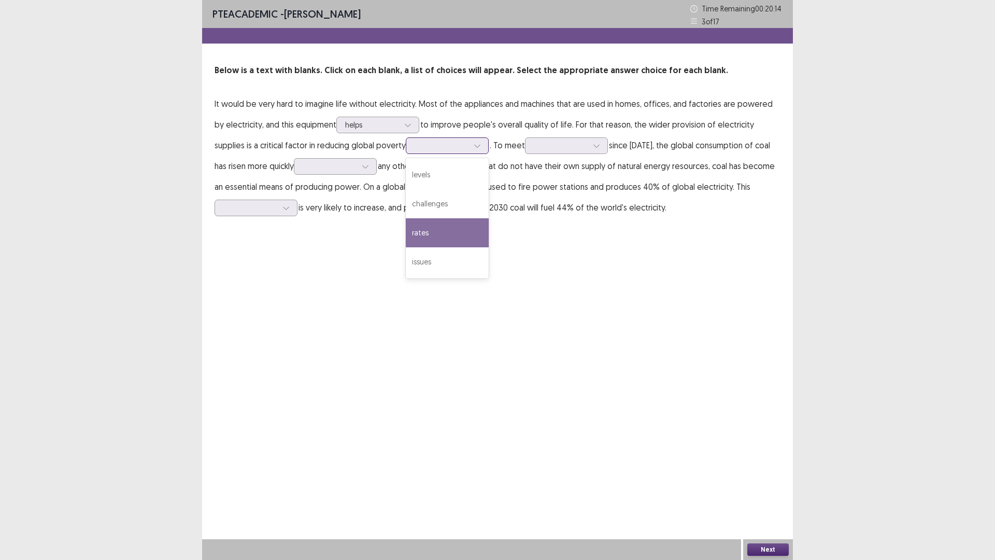
click at [406, 225] on div "rates" at bounding box center [447, 232] width 83 height 29
click at [534, 145] on div at bounding box center [561, 145] width 54 height 10
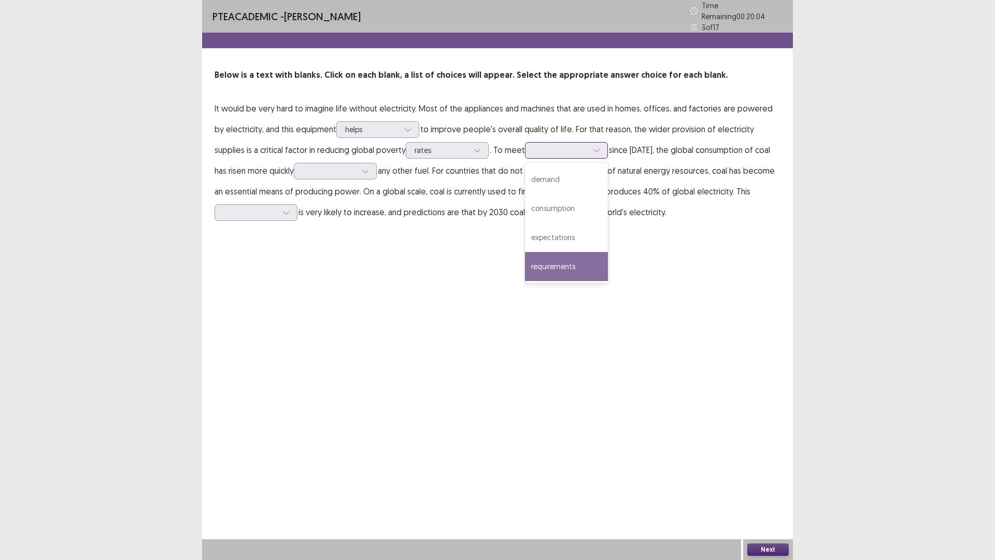
click at [525, 261] on div "requirements" at bounding box center [566, 266] width 83 height 29
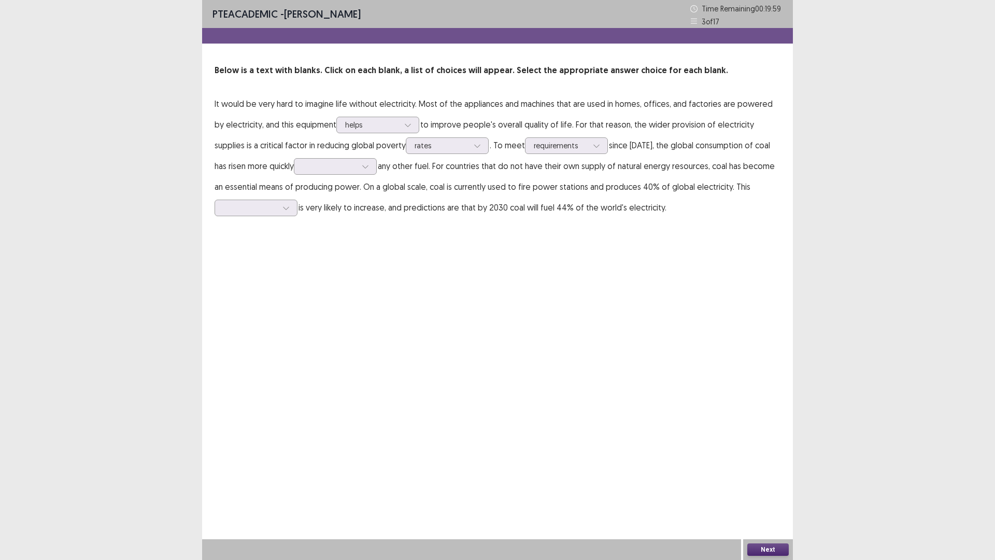
click at [333, 157] on p "It would be very hard to imagine life without electricity. Most of the applianc…" at bounding box center [498, 155] width 566 height 124
click at [362, 168] on icon at bounding box center [365, 166] width 7 height 7
click at [321, 212] on div "compared" at bounding box center [335, 224] width 83 height 29
click at [276, 201] on div at bounding box center [256, 208] width 83 height 17
click at [251, 282] on div "estimate" at bounding box center [256, 294] width 83 height 29
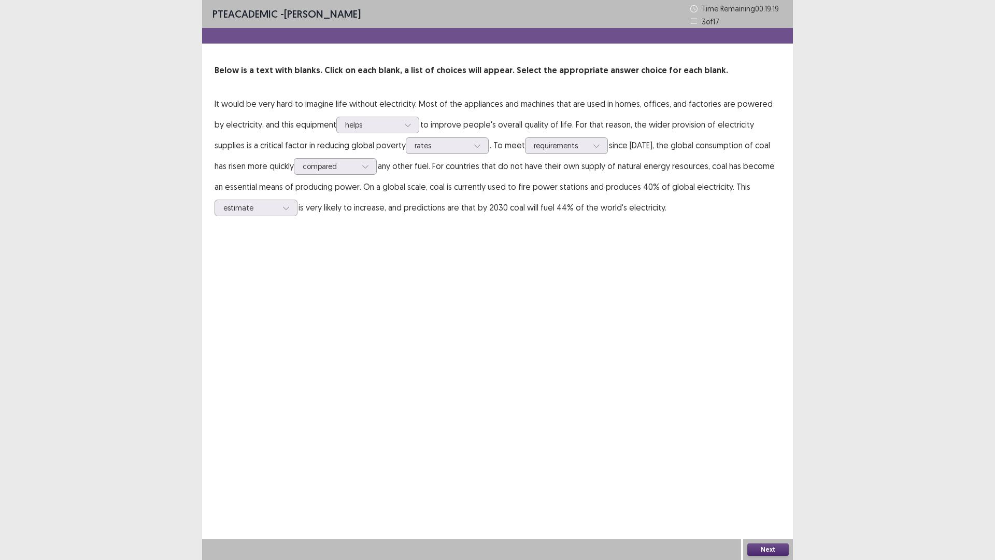
click at [775, 399] on button "Next" at bounding box center [767, 549] width 41 height 12
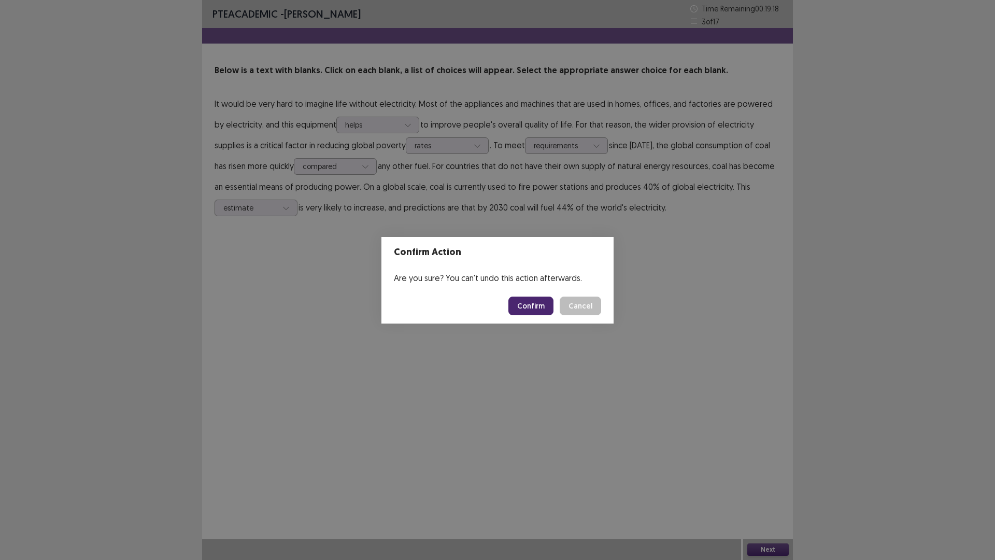
click at [521, 304] on button "Confirm" at bounding box center [530, 305] width 45 height 19
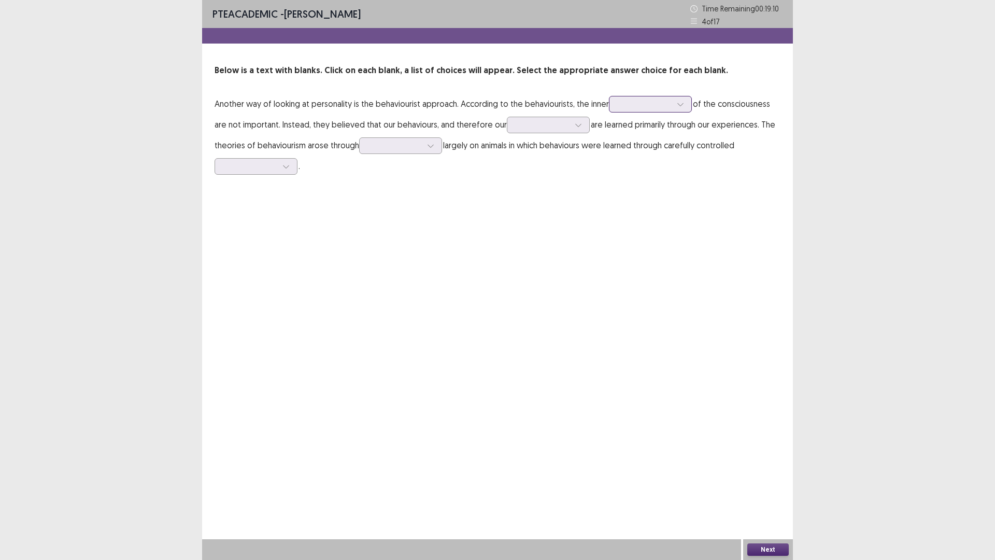
click at [632, 107] on div at bounding box center [645, 104] width 54 height 10
click at [667, 143] on div "assumptions" at bounding box center [650, 133] width 83 height 29
click at [517, 121] on div at bounding box center [543, 125] width 54 height 10
click at [520, 239] on div "personalities" at bounding box center [548, 240] width 83 height 29
click at [387, 146] on div at bounding box center [395, 145] width 54 height 10
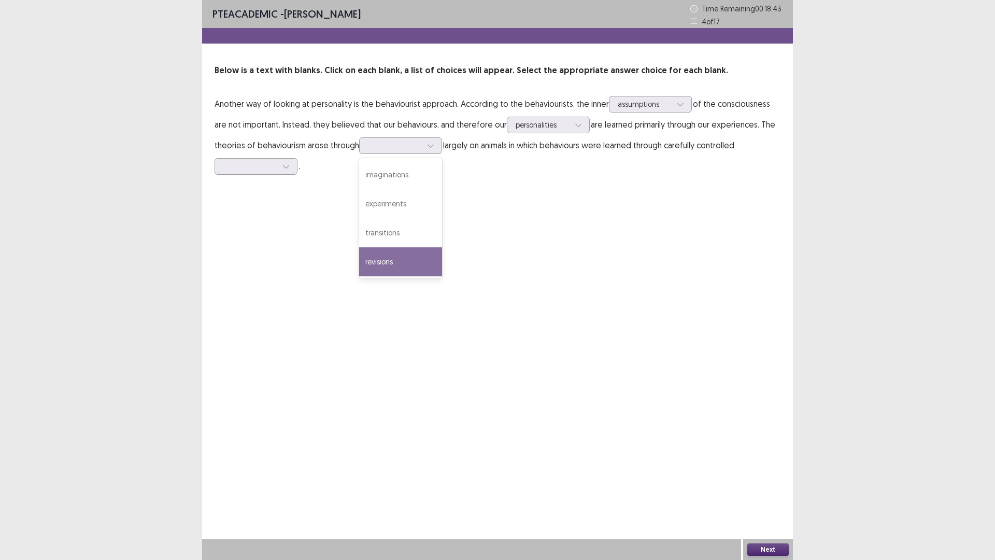
click at [377, 278] on div "PTE academic - [PERSON_NAME] Time Remaining 00 : 18 : 43 4 of 17 Below is a tex…" at bounding box center [497, 280] width 591 height 560
click at [401, 150] on div at bounding box center [395, 145] width 54 height 10
click at [267, 172] on div at bounding box center [250, 166] width 56 height 12
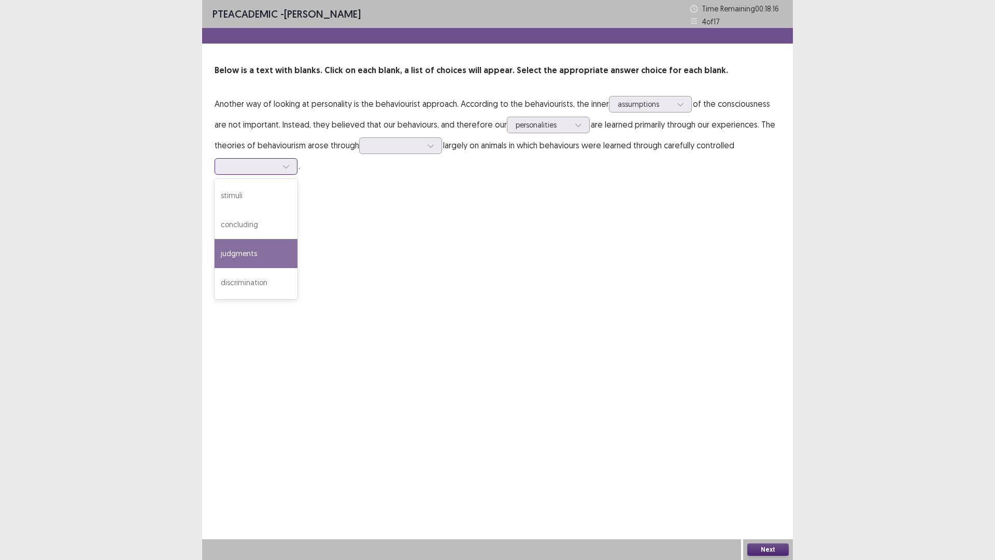
click at [249, 249] on div "judgments" at bounding box center [256, 253] width 83 height 29
click at [382, 144] on div at bounding box center [395, 145] width 54 height 10
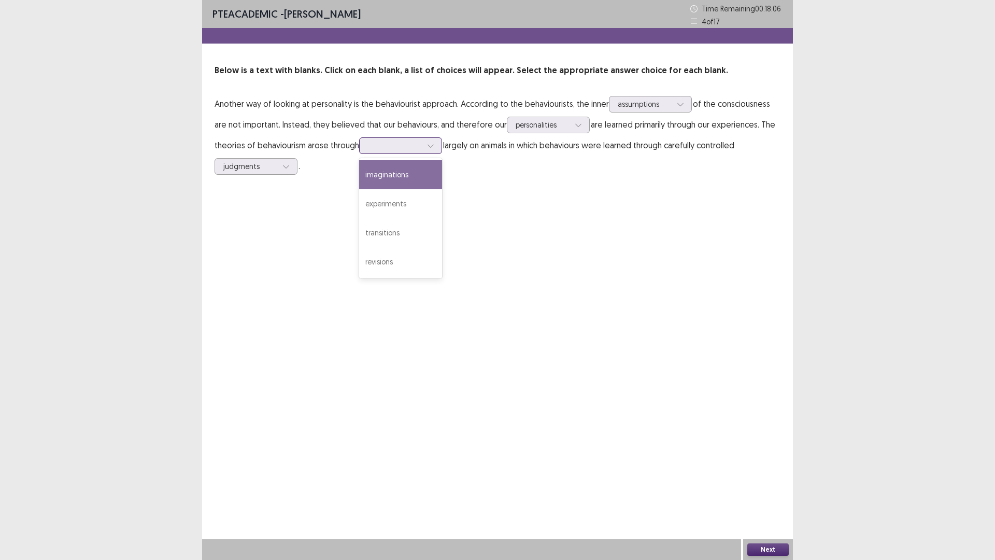
click at [402, 172] on div "imaginations" at bounding box center [400, 174] width 83 height 29
click at [781, 399] on button "Next" at bounding box center [767, 549] width 41 height 12
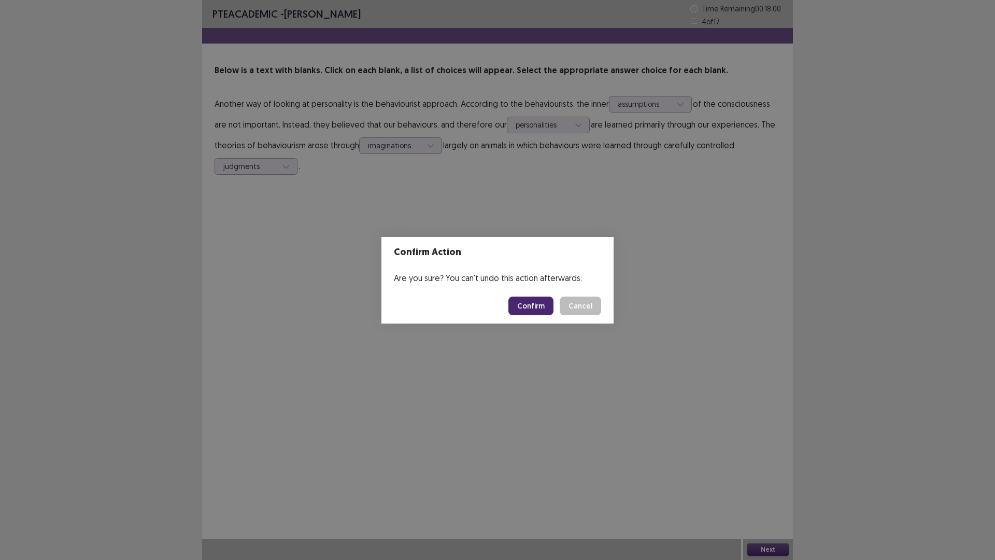
click at [535, 304] on button "Confirm" at bounding box center [530, 305] width 45 height 19
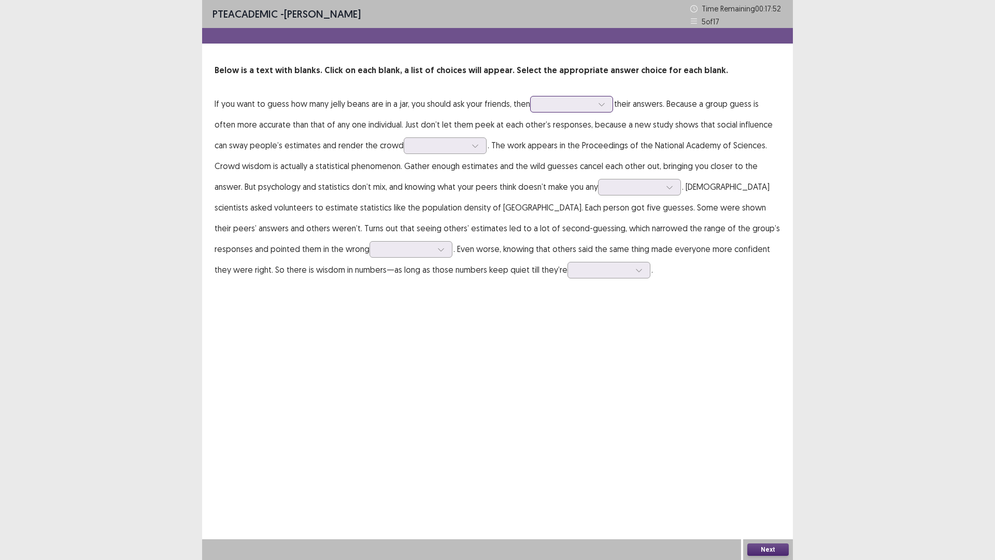
click at [592, 102] on div at bounding box center [566, 104] width 54 height 10
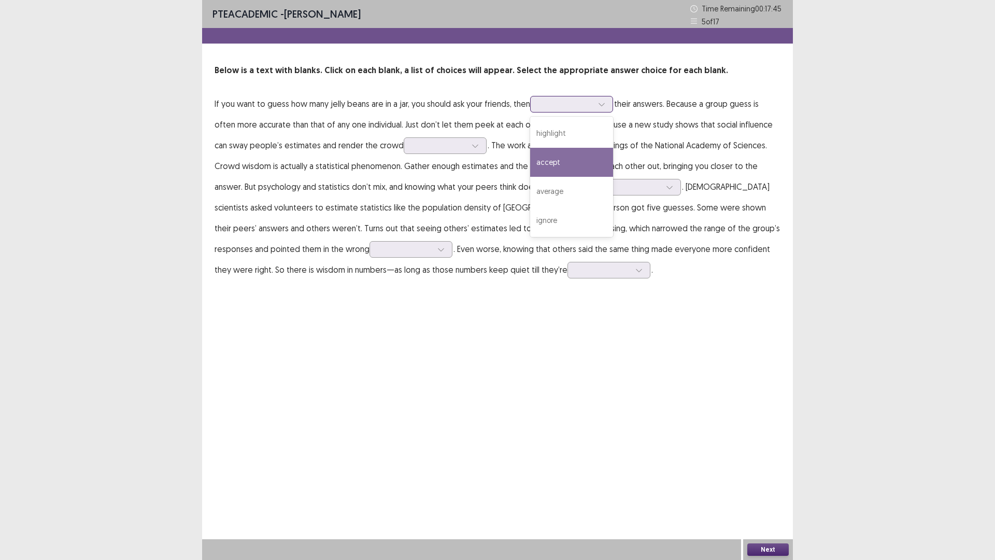
click at [570, 160] on div "accept" at bounding box center [571, 162] width 83 height 29
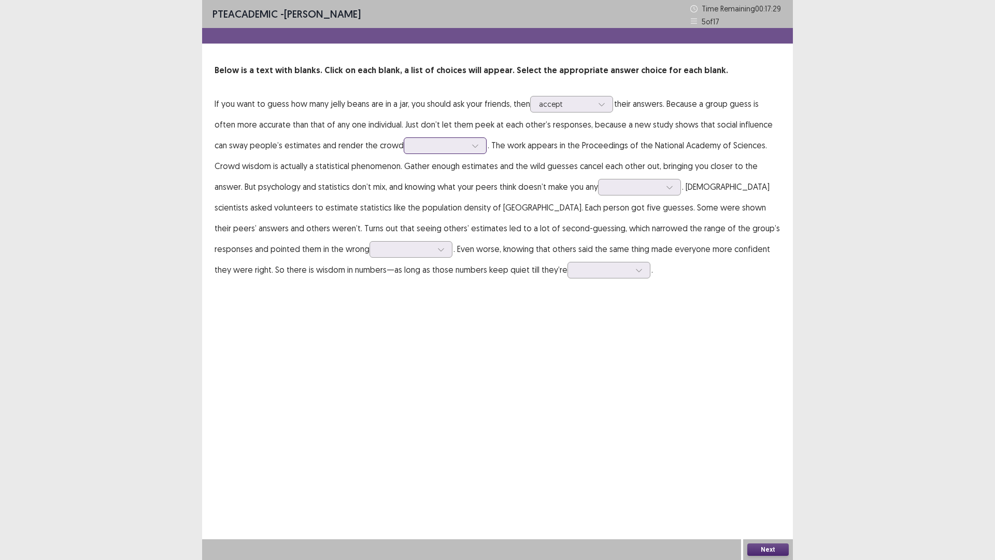
click at [423, 143] on div at bounding box center [440, 145] width 54 height 10
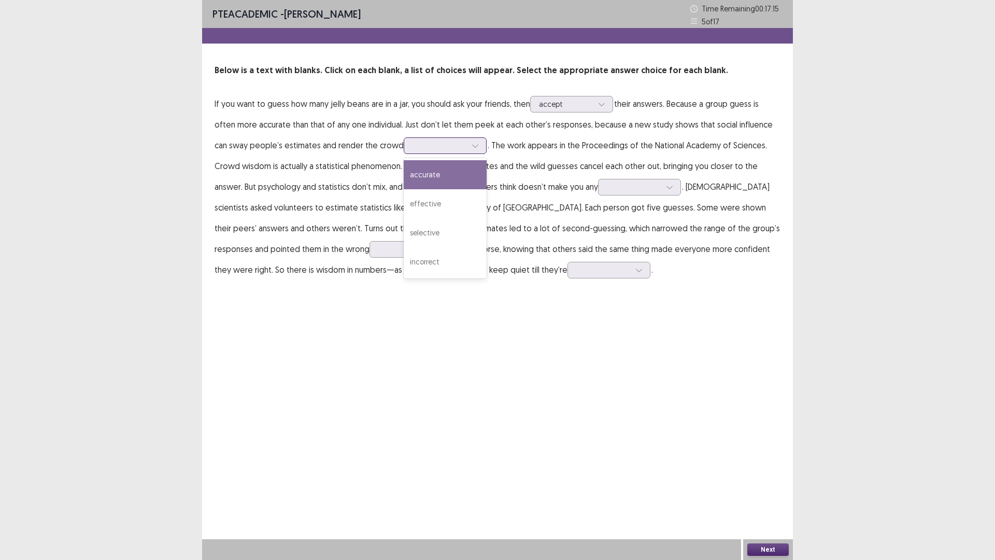
click at [410, 180] on div "accurate" at bounding box center [445, 174] width 83 height 29
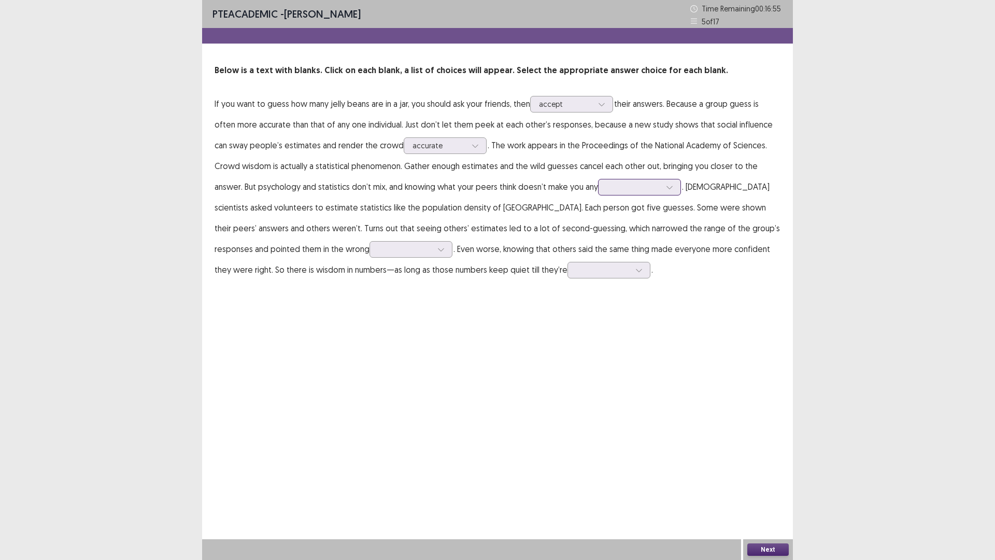
click at [607, 188] on div at bounding box center [634, 187] width 54 height 10
click at [598, 277] on div "smarter" at bounding box center [639, 274] width 83 height 29
click at [437, 246] on icon at bounding box center [440, 249] width 7 height 7
click at [370, 373] on div "conclusion" at bounding box center [411, 365] width 83 height 29
click at [576, 267] on div at bounding box center [603, 270] width 54 height 10
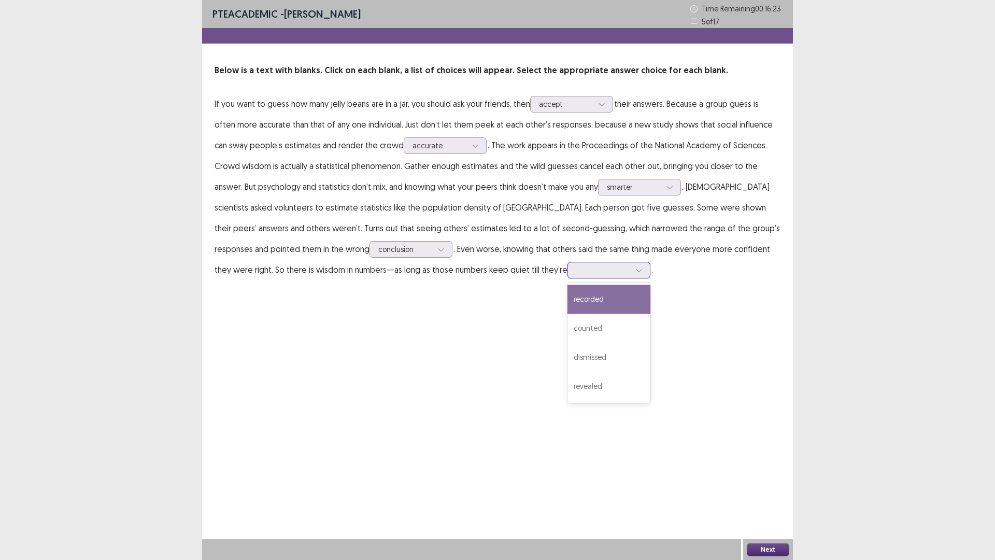
click at [576, 267] on div at bounding box center [603, 270] width 54 height 10
click at [568, 384] on div "revealed" at bounding box center [609, 386] width 83 height 29
click at [761, 399] on button "Next" at bounding box center [767, 549] width 41 height 12
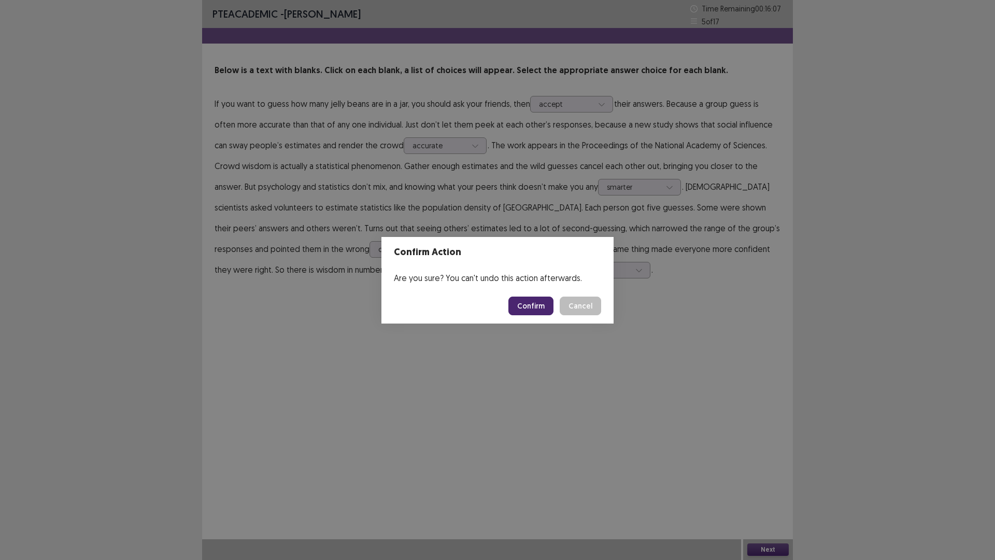
click at [535, 311] on button "Confirm" at bounding box center [530, 305] width 45 height 19
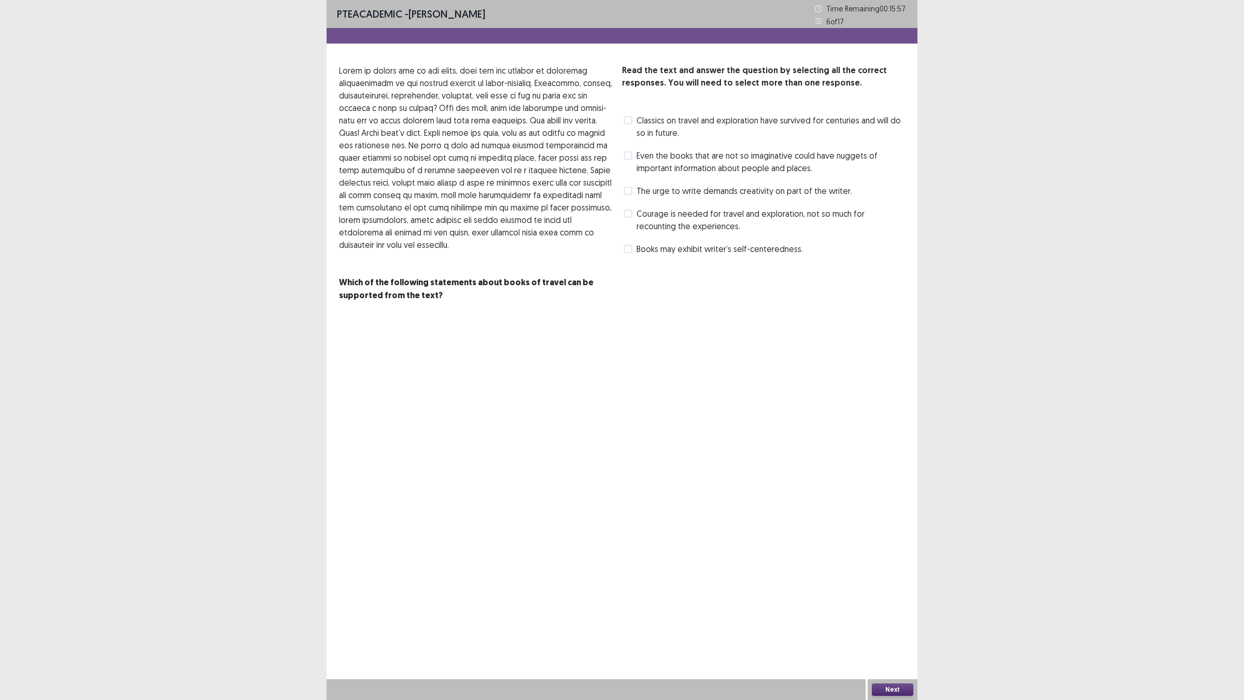
click at [792, 43] on div "PTE academic - [PERSON_NAME] Time Remaining 00 : 15 : 57 6 of 17 Read the text …" at bounding box center [622, 350] width 1244 height 700
drag, startPoint x: 1068, startPoint y: 14, endPoint x: 1069, endPoint y: 0, distance: 14.0
click at [792, 0] on div "PTE academic - [PERSON_NAME] Time Remaining 00 : 15 : 56 6 of 17 Read the text …" at bounding box center [622, 350] width 1244 height 700
drag, startPoint x: 1069, startPoint y: 0, endPoint x: 1037, endPoint y: 0, distance: 32.1
click at [792, 0] on div "PTE academic - [PERSON_NAME] Time Remaining 00 : 15 : 55 6 of 17 Read the text …" at bounding box center [622, 350] width 1244 height 700
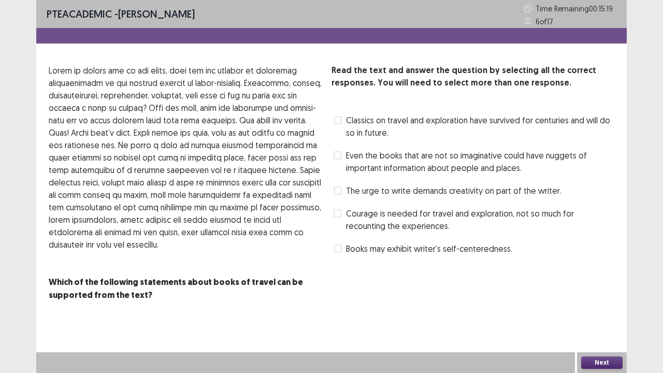
click at [336, 153] on span at bounding box center [338, 155] width 8 height 8
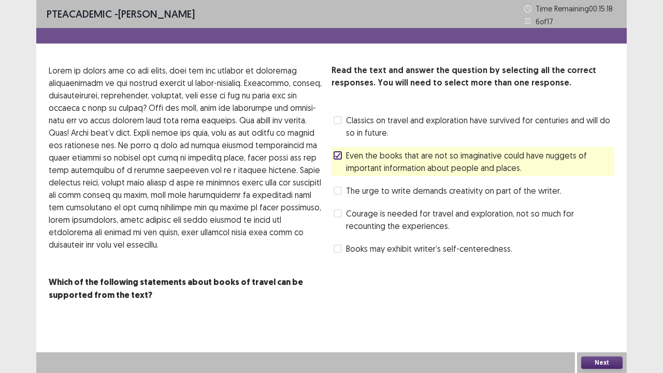
click at [338, 196] on label "The urge to write demands creativity on part of the writer." at bounding box center [448, 191] width 228 height 12
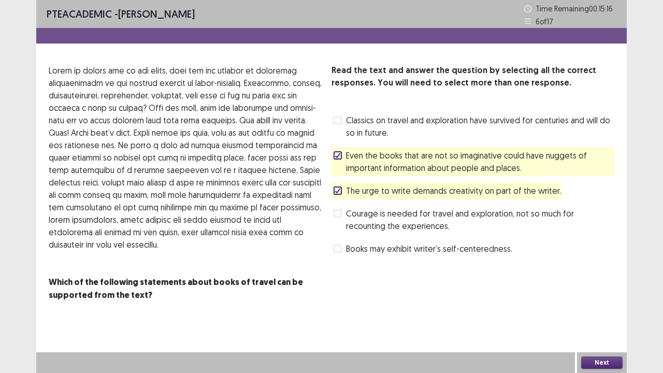
click at [338, 190] on icon at bounding box center [338, 190] width 6 height 5
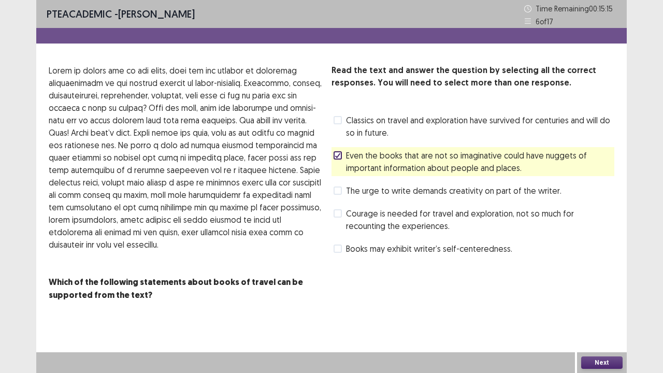
click at [336, 155] on icon at bounding box center [338, 155] width 6 height 5
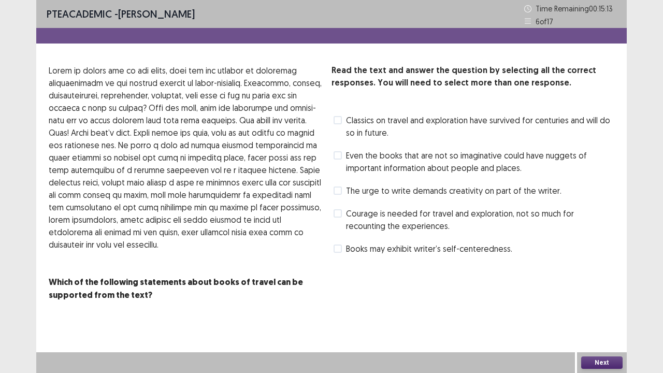
click at [330, 222] on div "Read the text and answer the question by selecting all the correct responses. Y…" at bounding box center [331, 182] width 591 height 237
click at [338, 215] on span at bounding box center [338, 213] width 8 height 8
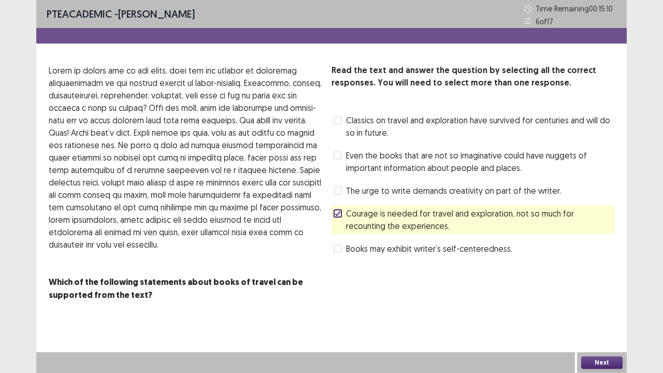
click at [336, 122] on span at bounding box center [338, 120] width 8 height 8
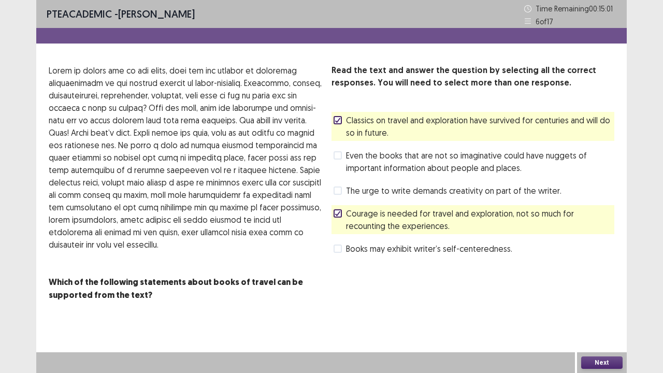
click at [594, 358] on button "Next" at bounding box center [602, 363] width 41 height 12
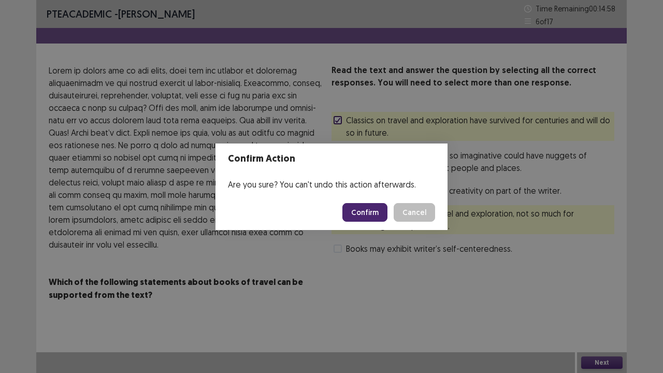
click at [375, 214] on button "Confirm" at bounding box center [365, 212] width 45 height 19
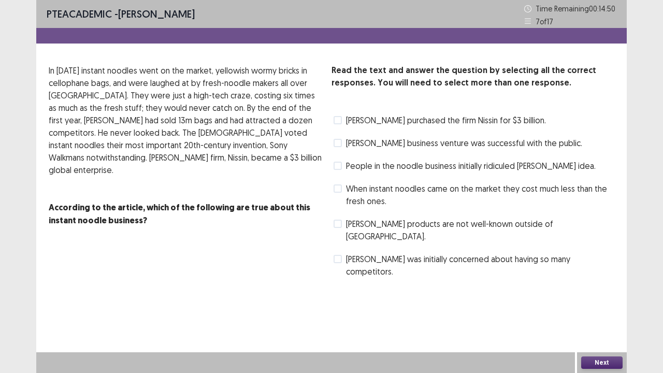
click at [341, 119] on span at bounding box center [338, 120] width 8 height 8
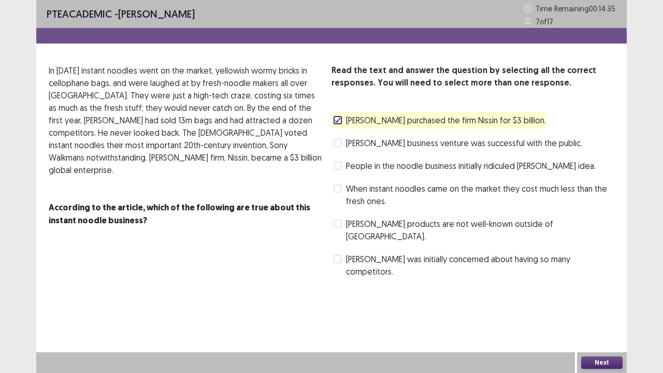
click at [608, 364] on button "Next" at bounding box center [602, 363] width 41 height 12
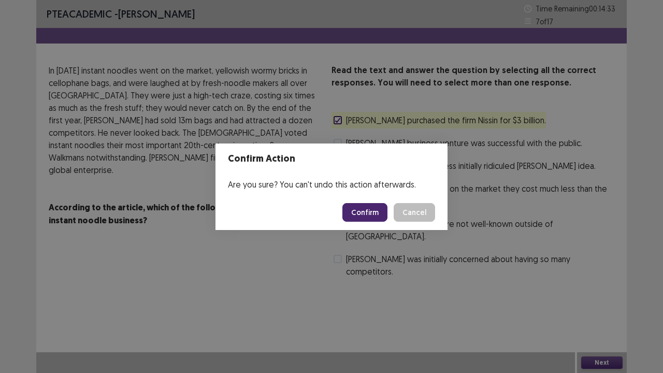
click at [356, 215] on button "Confirm" at bounding box center [365, 212] width 45 height 19
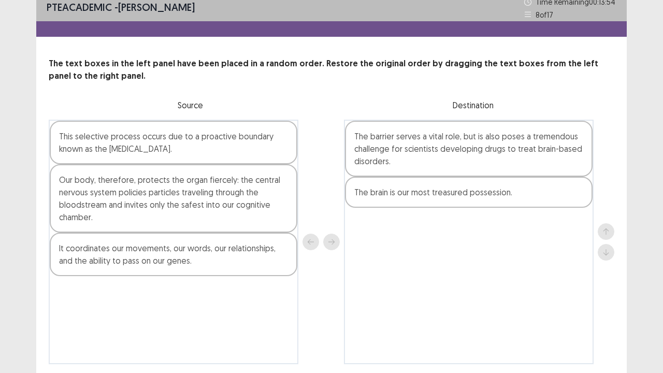
scroll to position [21, 0]
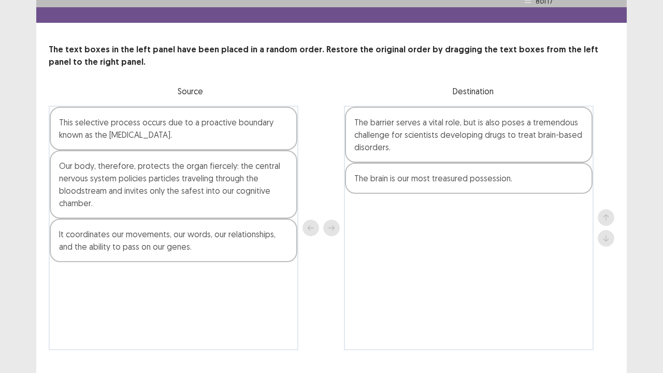
click at [610, 219] on div at bounding box center [606, 227] width 17 height 37
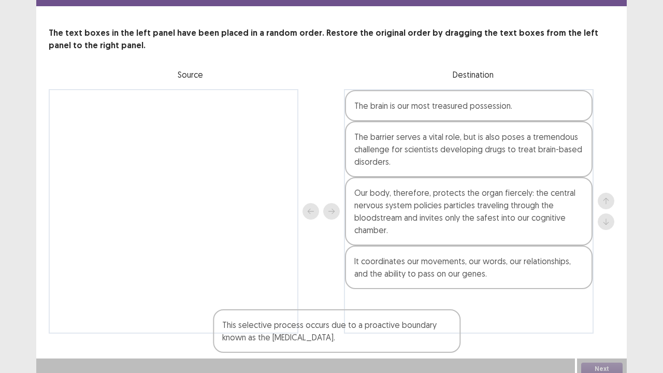
scroll to position [44, 0]
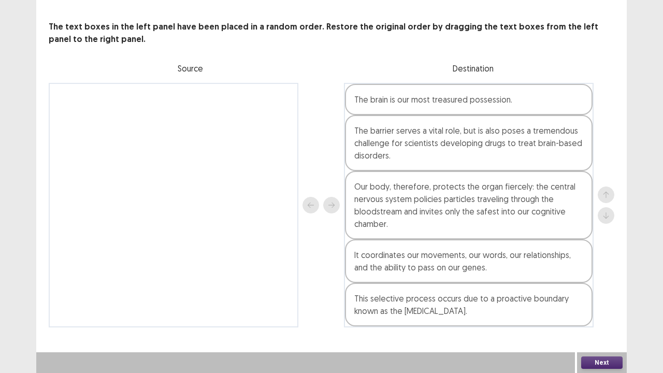
click at [593, 351] on div "PTE academic - [PERSON_NAME] Time Remaining 00 : 13 : 20 8 of 17 The text boxes…" at bounding box center [331, 164] width 591 height 417
click at [583, 364] on button "Next" at bounding box center [602, 363] width 41 height 12
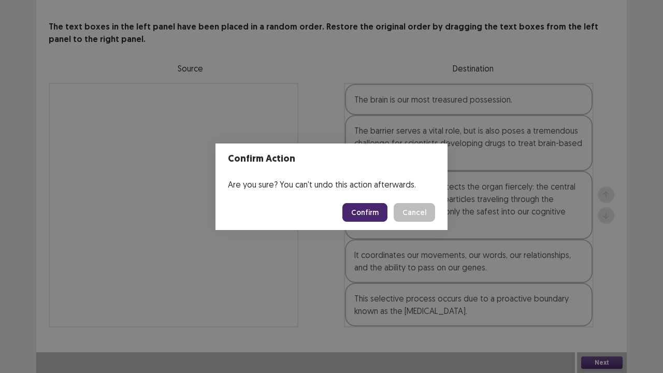
click at [360, 210] on button "Confirm" at bounding box center [365, 212] width 45 height 19
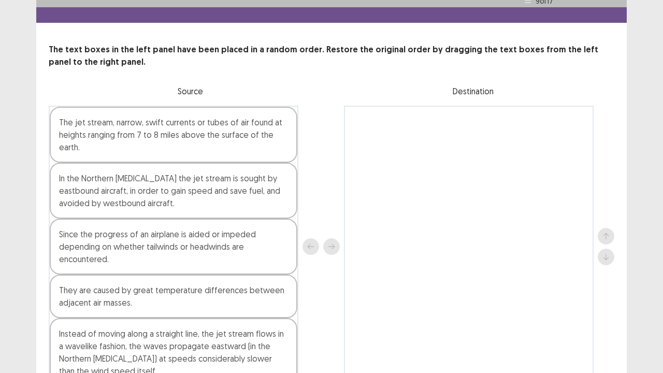
scroll to position [24, 0]
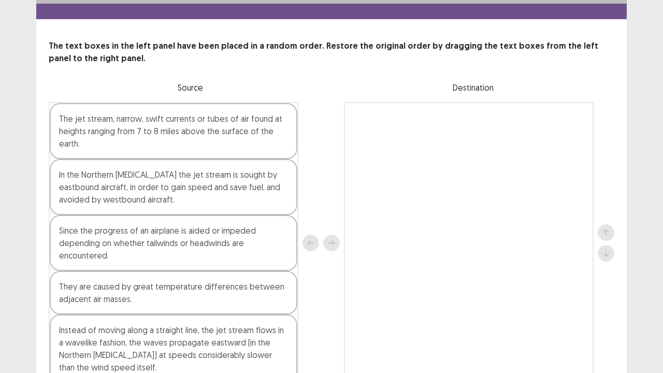
click at [203, 204] on div "In the Northern [MEDICAL_DATA] the jet stream is sought by eastbound aircraft, …" at bounding box center [174, 187] width 248 height 56
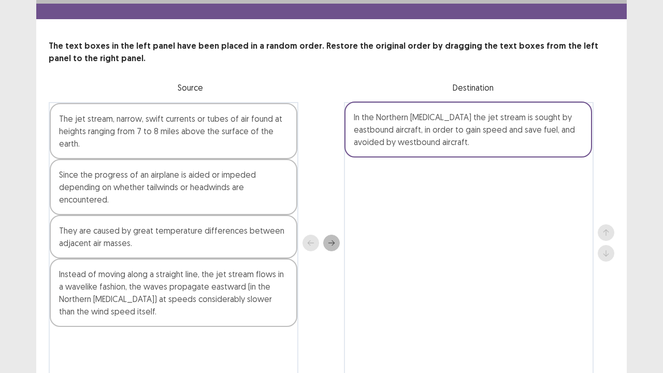
drag, startPoint x: 202, startPoint y: 204, endPoint x: 506, endPoint y: 144, distance: 309.5
click at [506, 144] on div "The jet stream, narrow, swift currents or tubes of air found at heights ranging…" at bounding box center [332, 243] width 566 height 282
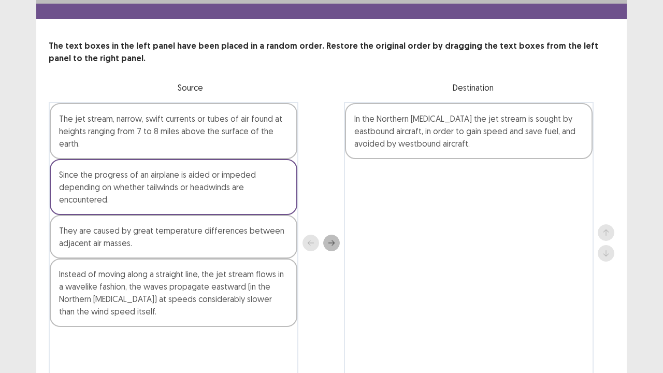
click at [251, 116] on div "The jet stream, narrow, swift currents or tubes of air found at heights ranging…" at bounding box center [174, 131] width 248 height 56
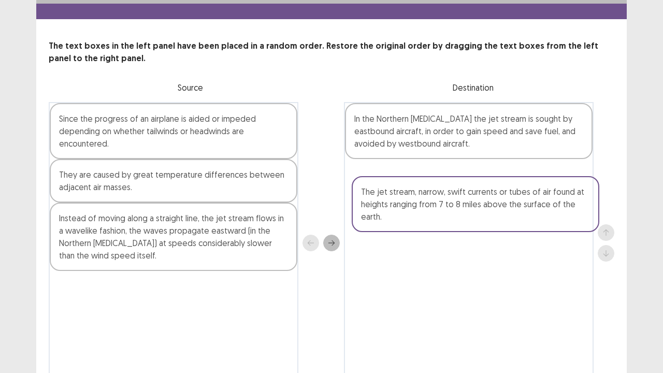
drag, startPoint x: 247, startPoint y: 124, endPoint x: 553, endPoint y: 201, distance: 315.8
click at [553, 201] on div "The jet stream, narrow, swift currents or tubes of air found at heights ranging…" at bounding box center [332, 243] width 566 height 282
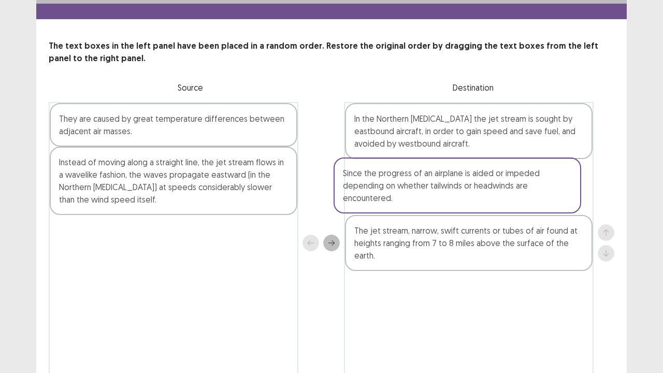
drag, startPoint x: 255, startPoint y: 129, endPoint x: 545, endPoint y: 185, distance: 295.7
click at [545, 185] on div "Since the progress of an airplane is aided or impeded depending on whether tail…" at bounding box center [332, 243] width 566 height 282
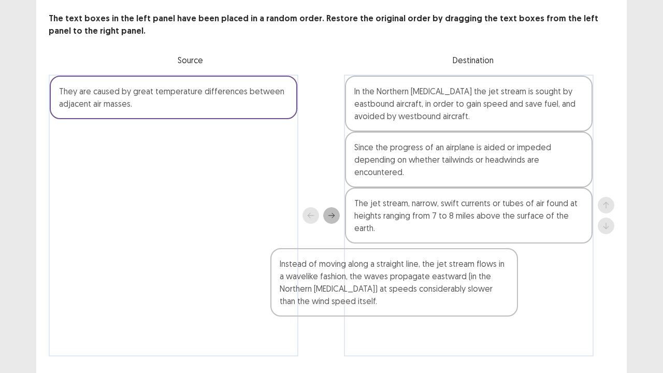
scroll to position [58, 0]
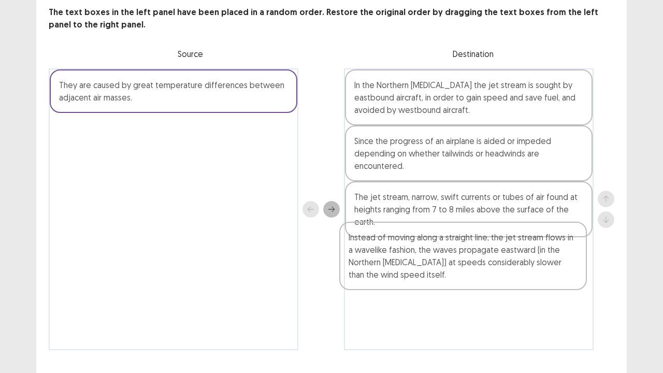
drag, startPoint x: 200, startPoint y: 199, endPoint x: 499, endPoint y: 279, distance: 309.5
click at [499, 279] on div "They are caused by great temperature differences between adjacent air masses. I…" at bounding box center [332, 209] width 566 height 282
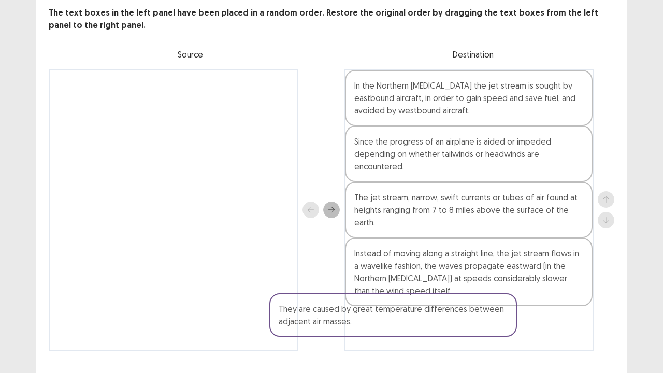
scroll to position [81, 0]
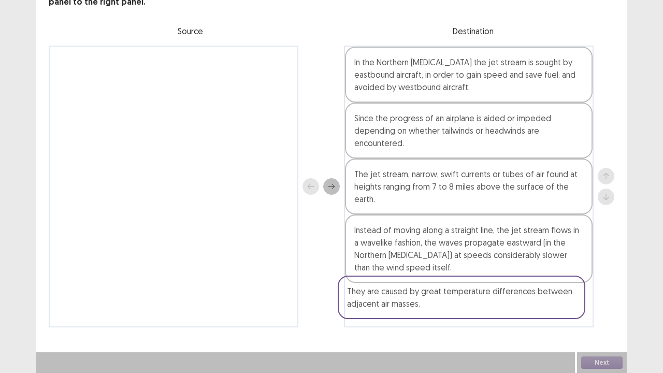
drag, startPoint x: 270, startPoint y: 125, endPoint x: 529, endPoint y: 311, distance: 318.3
click at [529, 311] on div "They are caused by great temperature differences between adjacent air masses. I…" at bounding box center [332, 187] width 566 height 282
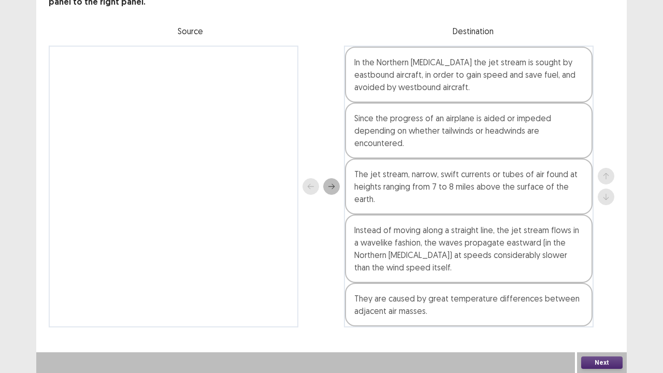
click at [595, 361] on button "Next" at bounding box center [602, 363] width 41 height 12
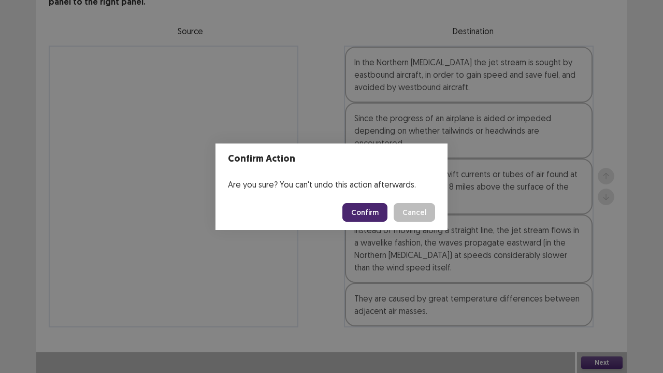
click at [364, 207] on button "Confirm" at bounding box center [365, 212] width 45 height 19
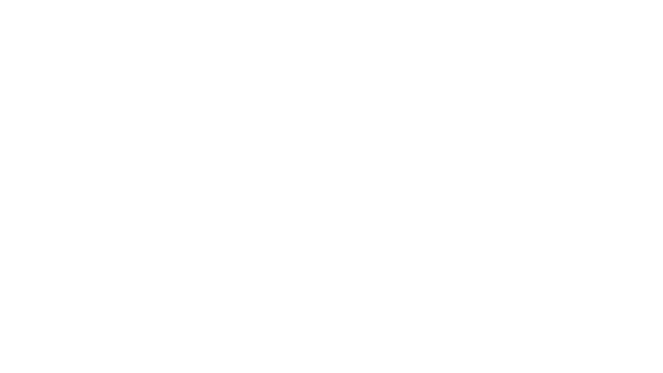
scroll to position [0, 0]
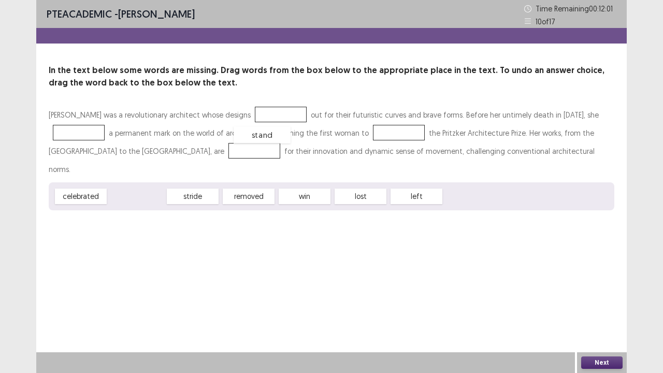
drag, startPoint x: 140, startPoint y: 180, endPoint x: 267, endPoint y: 115, distance: 142.1
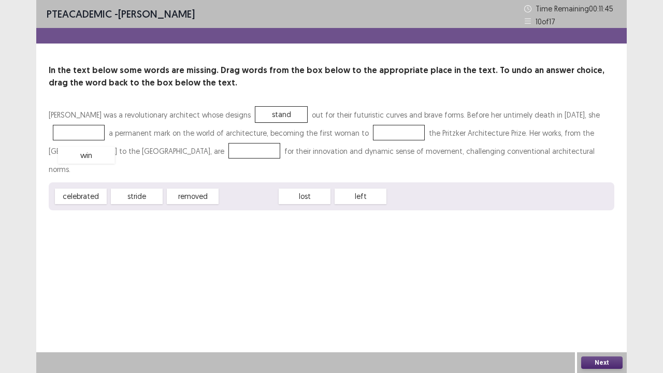
drag, startPoint x: 247, startPoint y: 177, endPoint x: 81, endPoint y: 137, distance: 170.7
drag, startPoint x: 83, startPoint y: 181, endPoint x: 80, endPoint y: 136, distance: 45.7
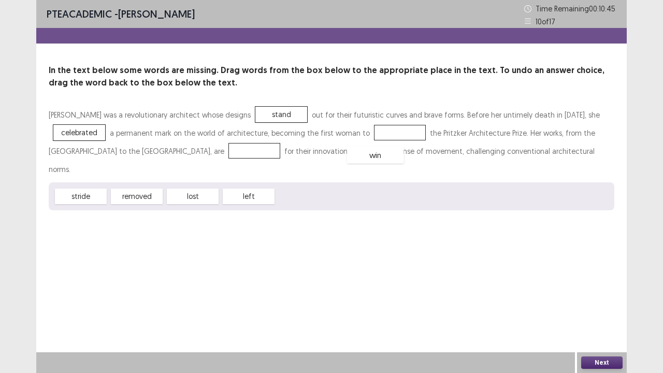
drag, startPoint x: 309, startPoint y: 177, endPoint x: 382, endPoint y: 134, distance: 84.8
click at [249, 182] on div "stride removed lost left" at bounding box center [332, 196] width 566 height 28
drag, startPoint x: 172, startPoint y: 180, endPoint x: 146, endPoint y: 176, distance: 26.3
click at [123, 188] on div "lost" at bounding box center [131, 196] width 57 height 17
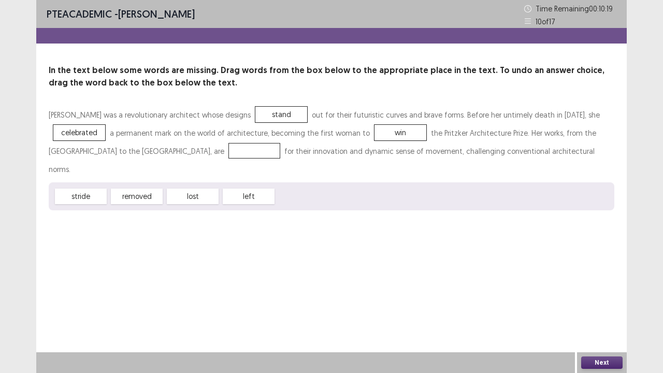
drag, startPoint x: 127, startPoint y: 174, endPoint x: 168, endPoint y: 168, distance: 41.4
click at [168, 182] on div "stride removed lost left" at bounding box center [332, 196] width 566 height 28
drag, startPoint x: 79, startPoint y: 182, endPoint x: 247, endPoint y: 151, distance: 170.8
click at [591, 364] on button "Next" at bounding box center [602, 363] width 41 height 12
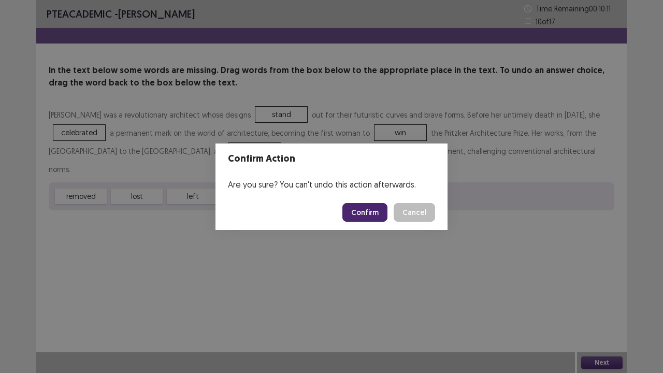
click at [408, 207] on button "Cancel" at bounding box center [414, 212] width 41 height 19
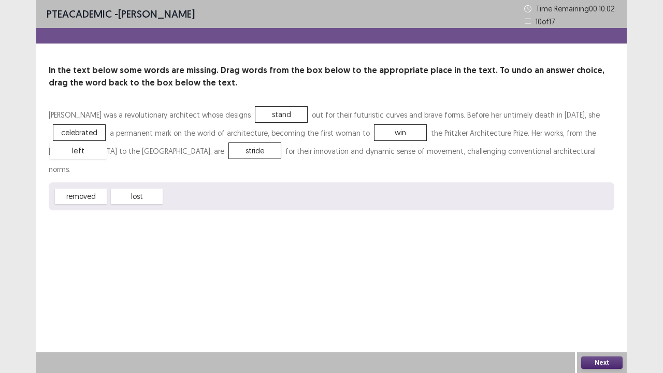
drag, startPoint x: 203, startPoint y: 180, endPoint x: 88, endPoint y: 134, distance: 123.5
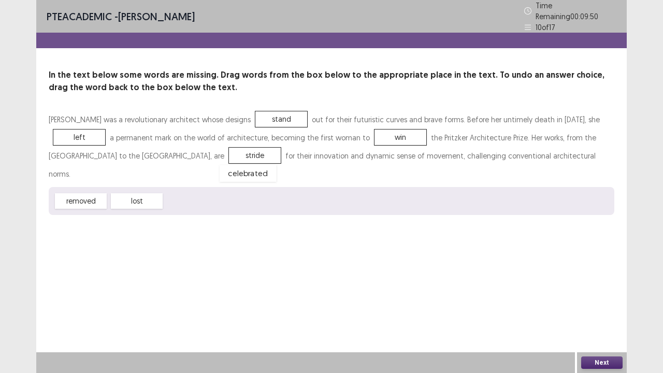
drag, startPoint x: 186, startPoint y: 179, endPoint x: 240, endPoint y: 151, distance: 61.7
click at [586, 359] on button "Next" at bounding box center [602, 363] width 41 height 12
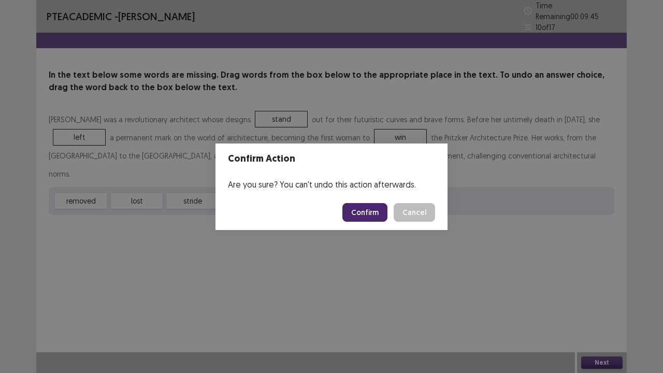
click at [364, 211] on button "Confirm" at bounding box center [365, 212] width 45 height 19
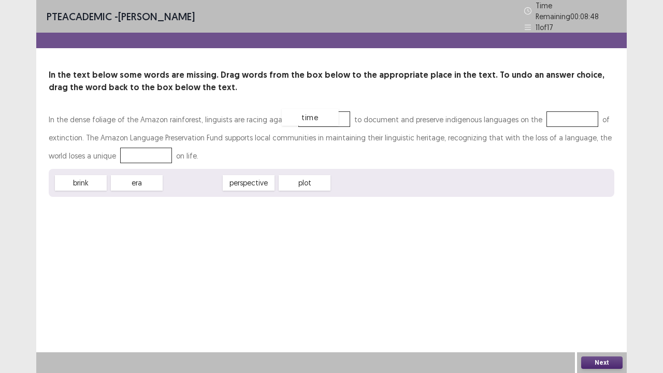
drag, startPoint x: 193, startPoint y: 177, endPoint x: 310, endPoint y: 112, distance: 133.9
drag, startPoint x: 191, startPoint y: 184, endPoint x: 546, endPoint y: 120, distance: 361.3
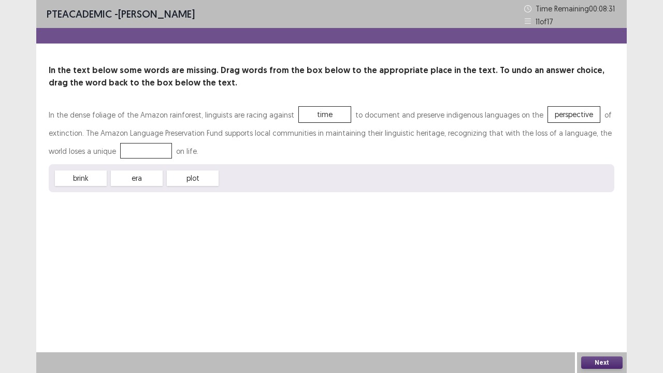
click at [137, 155] on div at bounding box center [146, 151] width 52 height 16
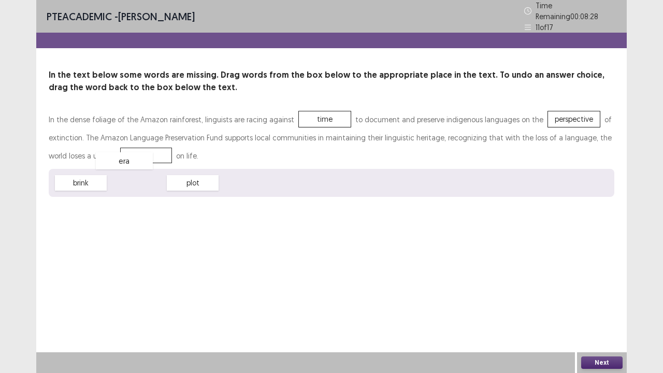
drag, startPoint x: 137, startPoint y: 185, endPoint x: 126, endPoint y: 158, distance: 29.5
click at [605, 359] on button "Next" at bounding box center [602, 363] width 41 height 12
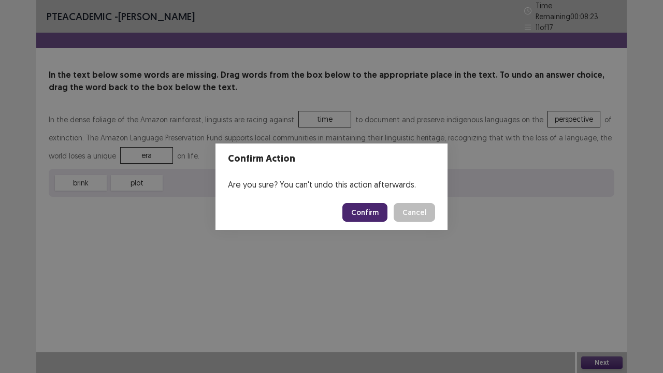
click at [357, 212] on button "Confirm" at bounding box center [365, 212] width 45 height 19
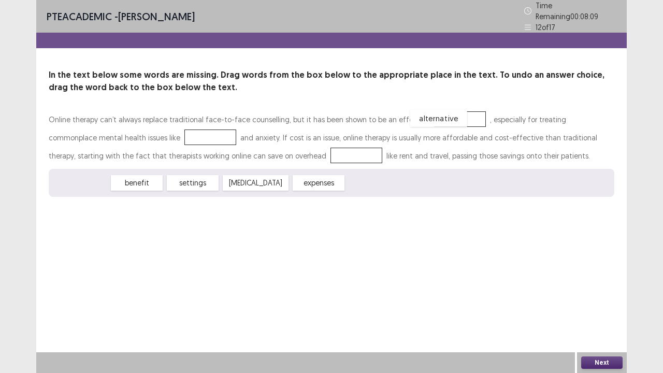
drag, startPoint x: 98, startPoint y: 177, endPoint x: 445, endPoint y: 115, distance: 351.8
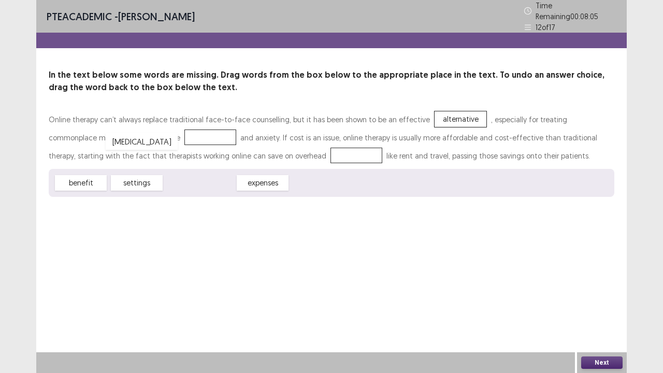
drag, startPoint x: 189, startPoint y: 177, endPoint x: 131, endPoint y: 135, distance: 71.6
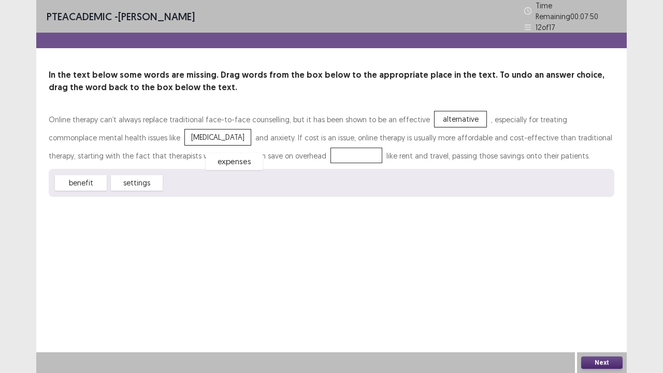
drag, startPoint x: 191, startPoint y: 178, endPoint x: 232, endPoint y: 153, distance: 48.6
click at [585, 359] on button "Next" at bounding box center [602, 363] width 41 height 12
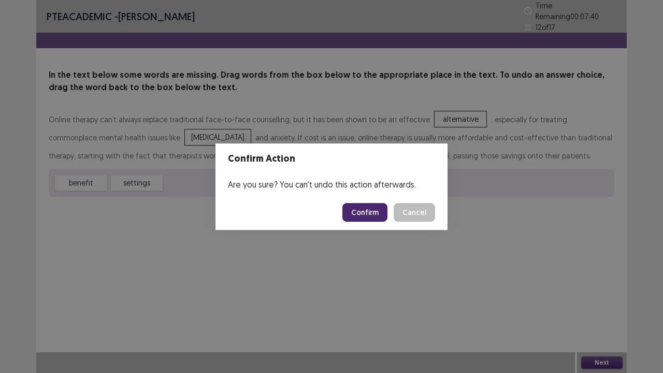
click at [371, 218] on button "Confirm" at bounding box center [365, 212] width 45 height 19
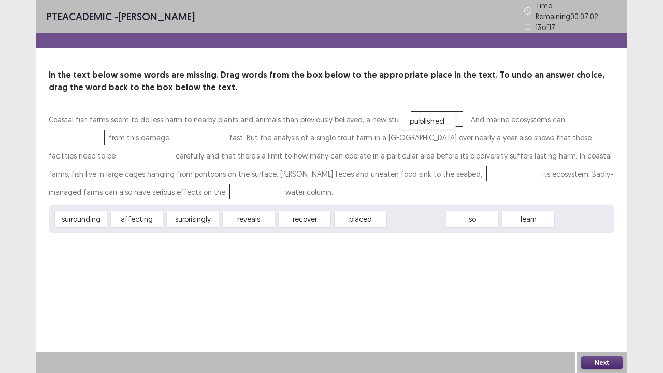
drag, startPoint x: 423, startPoint y: 217, endPoint x: 433, endPoint y: 119, distance: 99.0
click at [365, 215] on div "placed" at bounding box center [360, 219] width 57 height 17
drag, startPoint x: 317, startPoint y: 219, endPoint x: 590, endPoint y: 116, distance: 291.5
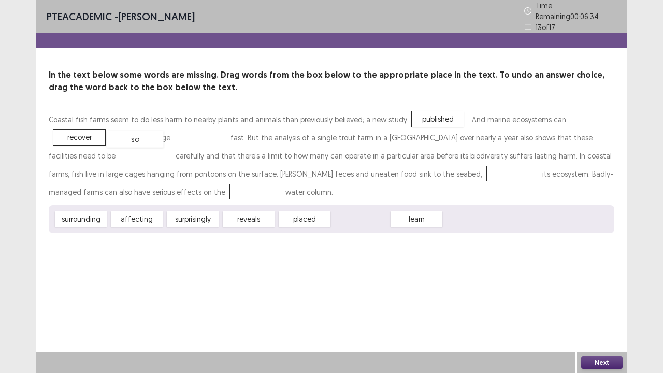
drag, startPoint x: 353, startPoint y: 212, endPoint x: 129, endPoint y: 135, distance: 237.8
drag, startPoint x: 198, startPoint y: 125, endPoint x: 209, endPoint y: 144, distance: 21.9
click at [209, 144] on div "Coastal fish farms seem to do less harm to nearby plants and animals than previ…" at bounding box center [332, 155] width 566 height 91
drag, startPoint x: 365, startPoint y: 214, endPoint x: 87, endPoint y: 148, distance: 285.9
click at [462, 158] on div "Coastal fish farms seem to do less harm to nearby plants and animals than previ…" at bounding box center [332, 155] width 566 height 91
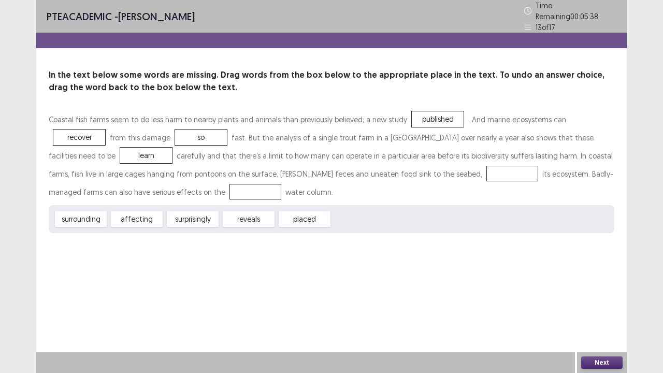
drag, startPoint x: 197, startPoint y: 208, endPoint x: 266, endPoint y: 205, distance: 69.5
click at [266, 205] on div "surrounding affecting surprisingly reveals placed" at bounding box center [332, 219] width 566 height 28
drag, startPoint x: 139, startPoint y: 218, endPoint x: 210, endPoint y: 198, distance: 74.2
click at [210, 198] on div "Coastal fish farms seem to do less harm to nearby plants and animals than previ…" at bounding box center [332, 171] width 566 height 123
drag, startPoint x: 131, startPoint y: 211, endPoint x: 345, endPoint y: 164, distance: 219.3
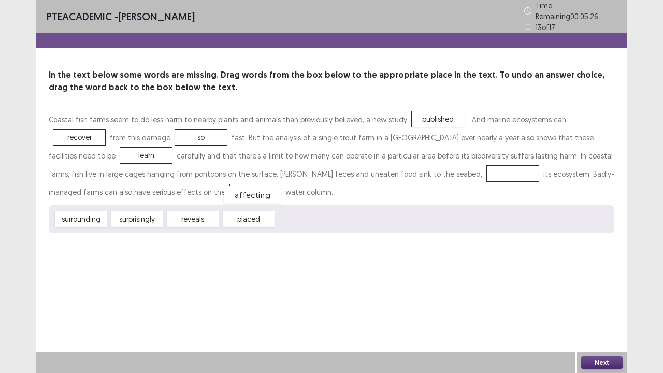
drag, startPoint x: 362, startPoint y: 171, endPoint x: 100, endPoint y: 193, distance: 263.2
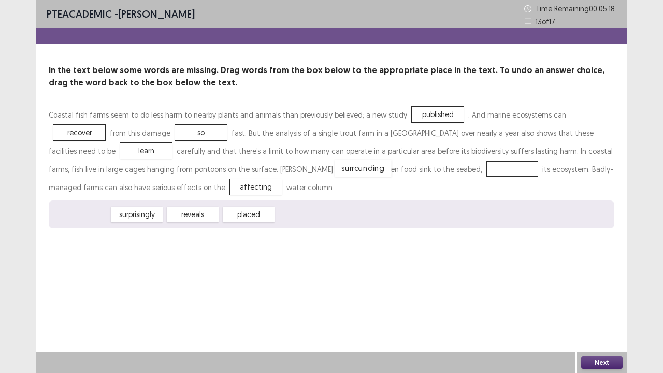
drag, startPoint x: 93, startPoint y: 218, endPoint x: 376, endPoint y: 172, distance: 286.2
drag, startPoint x: 361, startPoint y: 170, endPoint x: 108, endPoint y: 186, distance: 253.4
drag, startPoint x: 81, startPoint y: 215, endPoint x: 167, endPoint y: 209, distance: 86.7
click at [121, 205] on div "surprisingly reveals placed affecting" at bounding box center [332, 215] width 566 height 28
drag, startPoint x: 244, startPoint y: 218, endPoint x: 367, endPoint y: 173, distance: 131.3
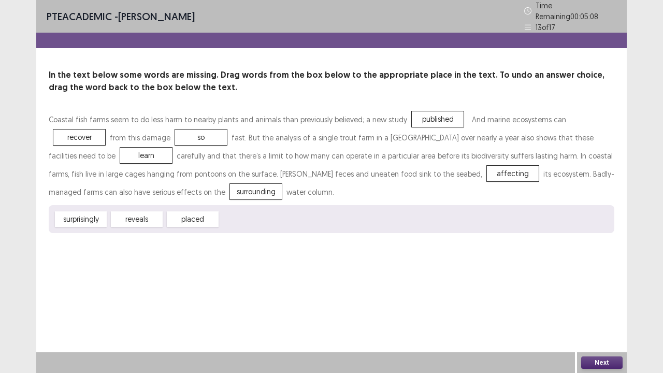
click at [601, 362] on button "Next" at bounding box center [602, 363] width 41 height 12
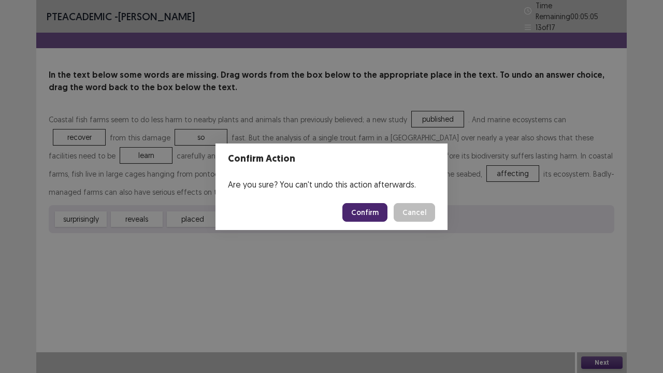
click at [372, 214] on button "Confirm" at bounding box center [365, 212] width 45 height 19
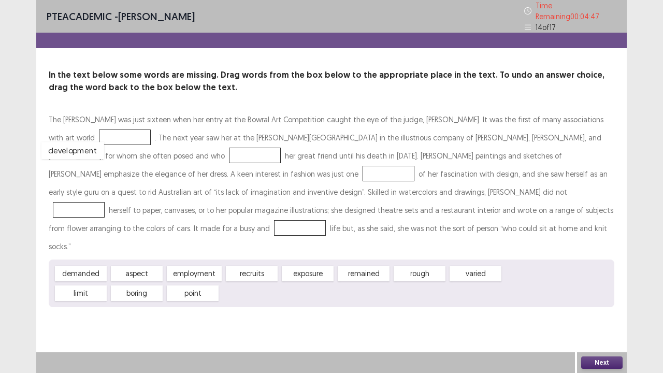
drag, startPoint x: 532, startPoint y: 252, endPoint x: 70, endPoint y: 129, distance: 477.3
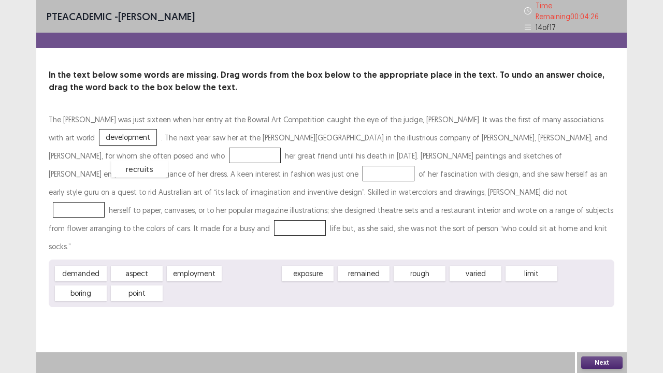
drag, startPoint x: 262, startPoint y: 254, endPoint x: 147, endPoint y: 146, distance: 158.4
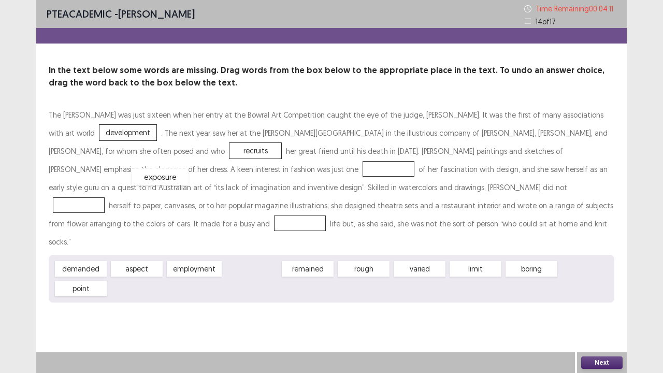
drag, startPoint x: 265, startPoint y: 250, endPoint x: 165, endPoint y: 167, distance: 130.3
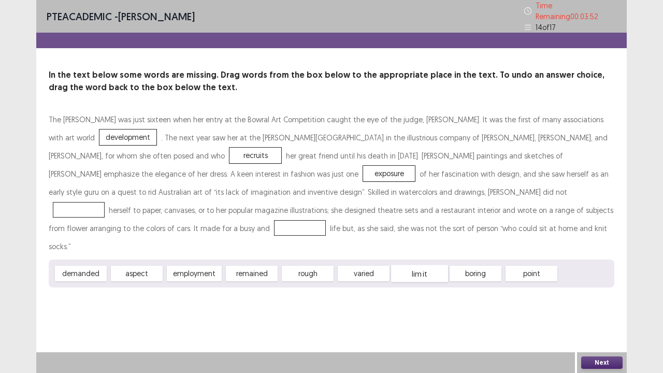
click at [397, 265] on div "limit" at bounding box center [419, 273] width 57 height 17
drag, startPoint x: 414, startPoint y: 255, endPoint x: 296, endPoint y: 191, distance: 134.1
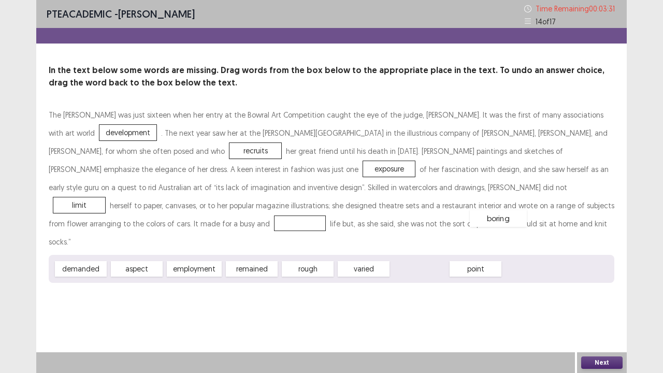
drag, startPoint x: 411, startPoint y: 249, endPoint x: 491, endPoint y: 200, distance: 94.2
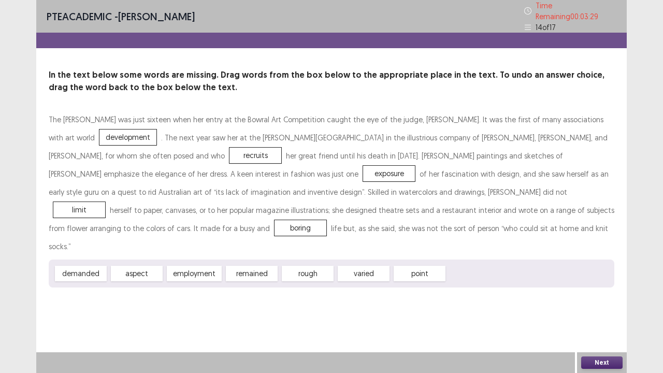
click at [599, 365] on button "Next" at bounding box center [602, 363] width 41 height 12
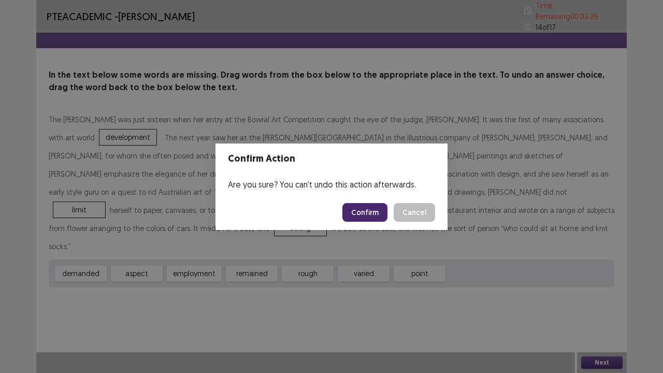
click at [368, 212] on button "Confirm" at bounding box center [365, 212] width 45 height 19
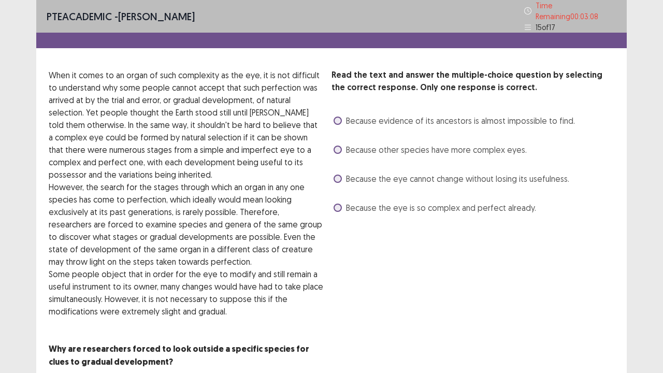
click at [341, 182] on div "Read the text and answer the multiple-choice question by selecting the correct …" at bounding box center [473, 142] width 283 height 147
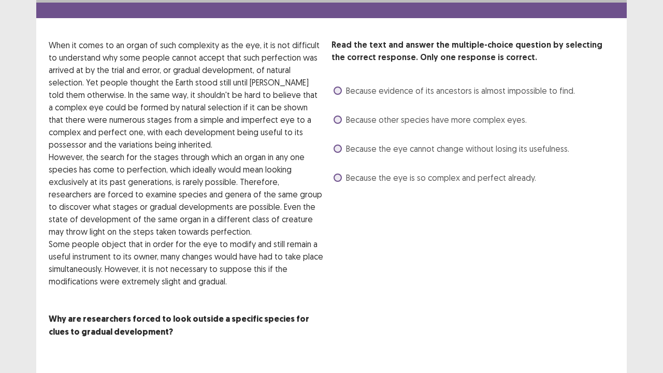
scroll to position [48, 0]
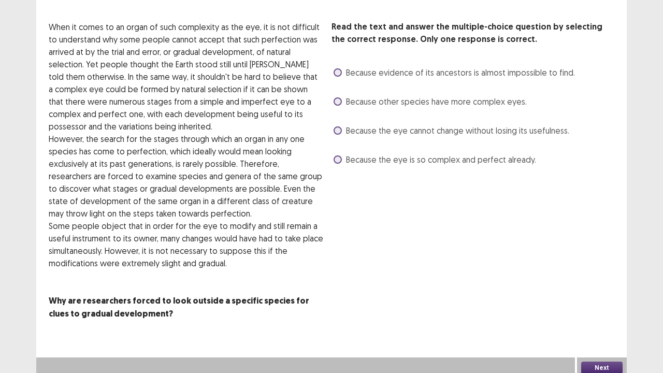
click at [338, 127] on span at bounding box center [338, 130] width 8 height 8
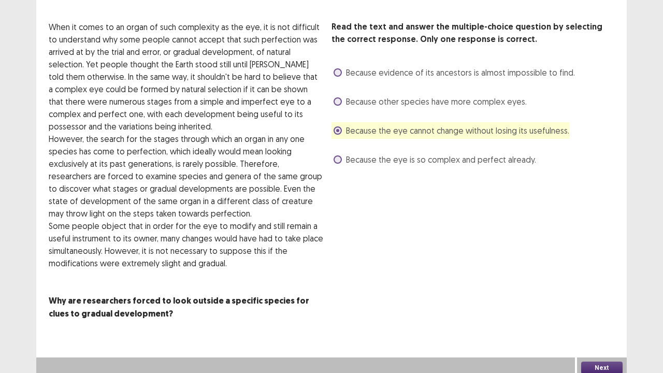
click at [601, 362] on button "Next" at bounding box center [602, 368] width 41 height 12
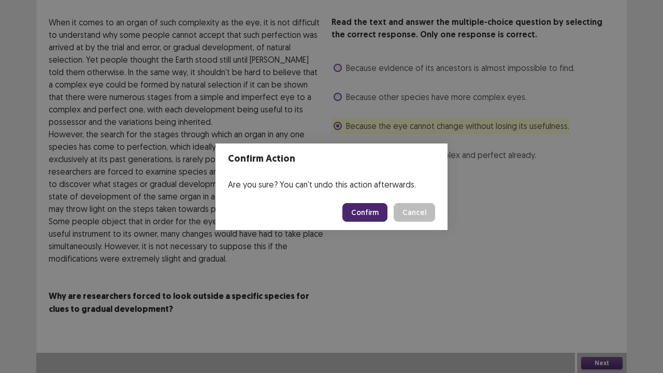
click at [371, 206] on button "Confirm" at bounding box center [365, 212] width 45 height 19
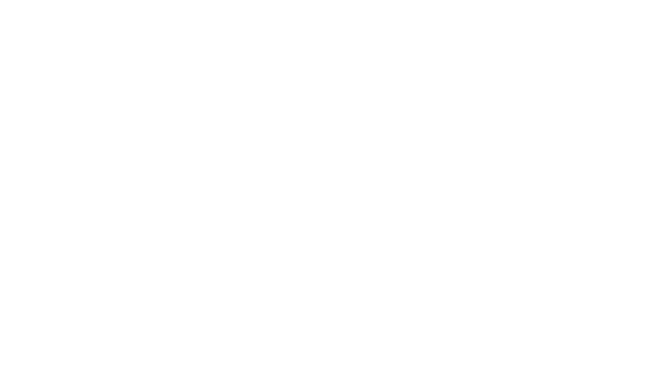
scroll to position [0, 0]
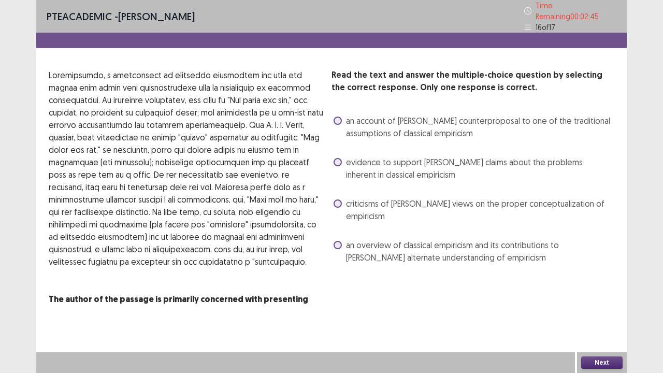
click at [337, 158] on span at bounding box center [338, 162] width 8 height 8
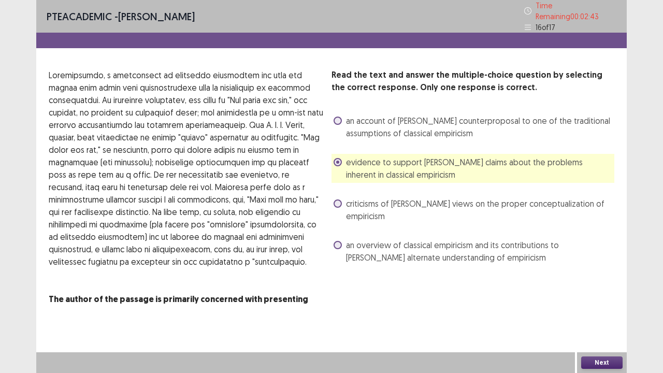
click at [603, 359] on button "Next" at bounding box center [602, 363] width 41 height 12
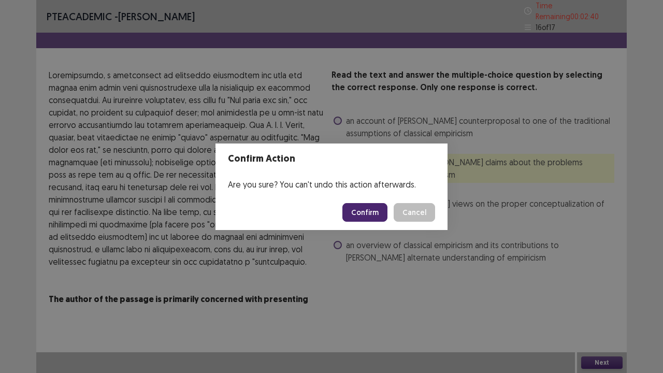
click at [358, 211] on button "Confirm" at bounding box center [365, 212] width 45 height 19
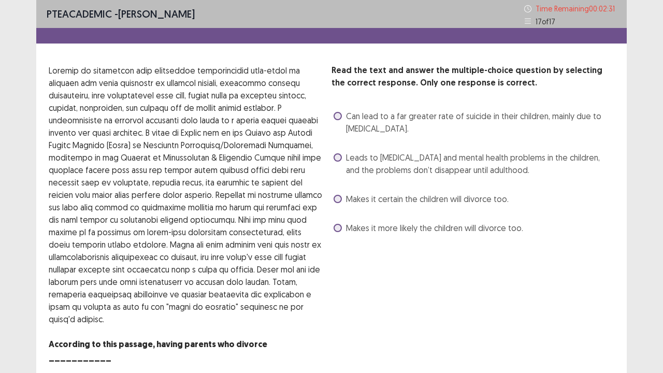
click at [338, 155] on span at bounding box center [338, 157] width 8 height 8
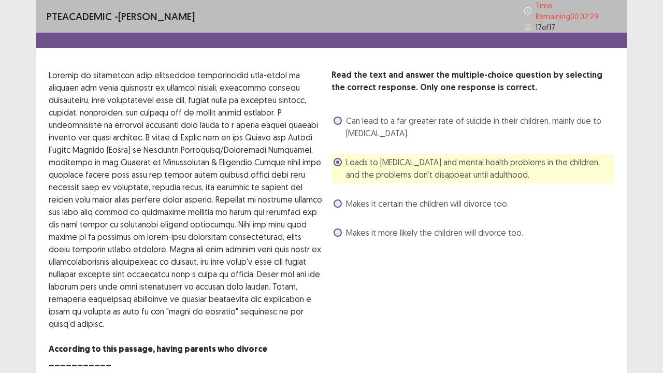
scroll to position [23, 0]
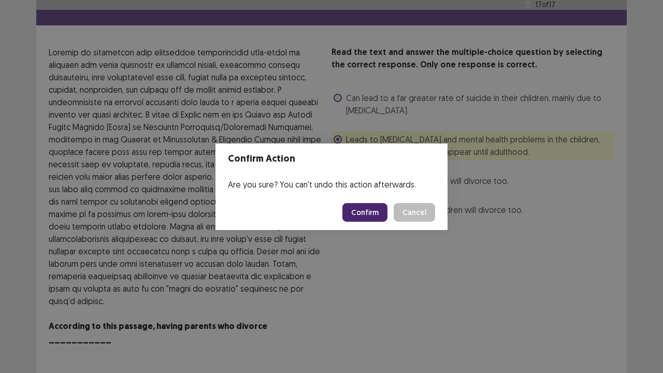
click at [384, 218] on button "Confirm" at bounding box center [365, 212] width 45 height 19
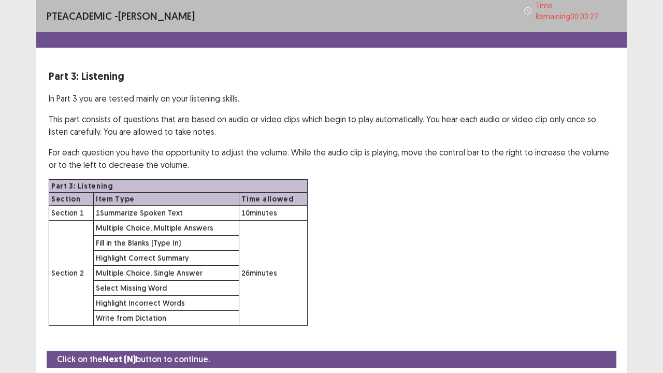
scroll to position [30, 0]
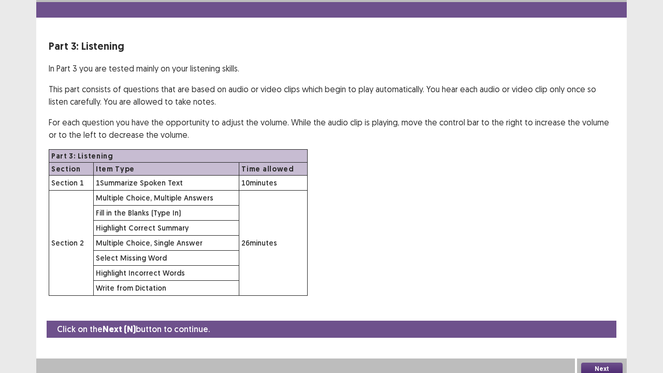
click at [598, 363] on button "Next" at bounding box center [602, 369] width 41 height 12
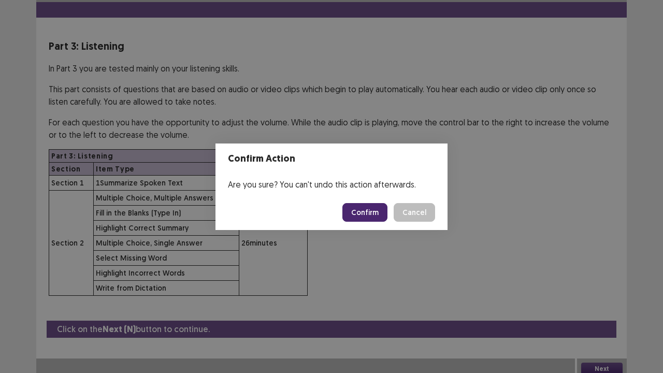
click at [367, 209] on button "Confirm" at bounding box center [365, 212] width 45 height 19
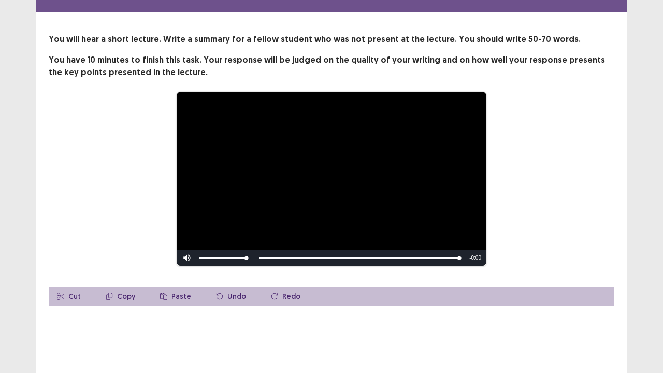
scroll to position [10, 0]
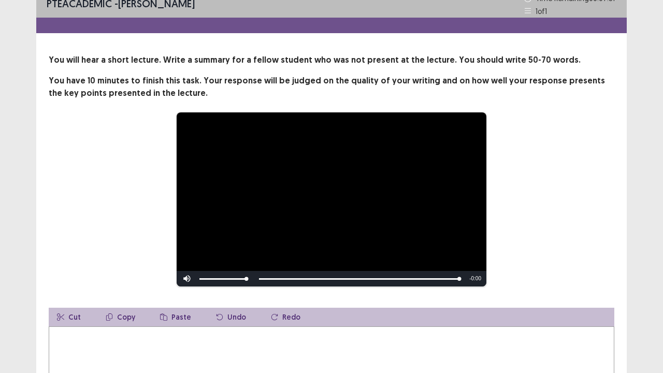
type textarea "*"
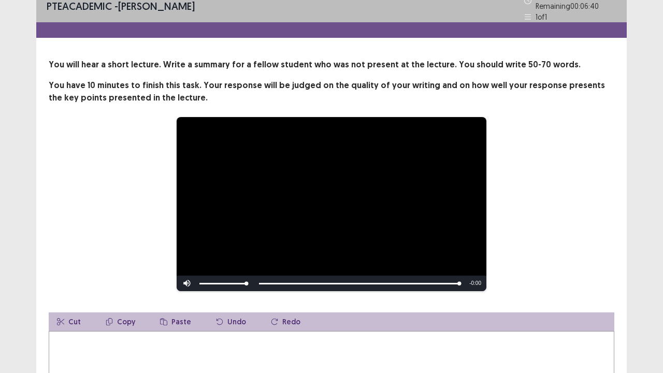
type textarea "*"
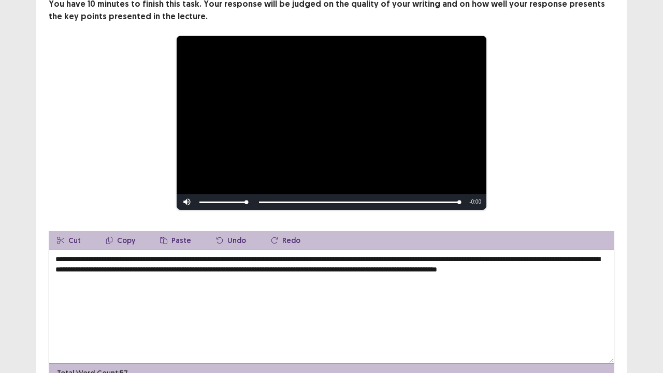
scroll to position [142, 0]
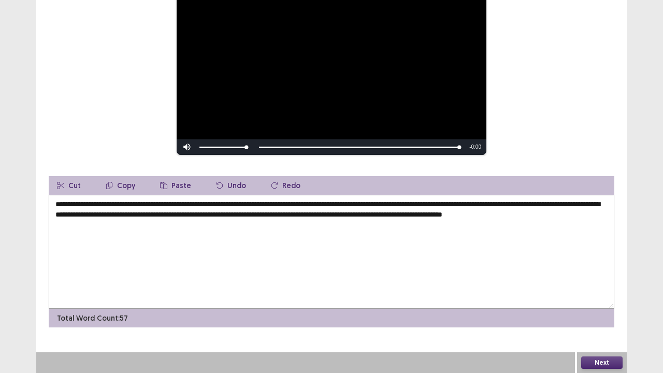
type textarea "**********"
click at [596, 362] on button "Next" at bounding box center [602, 363] width 41 height 12
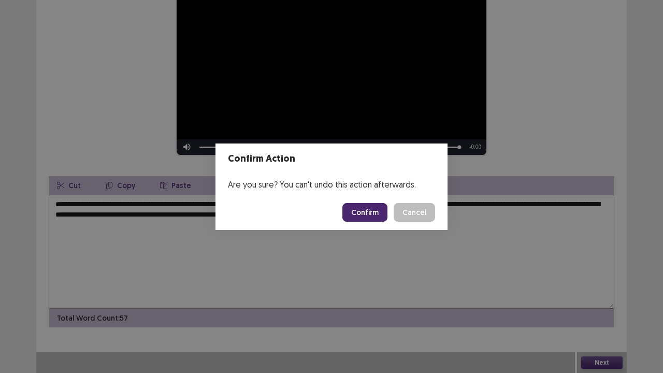
click at [379, 207] on button "Confirm" at bounding box center [365, 212] width 45 height 19
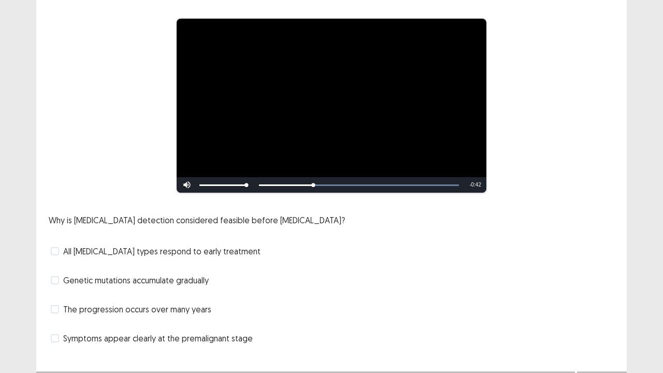
scroll to position [76, 0]
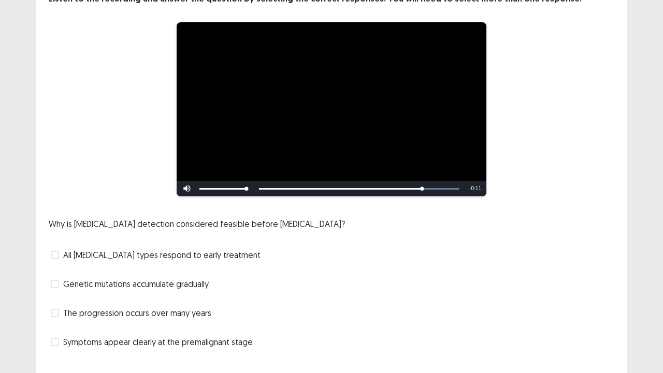
click at [60, 278] on label "Genetic mutations accumulate gradually" at bounding box center [130, 284] width 158 height 12
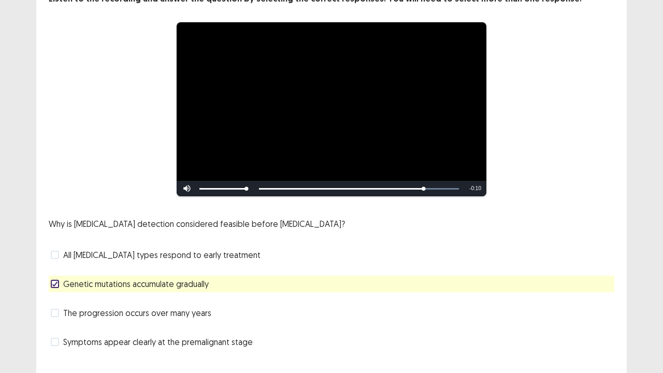
click at [52, 253] on span at bounding box center [55, 255] width 8 height 8
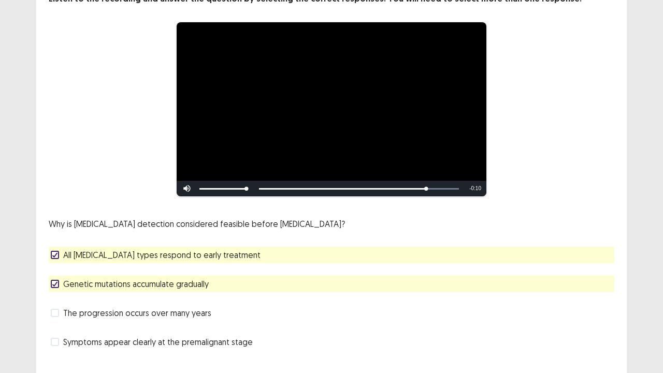
click at [51, 251] on span at bounding box center [55, 255] width 8 height 8
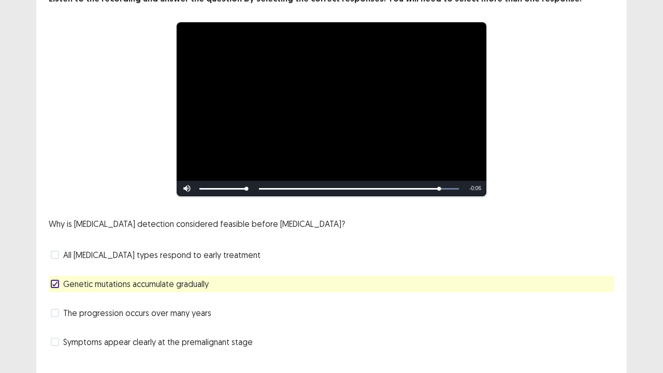
click at [40, 320] on div "**********" at bounding box center [331, 172] width 591 height 358
click at [53, 312] on span at bounding box center [55, 313] width 8 height 8
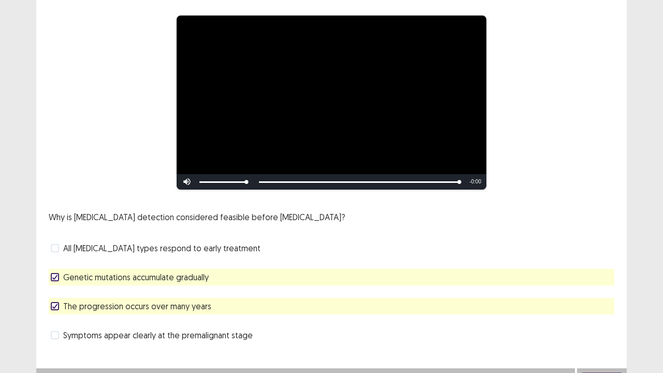
scroll to position [94, 0]
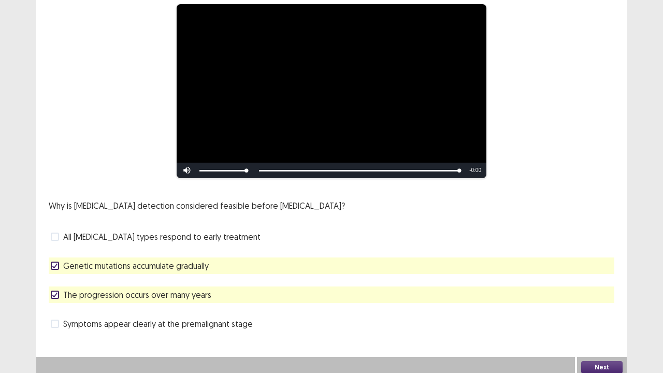
click at [602, 361] on button "Next" at bounding box center [602, 367] width 41 height 12
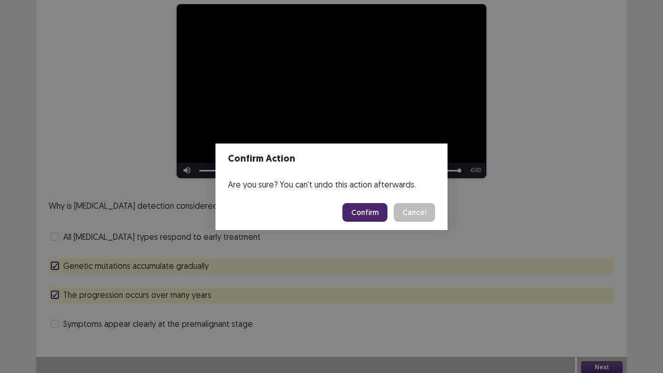
click at [372, 218] on button "Confirm" at bounding box center [365, 212] width 45 height 19
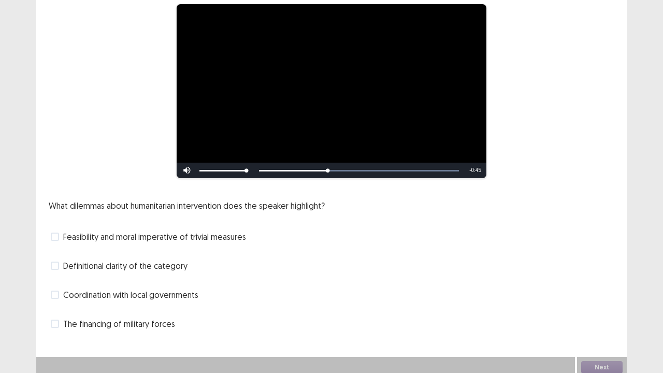
click at [186, 289] on span "Coordination with local governments" at bounding box center [130, 295] width 135 height 12
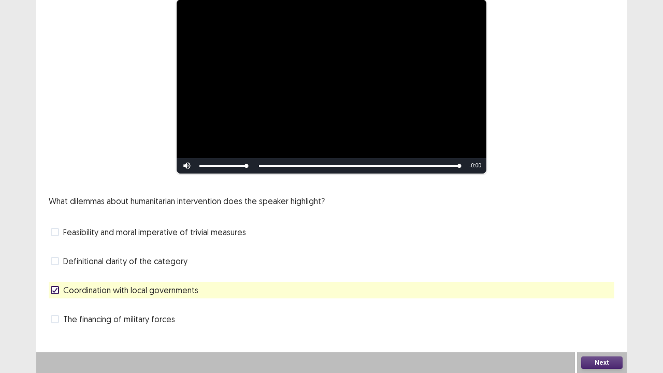
click at [602, 362] on button "Next" at bounding box center [602, 363] width 41 height 12
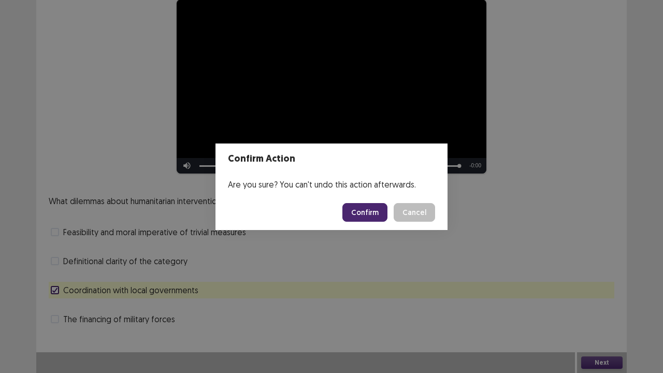
click at [386, 203] on button "Confirm" at bounding box center [365, 212] width 45 height 19
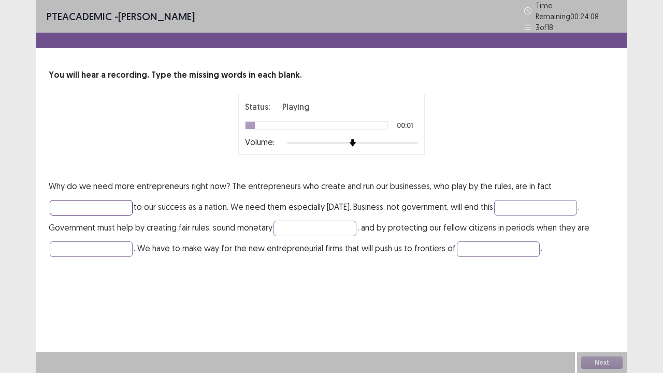
click at [113, 205] on input "text" at bounding box center [91, 208] width 83 height 16
type input "********"
click at [503, 207] on input "text" at bounding box center [535, 208] width 83 height 16
click at [503, 207] on input "**********" at bounding box center [535, 208] width 83 height 16
type input "**********"
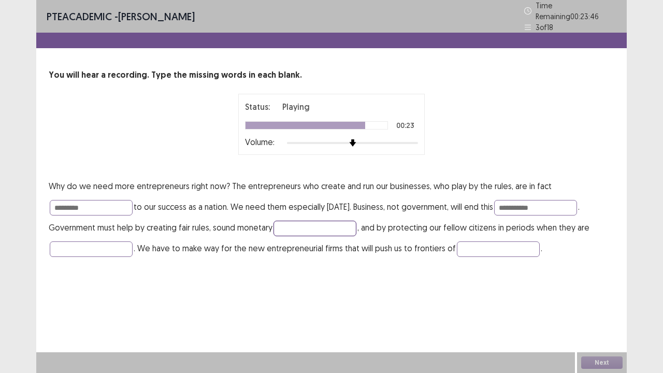
click at [323, 229] on input "text" at bounding box center [315, 229] width 83 height 16
click at [496, 245] on input "text" at bounding box center [498, 250] width 83 height 16
type input "*"
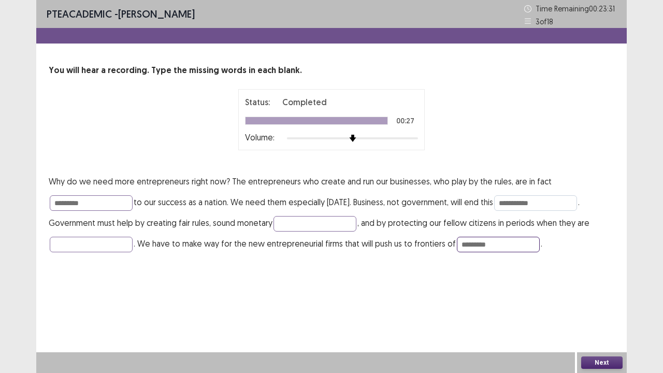
type input "*********"
click at [551, 203] on input "**********" at bounding box center [535, 203] width 83 height 16
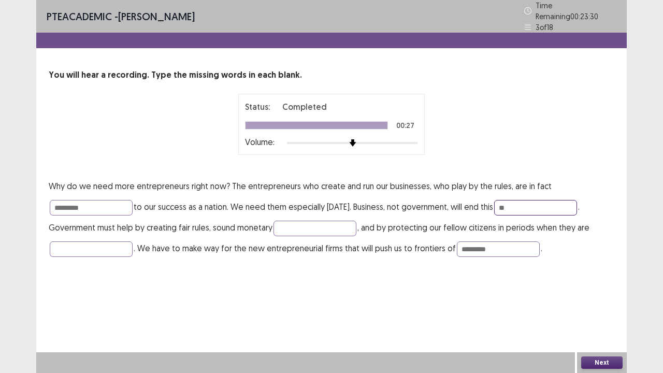
type input "*"
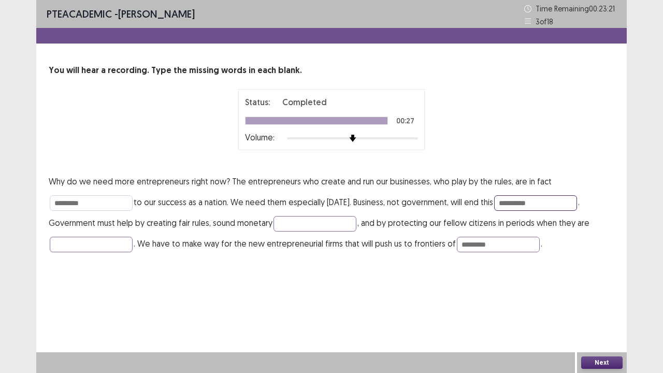
type input "**********"
click at [128, 204] on input "********" at bounding box center [91, 203] width 83 height 16
type input "********"
click at [605, 370] on div "Next" at bounding box center [602, 362] width 50 height 21
click at [604, 359] on button "Next" at bounding box center [602, 363] width 41 height 12
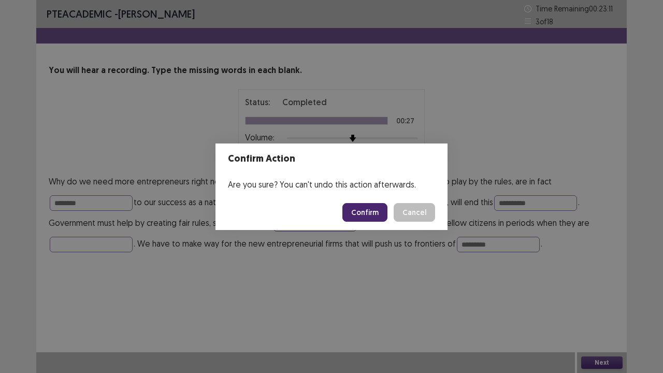
click at [367, 210] on button "Confirm" at bounding box center [365, 212] width 45 height 19
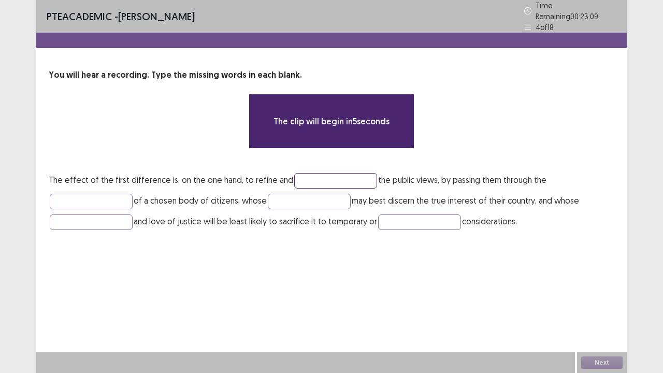
click at [301, 175] on input "text" at bounding box center [335, 181] width 83 height 16
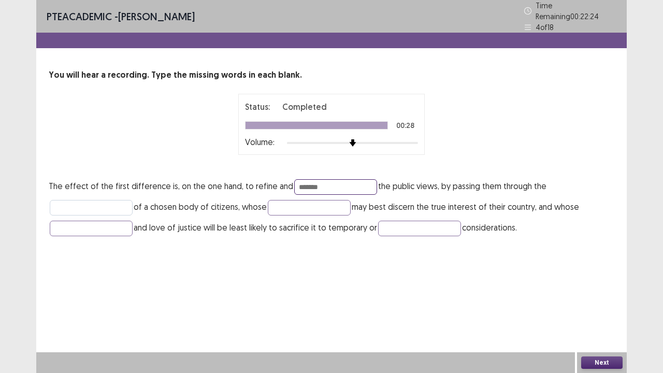
type input "*******"
click at [105, 205] on input "text" at bounding box center [91, 208] width 83 height 16
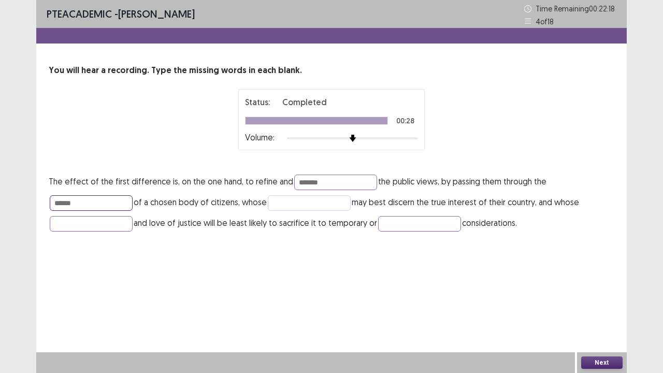
type input "******"
click at [288, 197] on input "text" at bounding box center [309, 203] width 83 height 16
type input "*******"
click at [113, 224] on input "text" at bounding box center [91, 224] width 83 height 16
type input "**********"
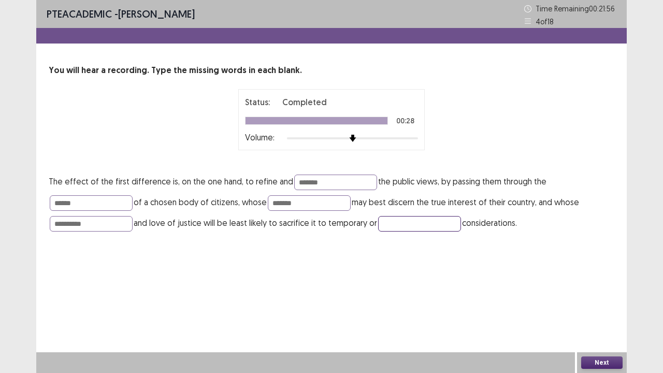
click at [408, 218] on input "text" at bounding box center [419, 224] width 83 height 16
type input "*******"
click at [598, 357] on button "Next" at bounding box center [602, 363] width 41 height 12
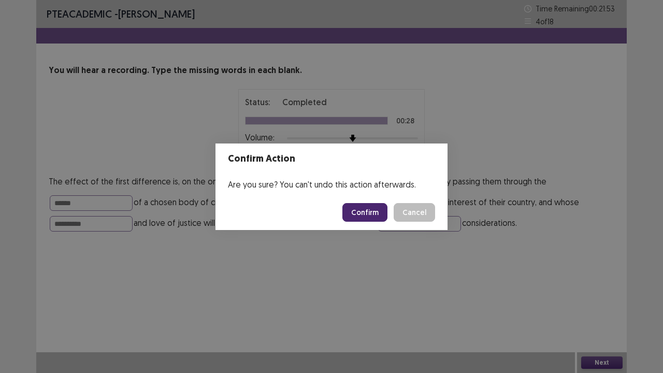
click at [348, 219] on button "Confirm" at bounding box center [365, 212] width 45 height 19
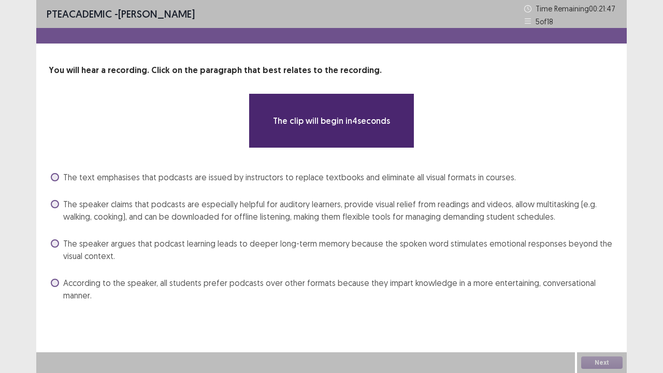
click at [307, 115] on p "The clip will begin in 4 seconds" at bounding box center [331, 121] width 117 height 12
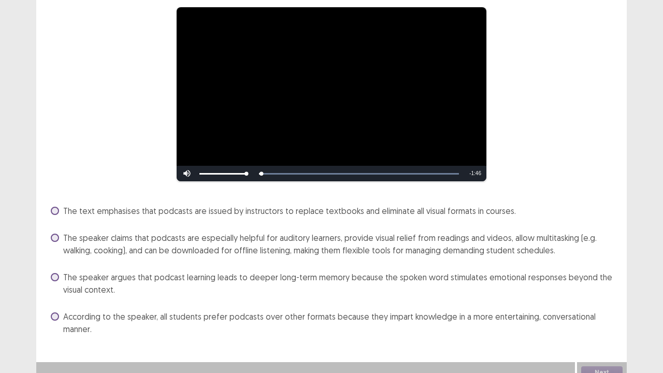
scroll to position [96, 0]
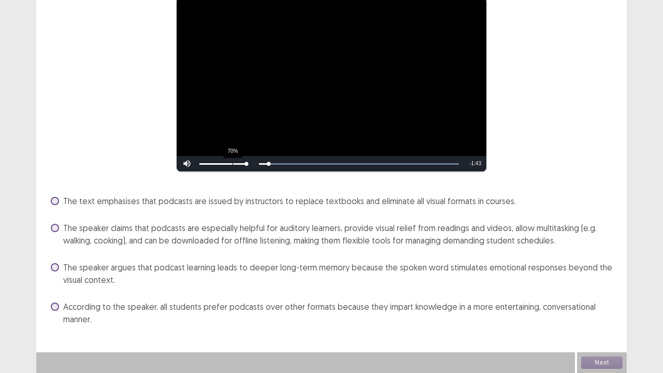
click at [232, 163] on div "70%" at bounding box center [223, 164] width 52 height 16
click at [233, 164] on div "71%" at bounding box center [233, 164] width 1 height 2
click at [57, 202] on span at bounding box center [55, 201] width 8 height 8
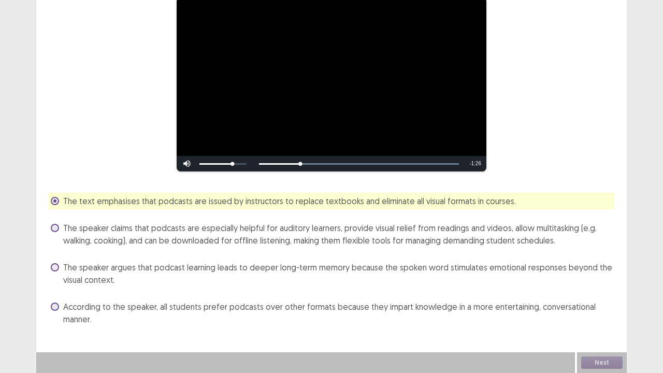
click at [54, 228] on span at bounding box center [55, 228] width 8 height 8
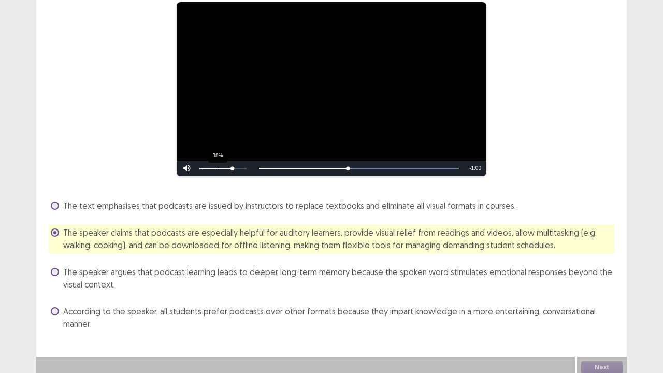
click at [217, 168] on div "Volume Level" at bounding box center [216, 169] width 33 height 2
click at [643, 371] on div "**********" at bounding box center [331, 141] width 663 height 474
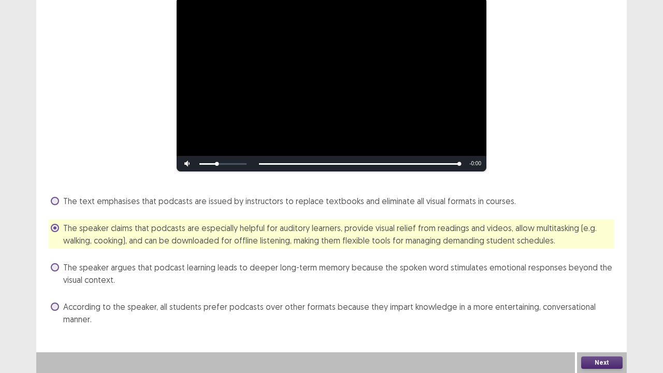
click at [596, 365] on button "Next" at bounding box center [602, 363] width 41 height 12
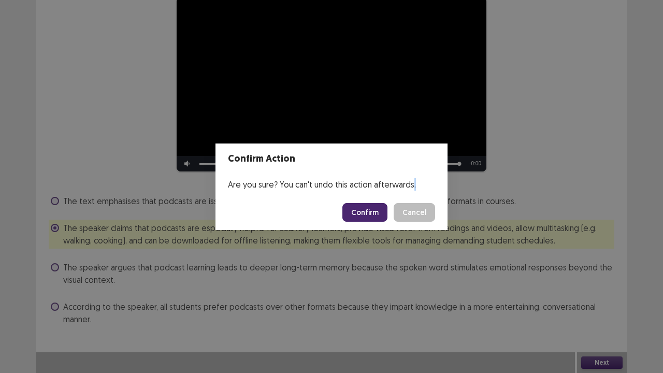
click at [596, 365] on div "Confirm Action Are you sure? You can't undo this action afterwards. Confirm Can…" at bounding box center [331, 186] width 663 height 373
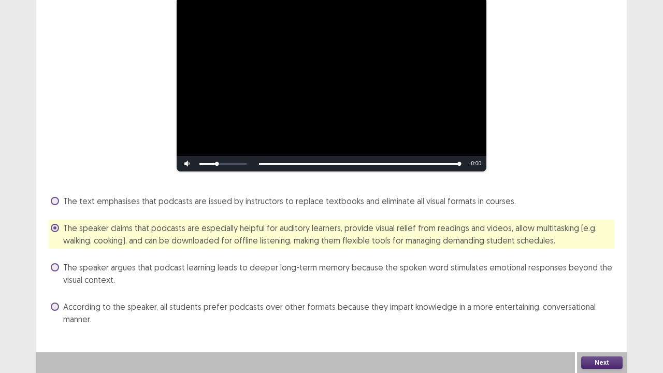
click at [593, 364] on button "Next" at bounding box center [602, 363] width 41 height 12
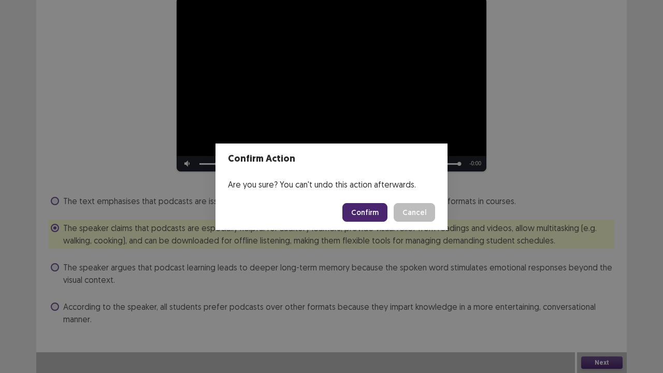
click at [349, 212] on button "Confirm" at bounding box center [365, 212] width 45 height 19
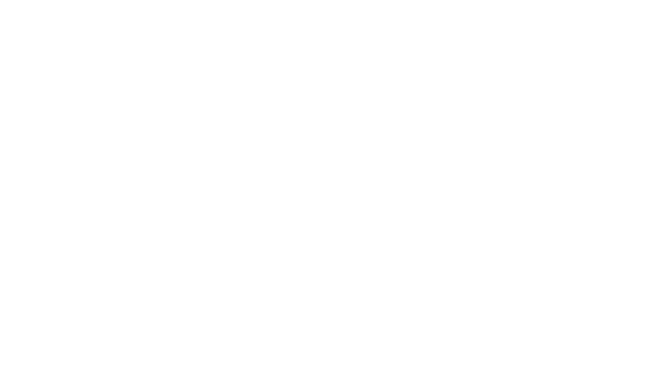
scroll to position [0, 0]
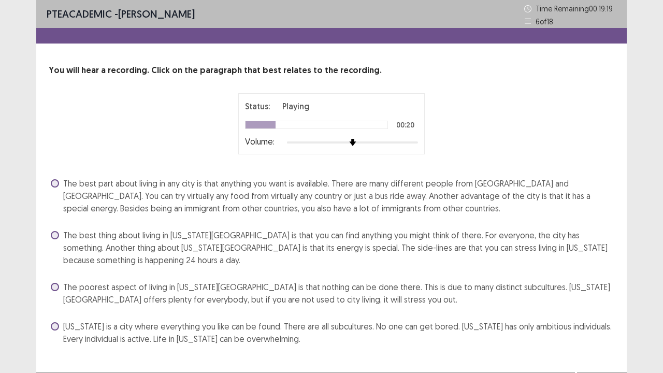
click at [57, 237] on span at bounding box center [55, 235] width 8 height 8
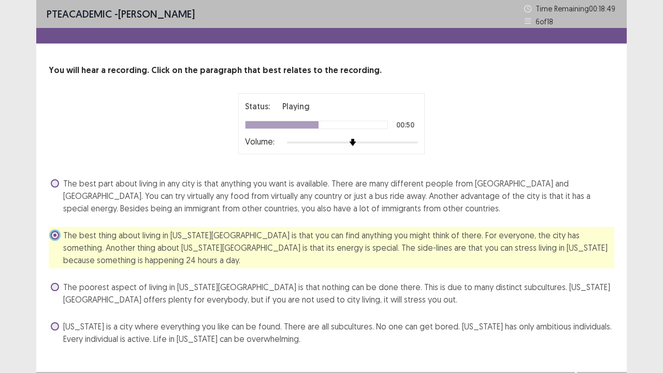
click at [56, 186] on span at bounding box center [55, 183] width 8 height 8
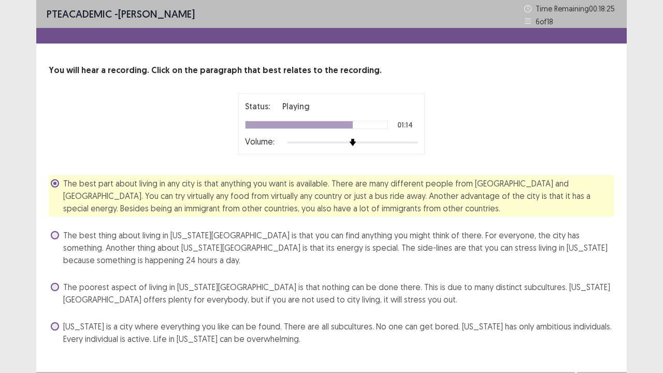
scroll to position [19, 0]
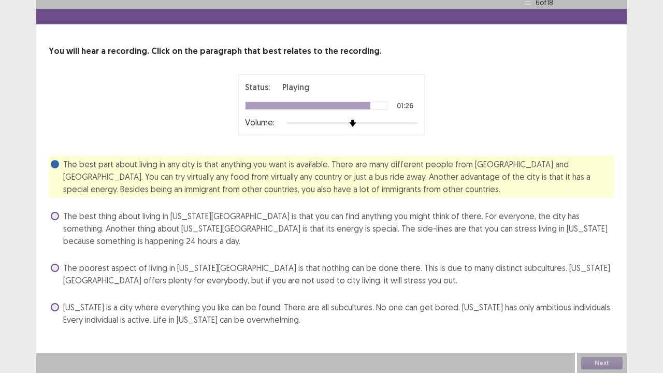
click at [33, 203] on div "PTE academic - [PERSON_NAME] Time Remaining 00 : 18 : 13 6 of 18 You will hear …" at bounding box center [331, 177] width 663 height 393
click at [64, 219] on span "The best thing about living in [US_STATE][GEOGRAPHIC_DATA] is that you can find…" at bounding box center [338, 228] width 551 height 37
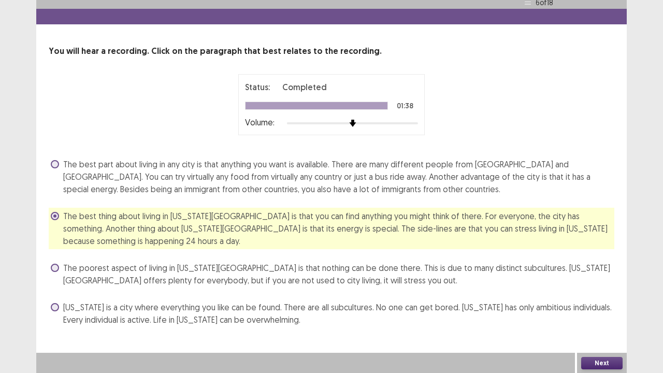
click at [589, 360] on button "Next" at bounding box center [602, 363] width 41 height 12
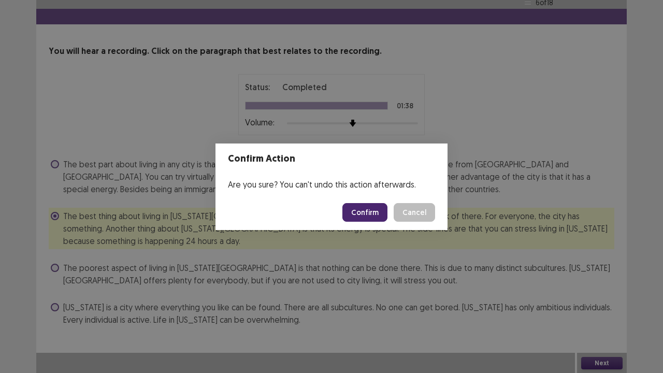
click at [358, 218] on button "Confirm" at bounding box center [365, 212] width 45 height 19
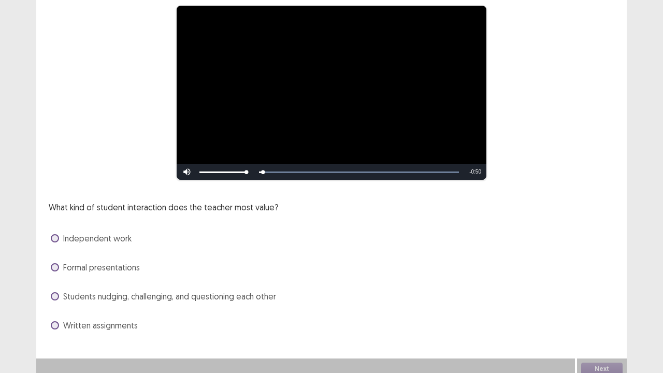
scroll to position [90, 0]
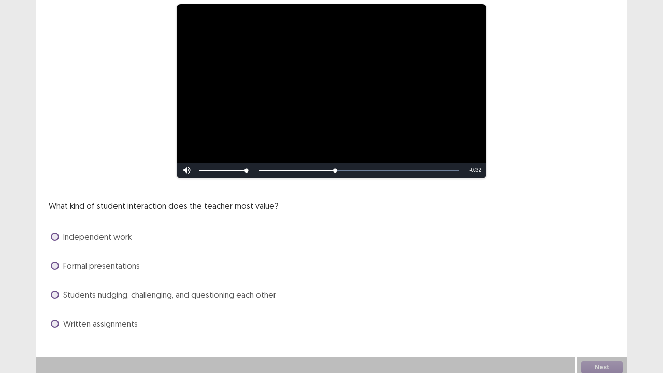
click at [68, 292] on span "Students nudging, challenging, and questioning each other" at bounding box center [169, 295] width 213 height 12
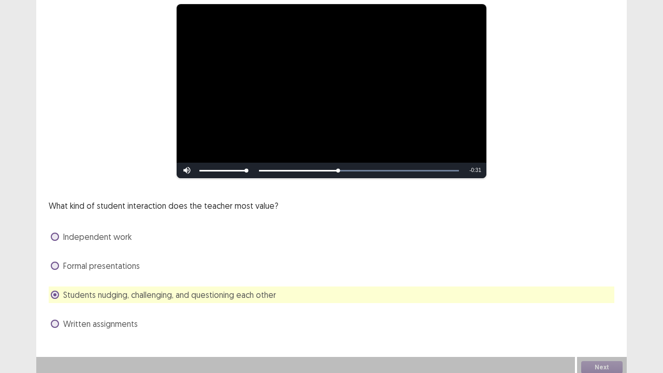
scroll to position [94, 0]
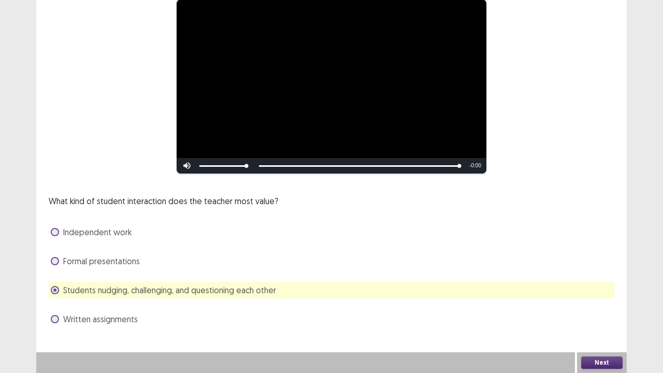
click at [600, 365] on button "Next" at bounding box center [602, 363] width 41 height 12
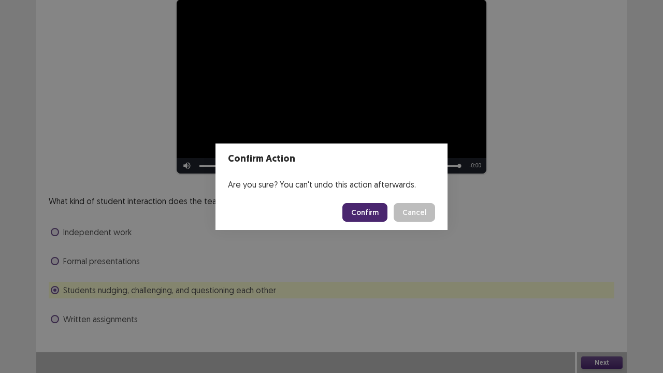
click at [363, 205] on button "Confirm" at bounding box center [365, 212] width 45 height 19
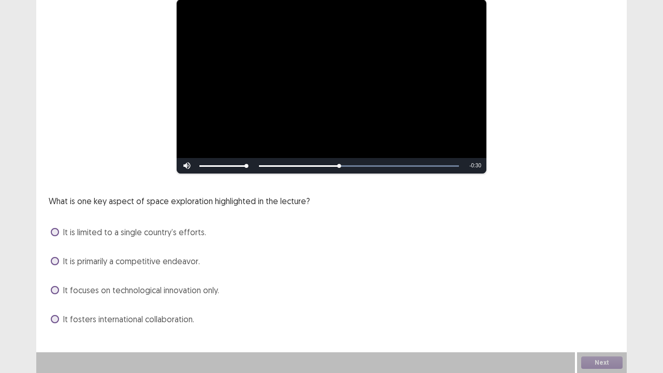
click at [52, 331] on div "**********" at bounding box center [331, 127] width 591 height 443
click at [57, 321] on span at bounding box center [55, 319] width 8 height 8
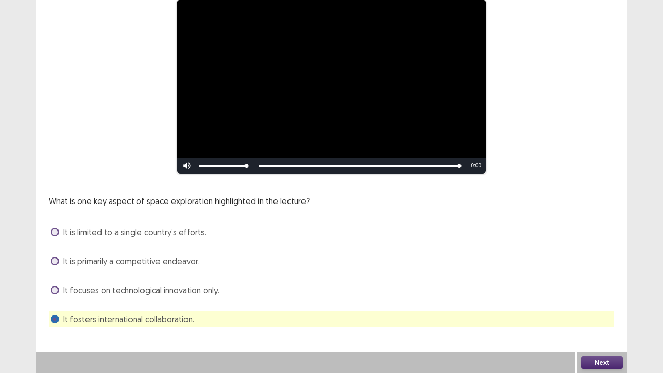
click at [601, 359] on button "Next" at bounding box center [602, 363] width 41 height 12
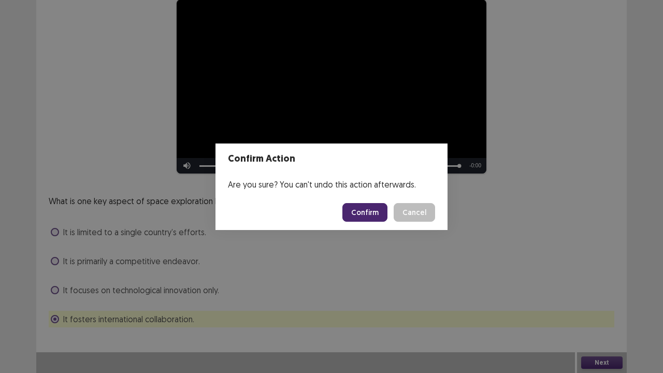
click at [361, 217] on button "Confirm" at bounding box center [365, 212] width 45 height 19
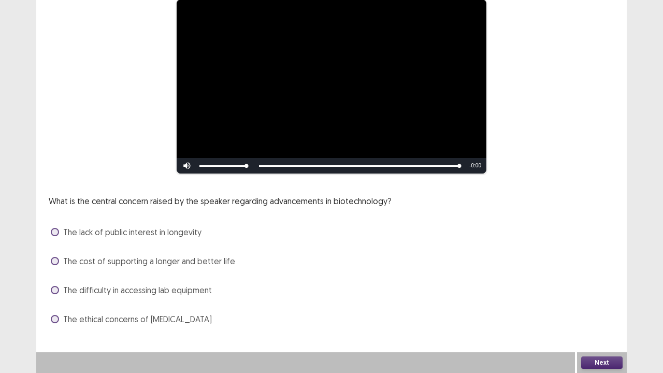
click at [53, 257] on span at bounding box center [55, 261] width 8 height 8
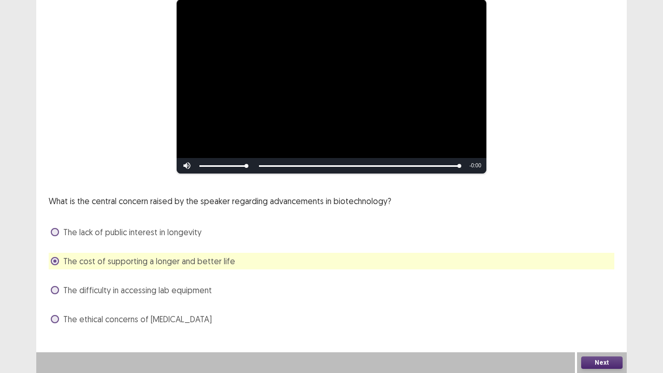
click at [595, 363] on button "Next" at bounding box center [602, 363] width 41 height 12
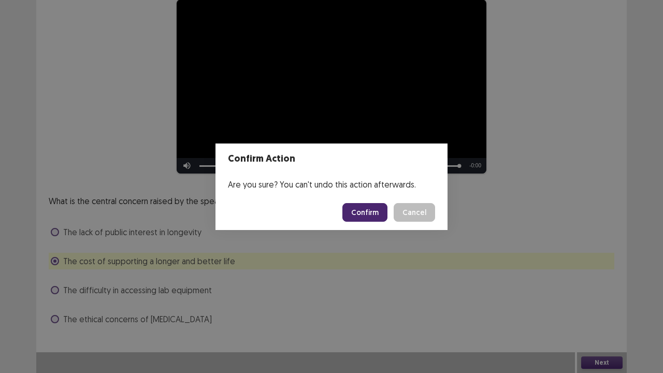
click at [365, 220] on button "Confirm" at bounding box center [365, 212] width 45 height 19
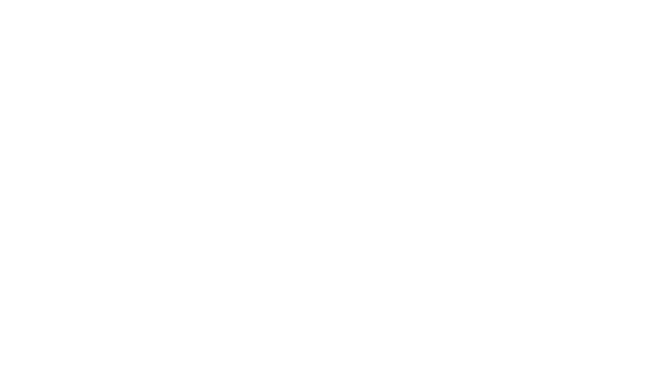
scroll to position [0, 0]
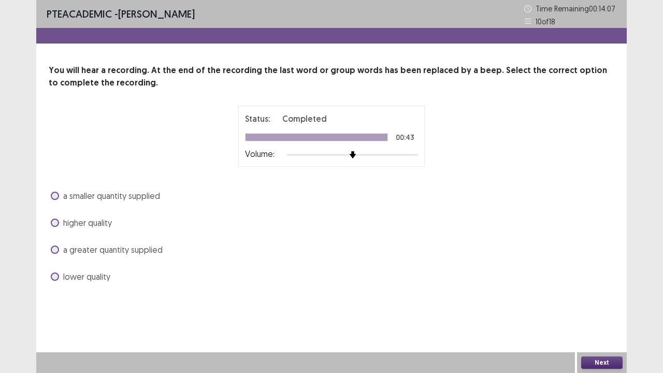
click at [59, 197] on label "a smaller quantity supplied" at bounding box center [105, 196] width 109 height 12
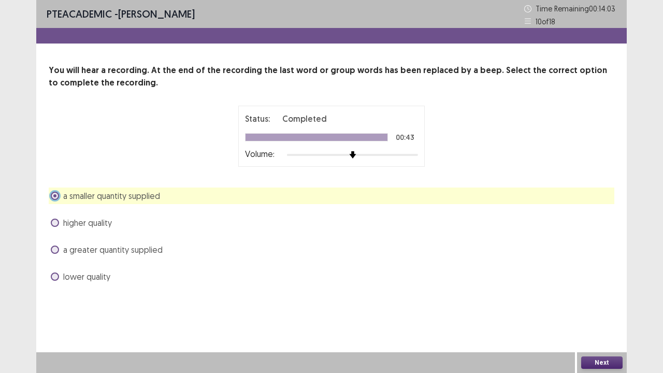
click at [587, 362] on button "Next" at bounding box center [602, 363] width 41 height 12
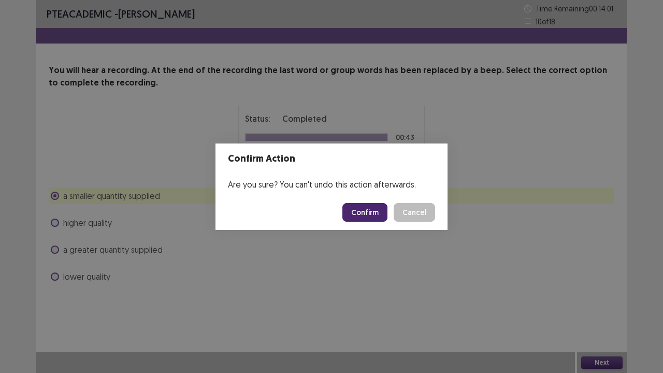
click at [370, 214] on button "Confirm" at bounding box center [365, 212] width 45 height 19
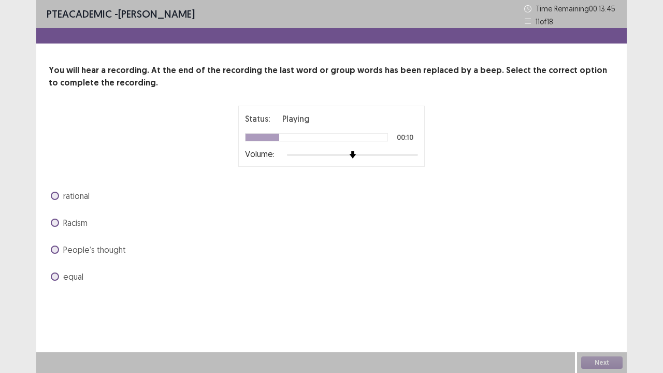
click at [55, 222] on span at bounding box center [55, 223] width 8 height 8
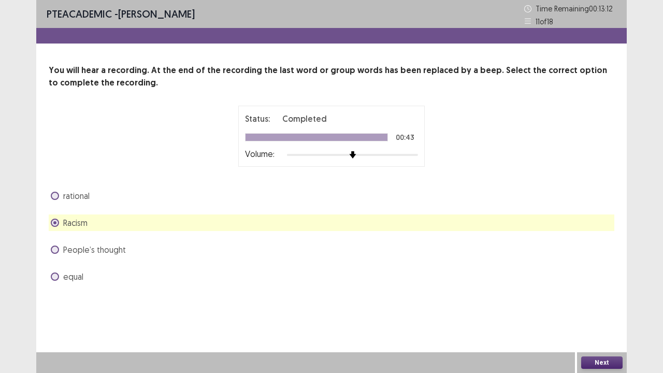
click at [53, 279] on span at bounding box center [55, 277] width 8 height 8
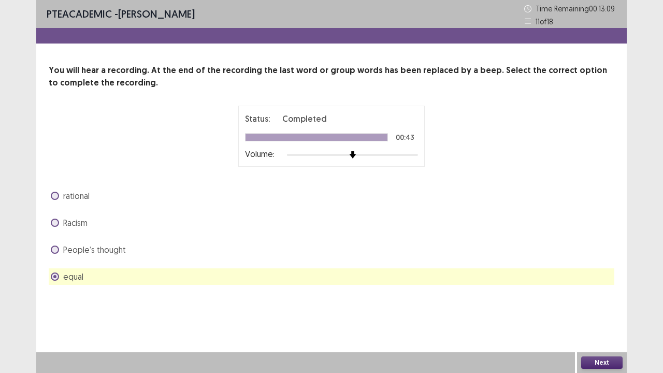
click at [587, 359] on button "Next" at bounding box center [602, 363] width 41 height 12
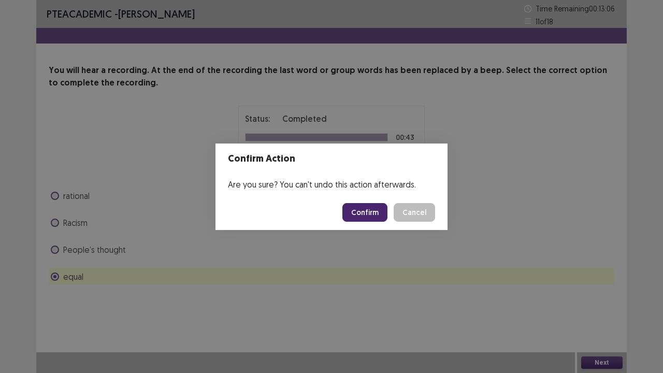
click at [371, 210] on button "Confirm" at bounding box center [365, 212] width 45 height 19
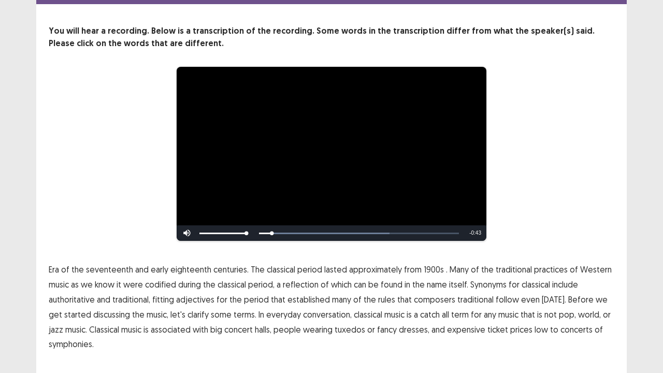
scroll to position [63, 0]
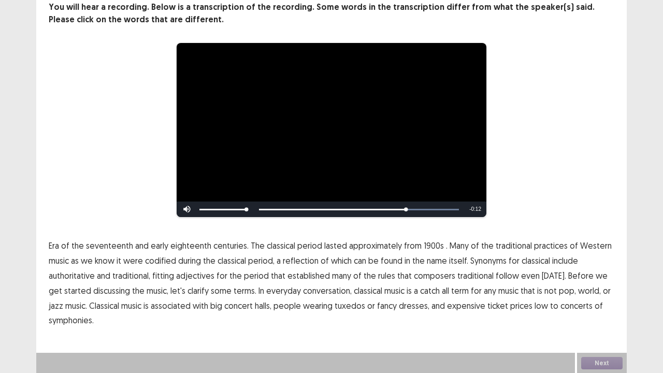
click at [354, 291] on span "classical" at bounding box center [368, 291] width 29 height 12
click at [535, 308] on span "low" at bounding box center [541, 306] width 13 height 12
click at [230, 246] on span "centuries." at bounding box center [231, 245] width 35 height 12
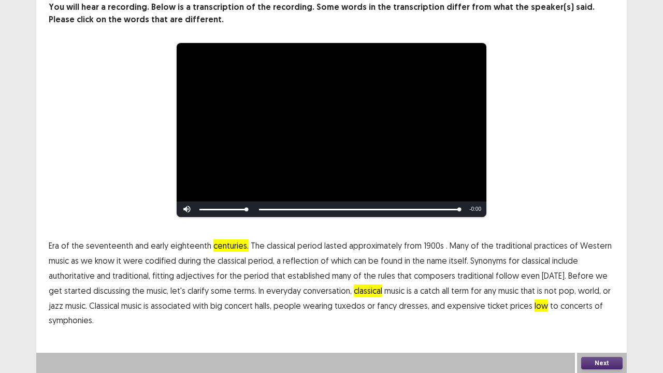
click at [230, 246] on span "centuries." at bounding box center [231, 245] width 35 height 12
drag, startPoint x: 460, startPoint y: 207, endPoint x: 528, endPoint y: 247, distance: 78.9
click at [418, 212] on div "Skip Backward Skip Forward Mute Current Time 0:45 / Duration 0:45 Loaded : 100.…" at bounding box center [332, 210] width 310 height 16
click at [607, 361] on button "Next" at bounding box center [602, 363] width 41 height 12
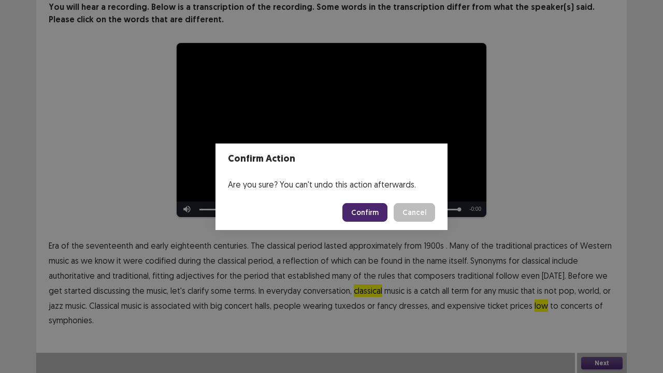
click at [359, 215] on button "Confirm" at bounding box center [365, 212] width 45 height 19
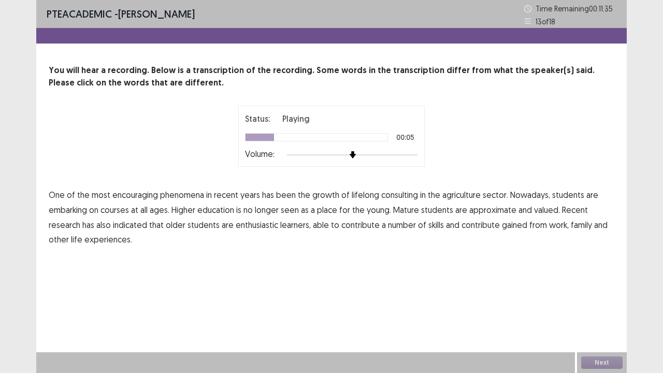
click at [394, 197] on span "consulting" at bounding box center [399, 195] width 37 height 12
click at [446, 193] on span "agriculture" at bounding box center [462, 195] width 38 height 12
click at [490, 209] on span "approximate" at bounding box center [493, 210] width 47 height 12
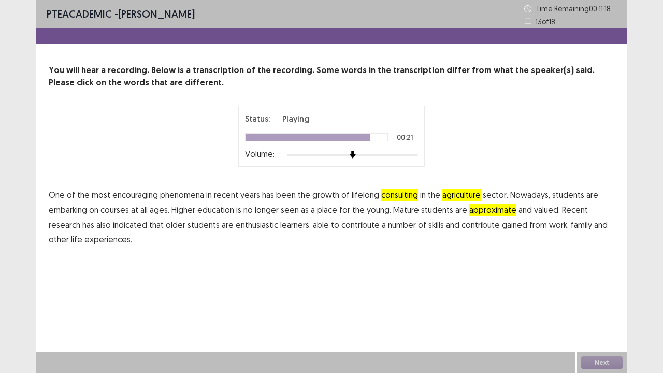
click at [489, 221] on span "contribute" at bounding box center [481, 225] width 38 height 12
click at [594, 366] on button "Next" at bounding box center [602, 363] width 41 height 12
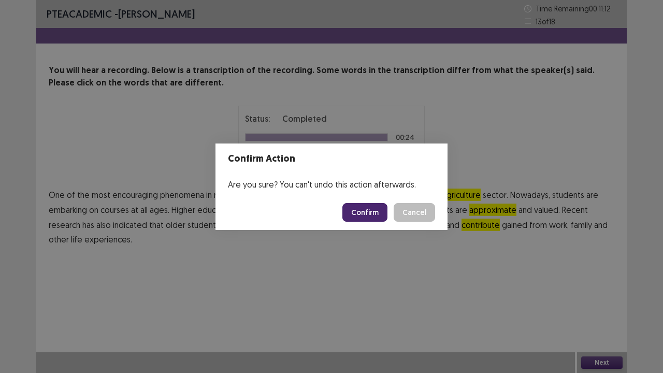
click at [369, 211] on button "Confirm" at bounding box center [365, 212] width 45 height 19
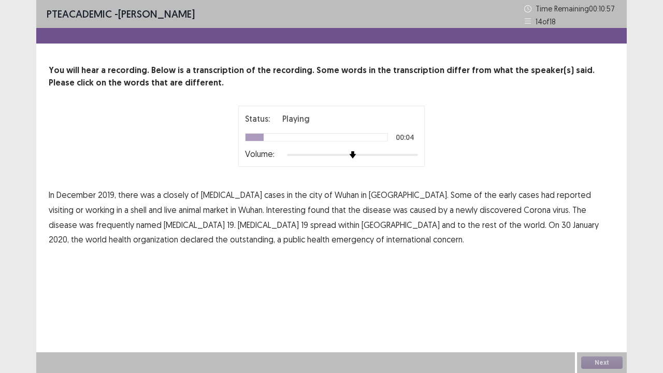
click at [178, 198] on span "closely" at bounding box center [175, 195] width 25 height 12
click at [147, 204] on span "shell" at bounding box center [139, 210] width 16 height 12
click at [266, 208] on span "Interesting" at bounding box center [285, 210] width 39 height 12
click at [134, 219] on span "frequently" at bounding box center [115, 225] width 38 height 12
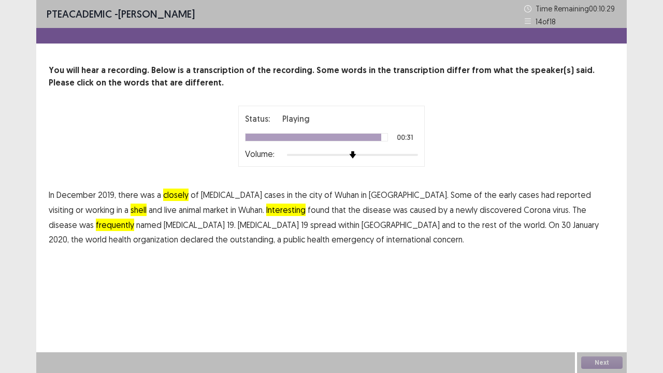
click at [275, 233] on span "outstanding," at bounding box center [252, 239] width 45 height 12
click at [594, 362] on button "Next" at bounding box center [602, 363] width 41 height 12
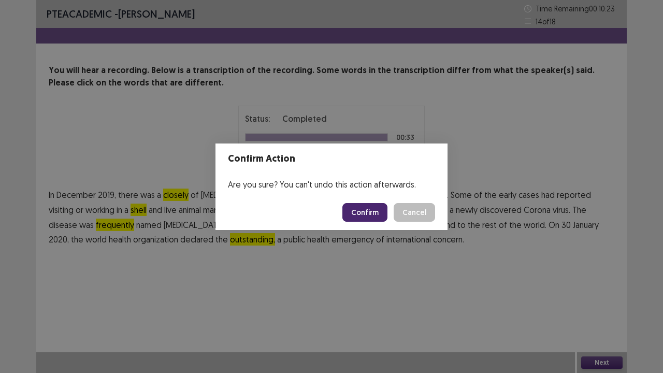
click at [364, 212] on button "Confirm" at bounding box center [365, 212] width 45 height 19
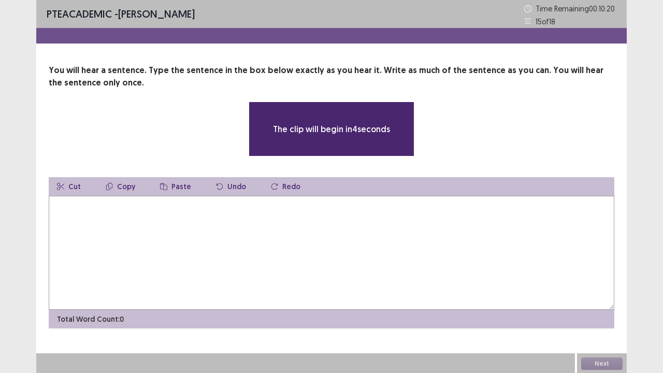
click at [194, 215] on textarea at bounding box center [332, 253] width 566 height 114
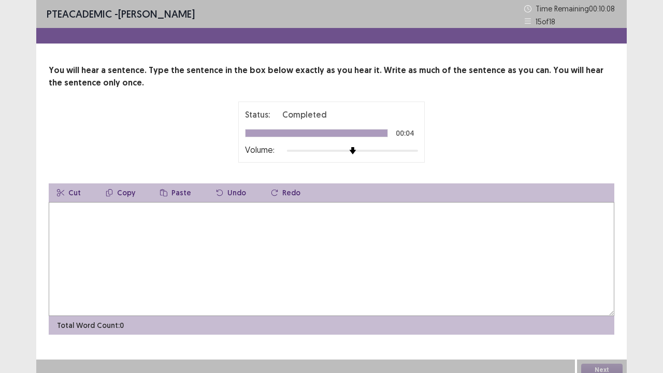
type textarea "*"
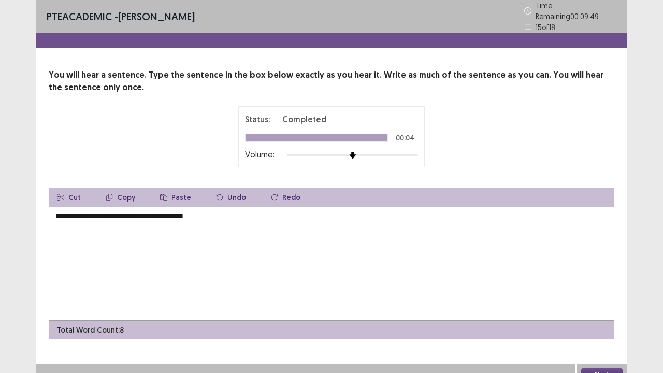
type textarea "**********"
click at [593, 372] on button "Next" at bounding box center [602, 374] width 41 height 12
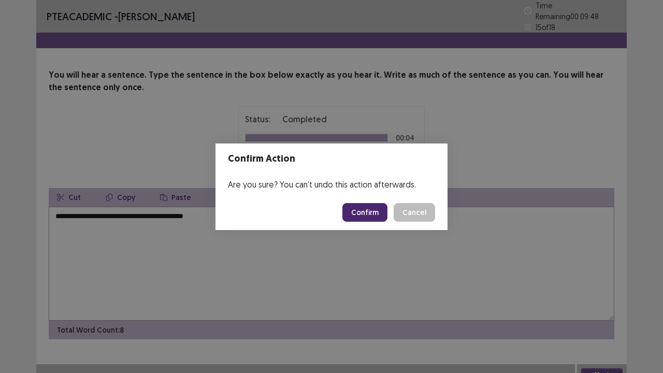
click at [368, 208] on button "Confirm" at bounding box center [365, 212] width 45 height 19
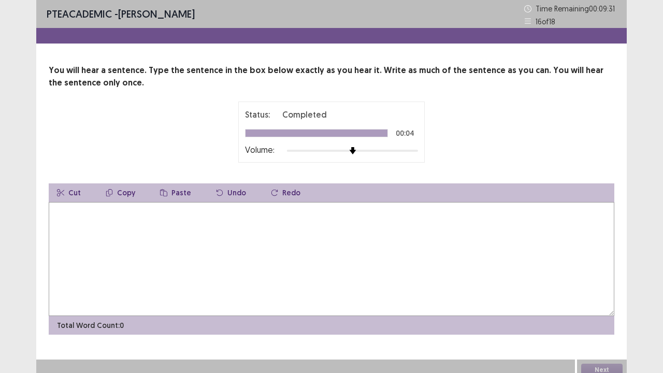
click at [30, 227] on div "PTE academic - [PERSON_NAME] Time Remaining 00 : 09 : 31 16 of 18 You will hear…" at bounding box center [331, 190] width 663 height 380
click at [68, 219] on textarea at bounding box center [332, 259] width 566 height 114
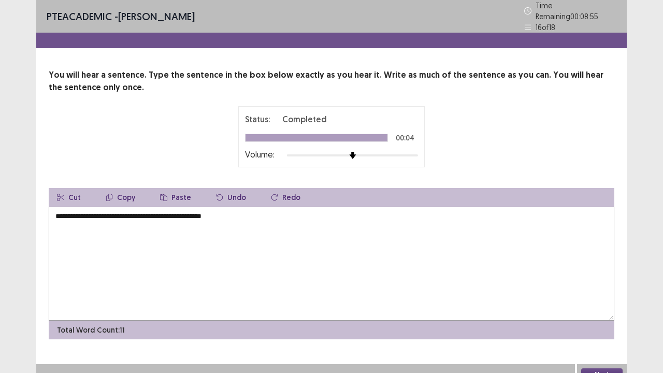
scroll to position [7, 0]
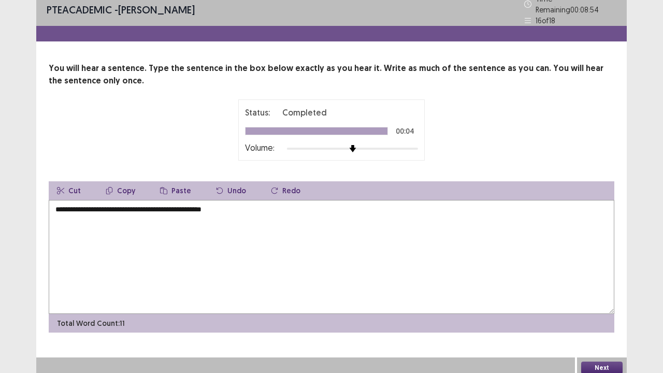
type textarea "**********"
click at [600, 362] on button "Next" at bounding box center [602, 368] width 41 height 12
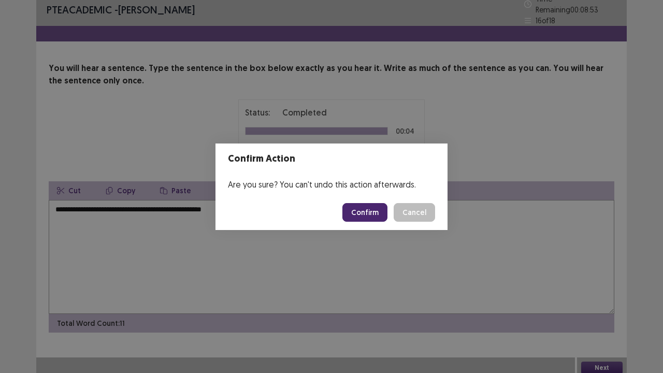
click at [358, 220] on button "Confirm" at bounding box center [365, 212] width 45 height 19
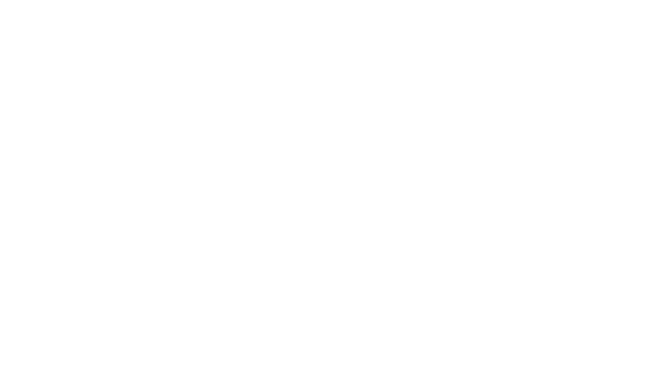
scroll to position [0, 0]
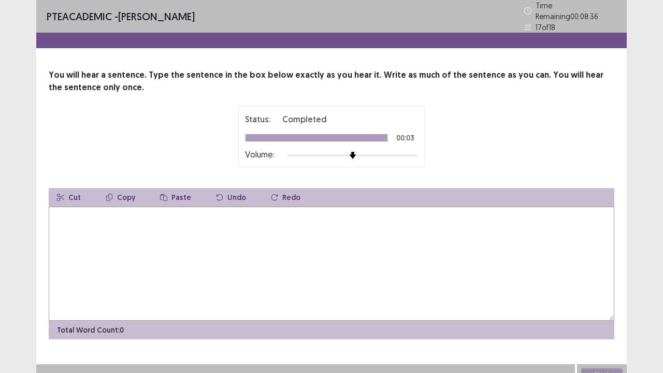
click at [69, 211] on textarea at bounding box center [332, 264] width 566 height 114
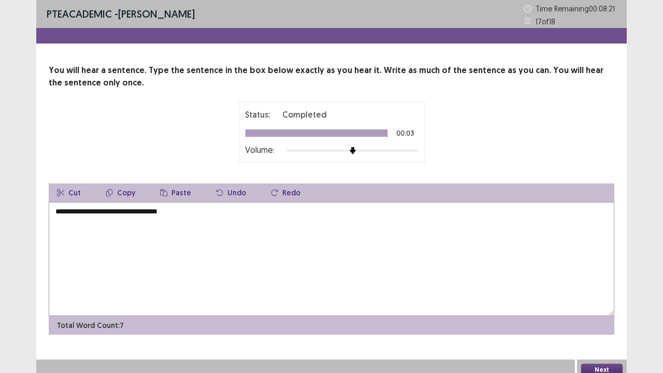
scroll to position [7, 0]
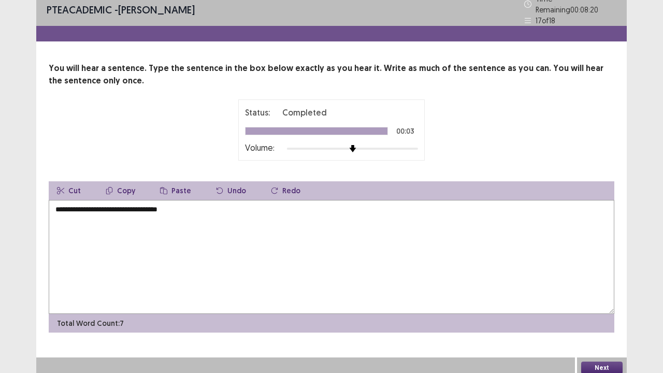
type textarea "**********"
click at [614, 368] on button "Next" at bounding box center [602, 368] width 41 height 12
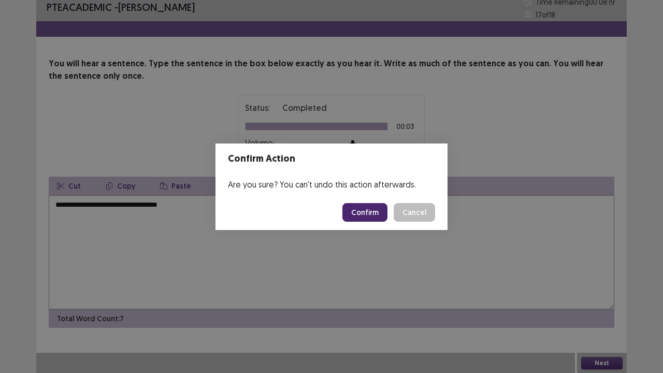
click at [383, 229] on footer "Confirm Cancel" at bounding box center [332, 212] width 232 height 35
click at [371, 208] on button "Confirm" at bounding box center [365, 212] width 45 height 19
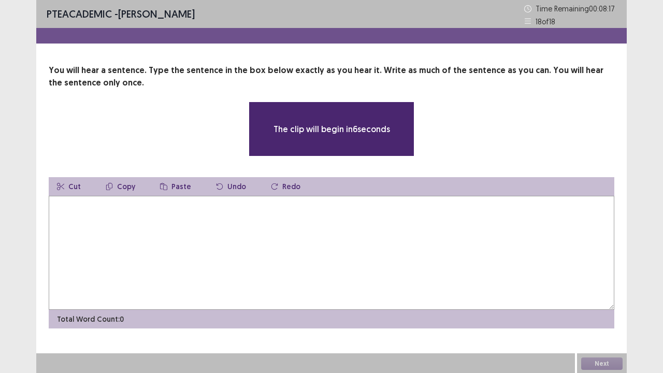
scroll to position [1, 0]
click at [74, 214] on textarea at bounding box center [332, 252] width 566 height 114
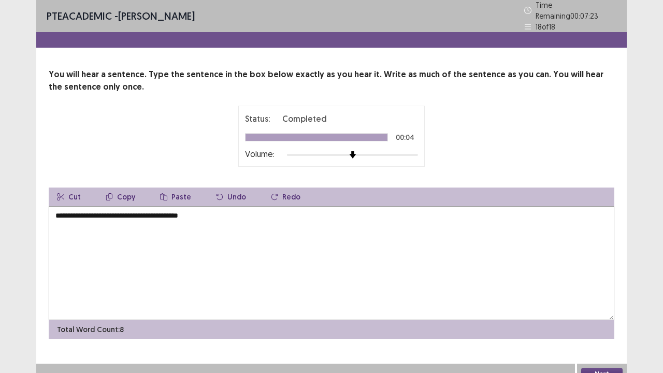
type textarea "**********"
click at [588, 370] on button "Next" at bounding box center [602, 374] width 41 height 12
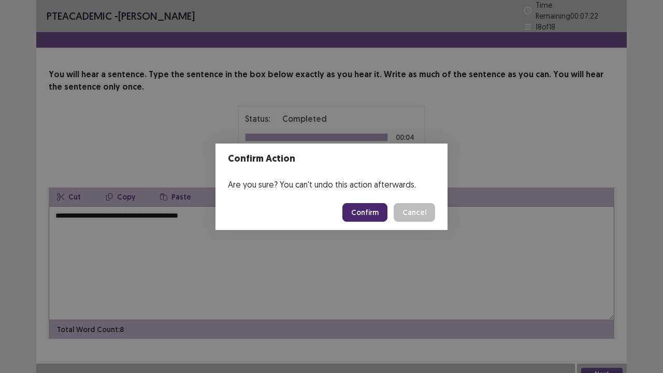
click at [357, 207] on button "Confirm" at bounding box center [365, 212] width 45 height 19
